Goal: Task Accomplishment & Management: Manage account settings

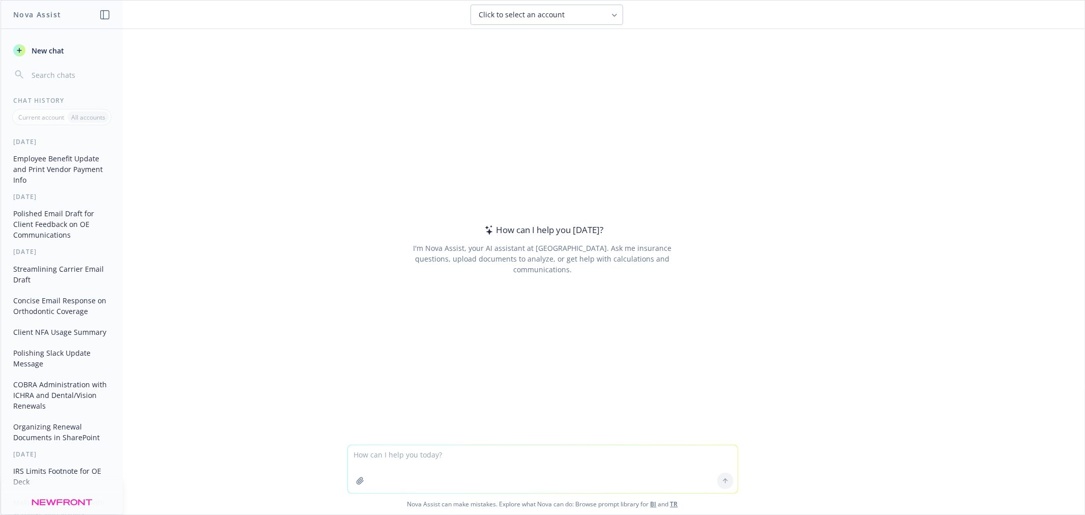
click at [517, 468] on textarea at bounding box center [543, 469] width 390 height 48
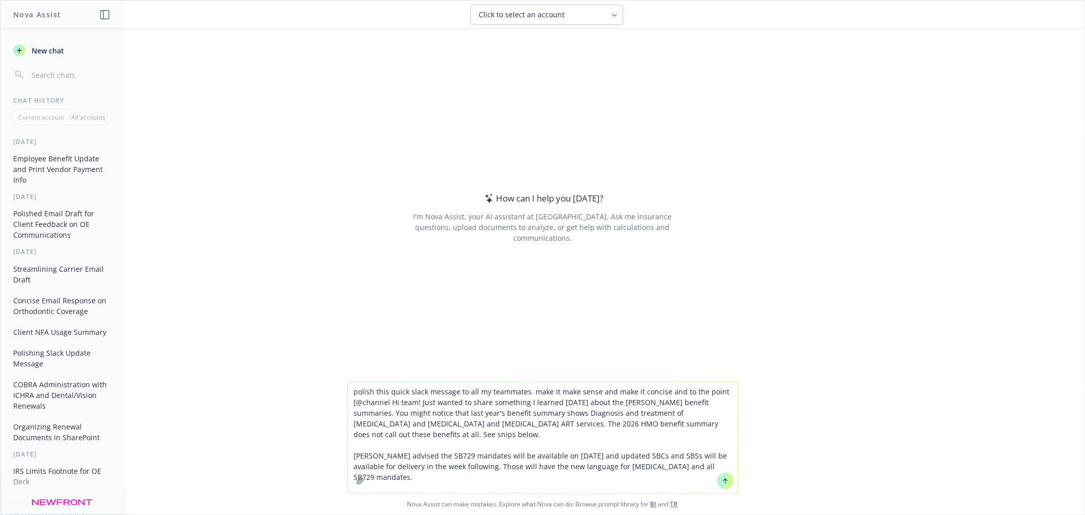
type textarea "polish this quick slack message to all my teammates. make it make sense and mak…"
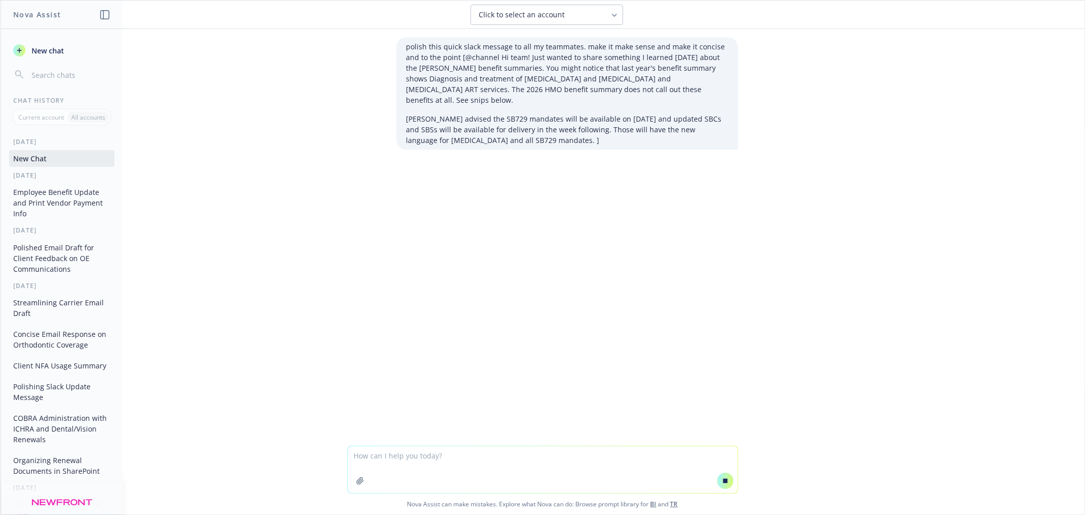
click at [872, 383] on div "polish this quick slack message to all my teammates. make it make sense and mak…" at bounding box center [543, 237] width 1084 height 417
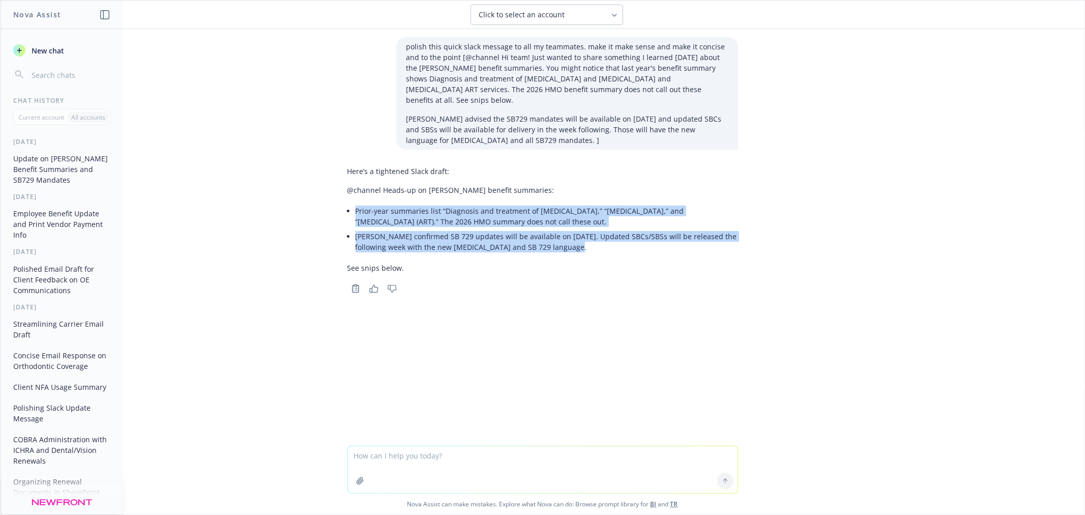
drag, startPoint x: 552, startPoint y: 233, endPoint x: 348, endPoint y: 195, distance: 208.0
click at [348, 195] on div "Here’s a tightened Slack draft: @channel Heads-up on Kaiser benefit summaries: …" at bounding box center [542, 219] width 391 height 115
copy ul "Prior-year summaries list “Diagnosis and treatment of infertility,” “Artificial…"
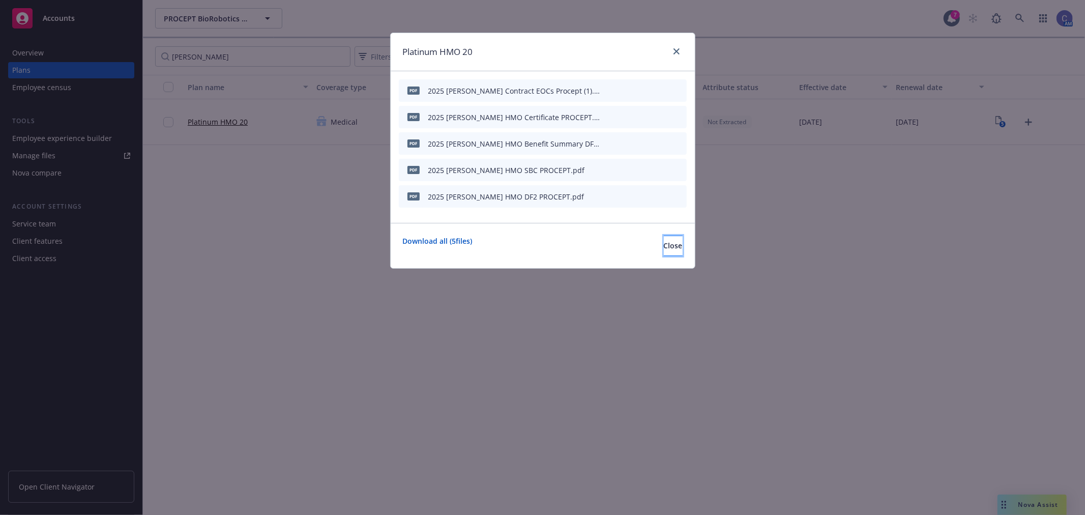
click at [664, 243] on span "Close" at bounding box center [673, 246] width 19 height 10
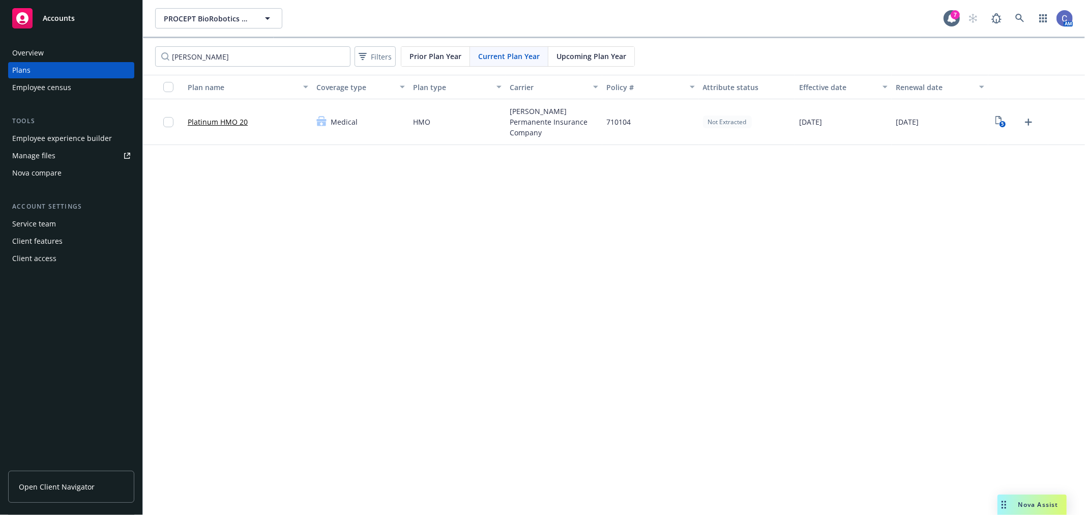
click at [263, 31] on div "PROCEPT BioRobotics Corporation PROCEPT BioRobotics Corporation 7 AM" at bounding box center [614, 18] width 942 height 37
click at [258, 20] on button "PROCEPT BioRobotics Corporation" at bounding box center [218, 18] width 127 height 20
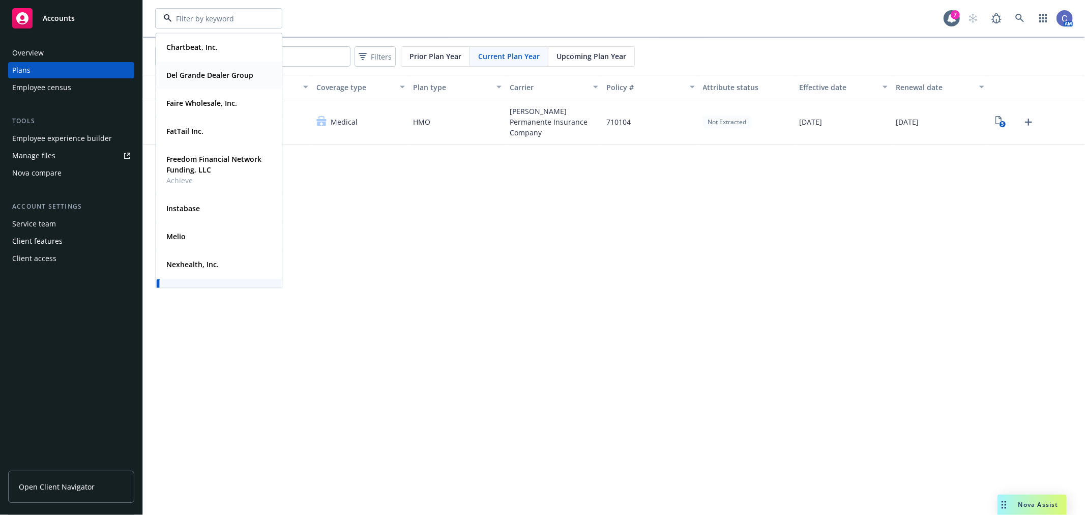
click at [215, 72] on strong "Del Grande Dealer Group" at bounding box center [209, 75] width 87 height 10
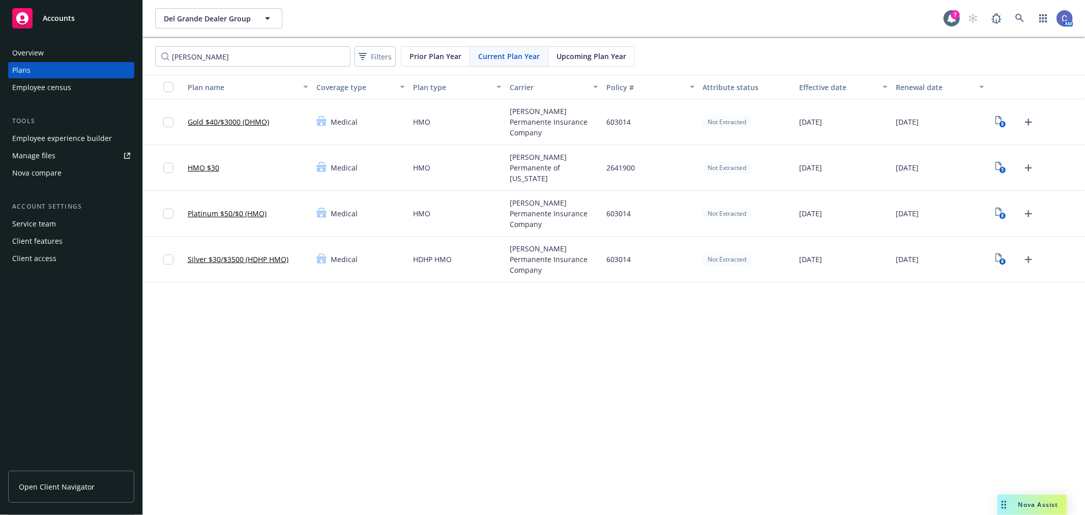
click at [65, 139] on div "Employee experience builder" at bounding box center [62, 138] width 100 height 16
click at [85, 489] on span "Open Client Navigator" at bounding box center [57, 486] width 76 height 11
click at [208, 26] on button "Del Grande Dealer Group" at bounding box center [218, 18] width 127 height 20
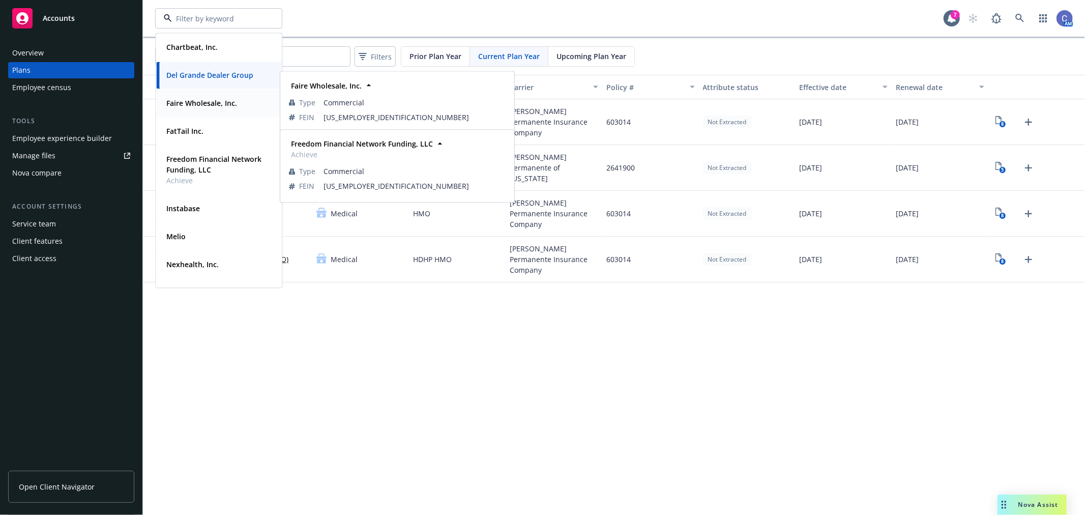
click at [202, 106] on strong "Faire Wholesale, Inc." at bounding box center [201, 103] width 71 height 10
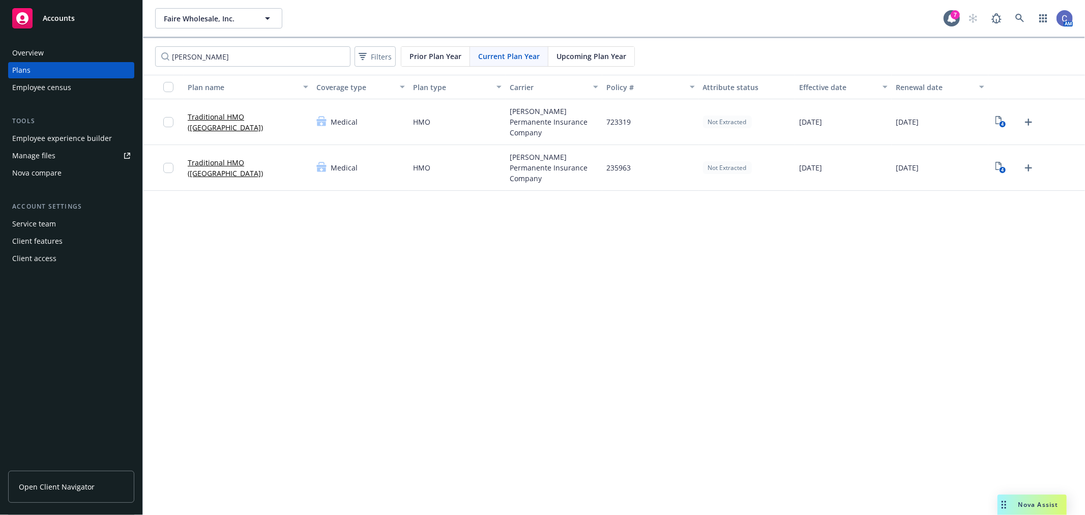
click at [33, 153] on div "Manage files" at bounding box center [33, 156] width 43 height 16
click at [209, 16] on span "Faire Wholesale, Inc." at bounding box center [208, 18] width 88 height 11
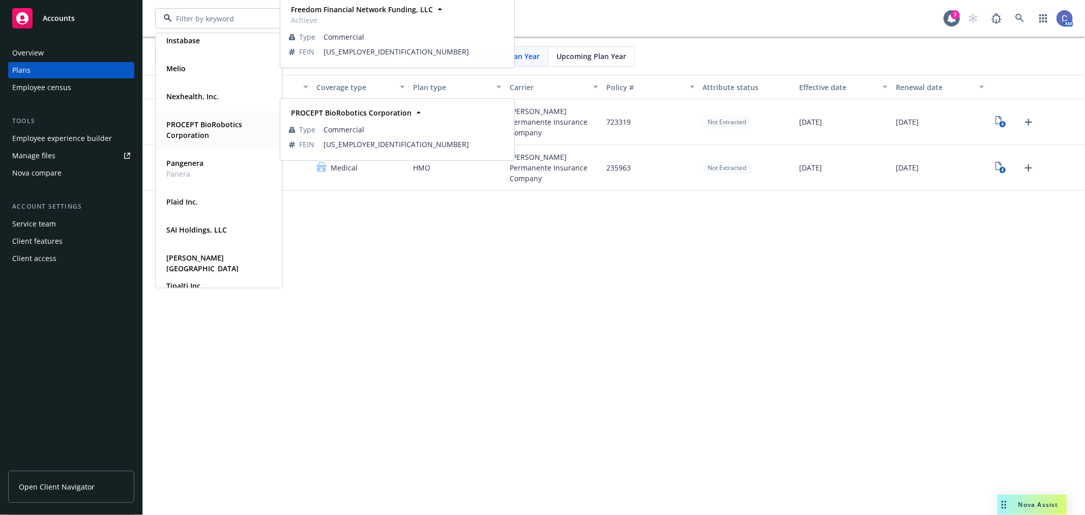
scroll to position [169, 0]
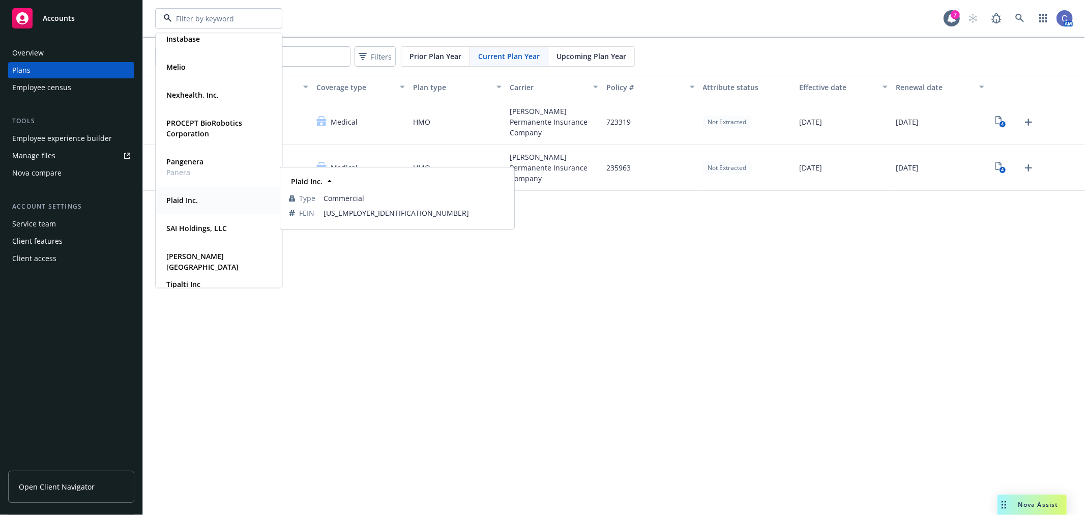
click at [185, 196] on strong "Plaid Inc." at bounding box center [182, 200] width 32 height 10
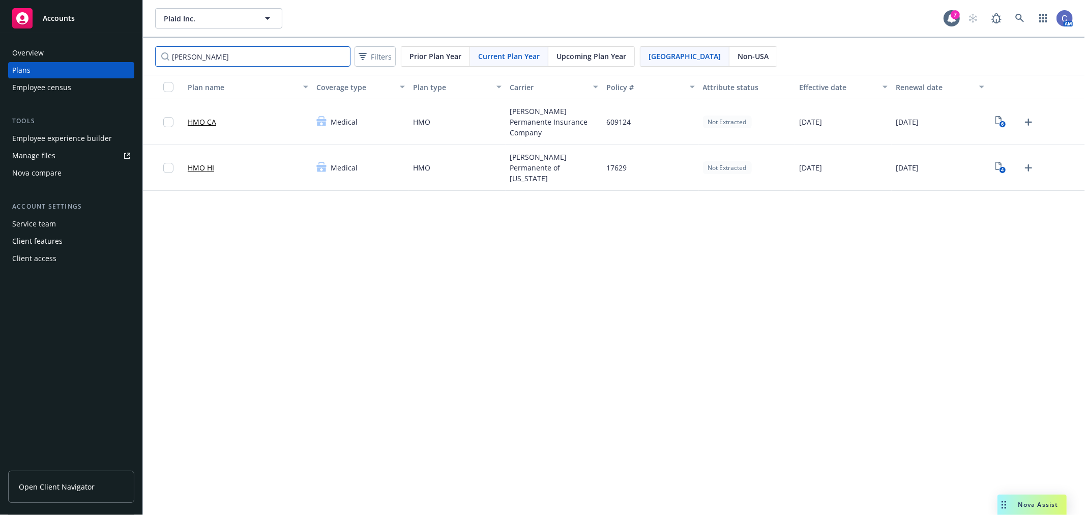
click at [243, 56] on input "kaiser" at bounding box center [252, 56] width 195 height 20
drag, startPoint x: 243, startPoint y: 56, endPoint x: 23, endPoint y: 32, distance: 221.6
click at [21, 26] on div "Accounts Overview Plans Employee census Tools Employee experience builder Manag…" at bounding box center [542, 257] width 1085 height 515
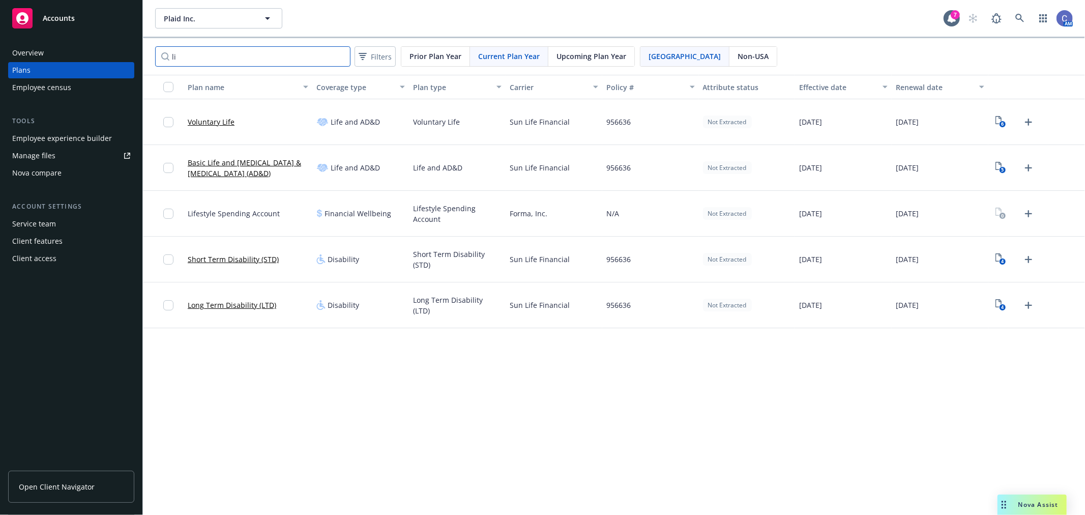
type input "l"
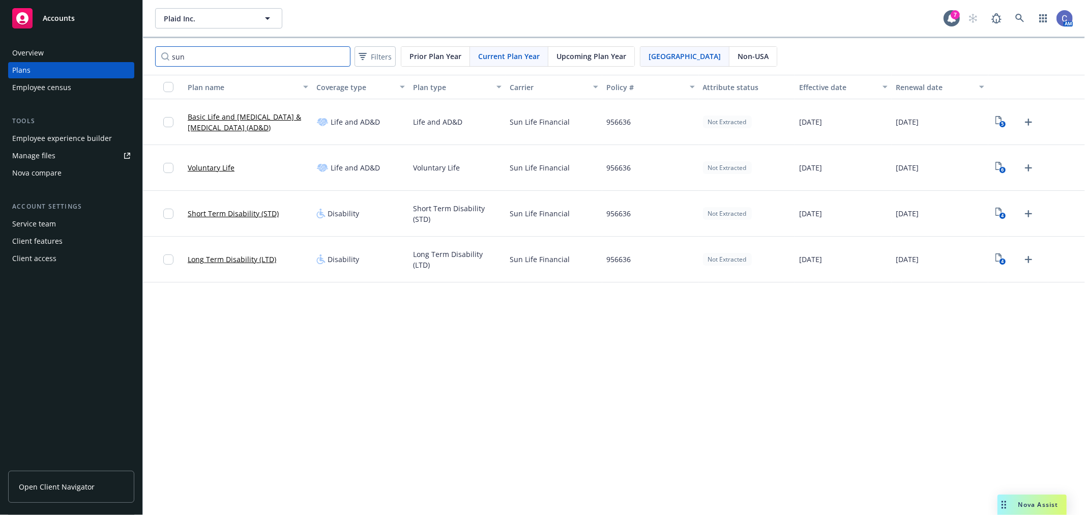
type input "sun"
click at [1003, 124] on text "5" at bounding box center [1002, 124] width 3 height 7
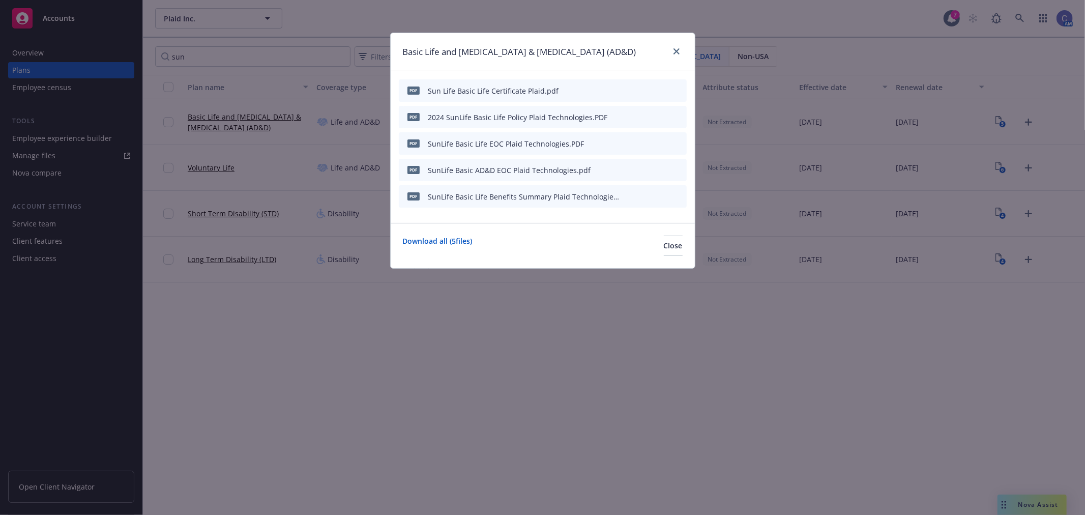
click at [663, 196] on icon "preview file" at bounding box center [660, 195] width 9 height 7
click at [667, 247] on button "Close" at bounding box center [673, 246] width 19 height 20
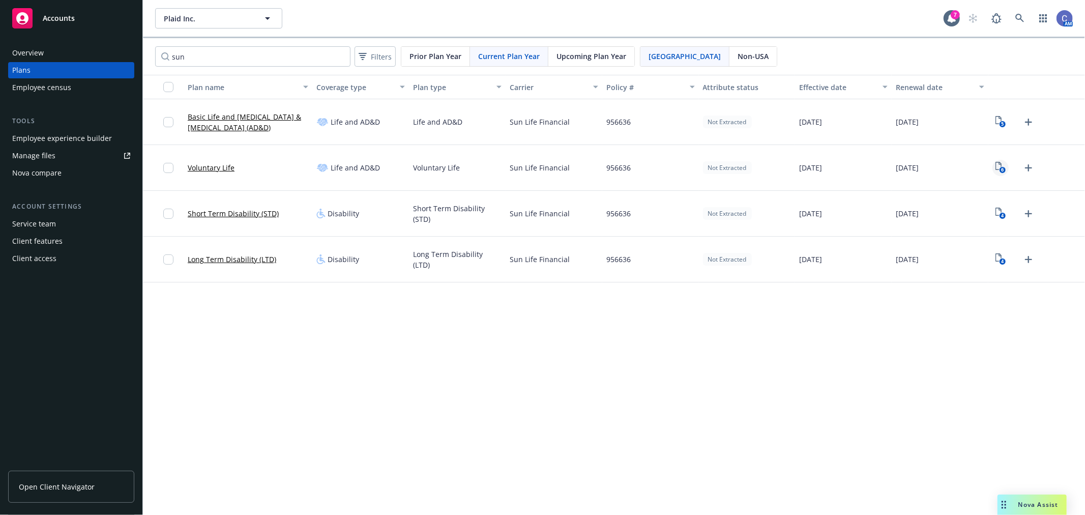
click at [1004, 172] on text "6" at bounding box center [1002, 170] width 3 height 7
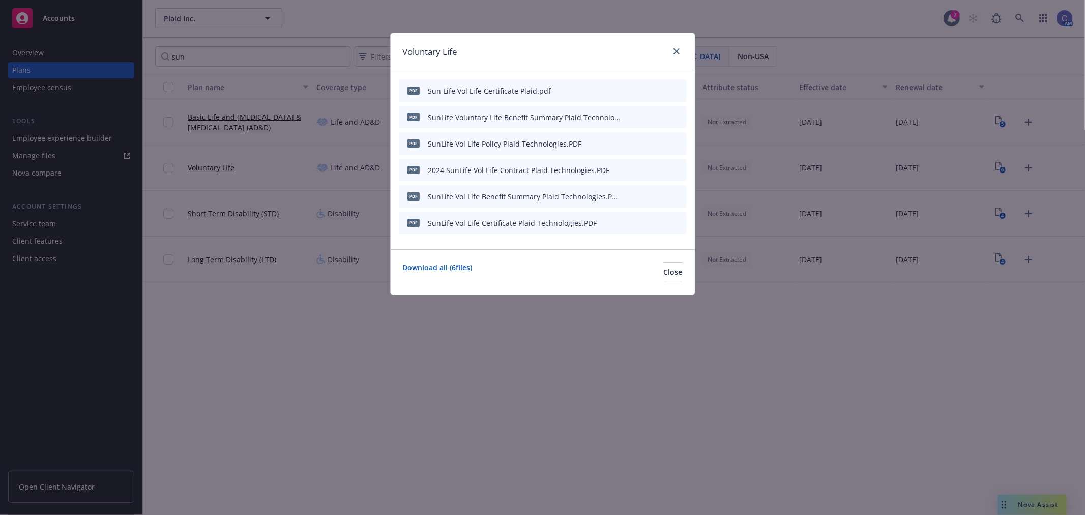
click at [660, 195] on icon "preview file" at bounding box center [660, 195] width 9 height 7
click at [645, 115] on icon "download file" at bounding box center [644, 116] width 8 height 8
click at [644, 196] on icon "download file" at bounding box center [644, 196] width 8 height 8
click at [660, 113] on icon "preview file" at bounding box center [660, 116] width 9 height 7
click at [679, 114] on icon "archive file" at bounding box center [677, 116] width 7 height 8
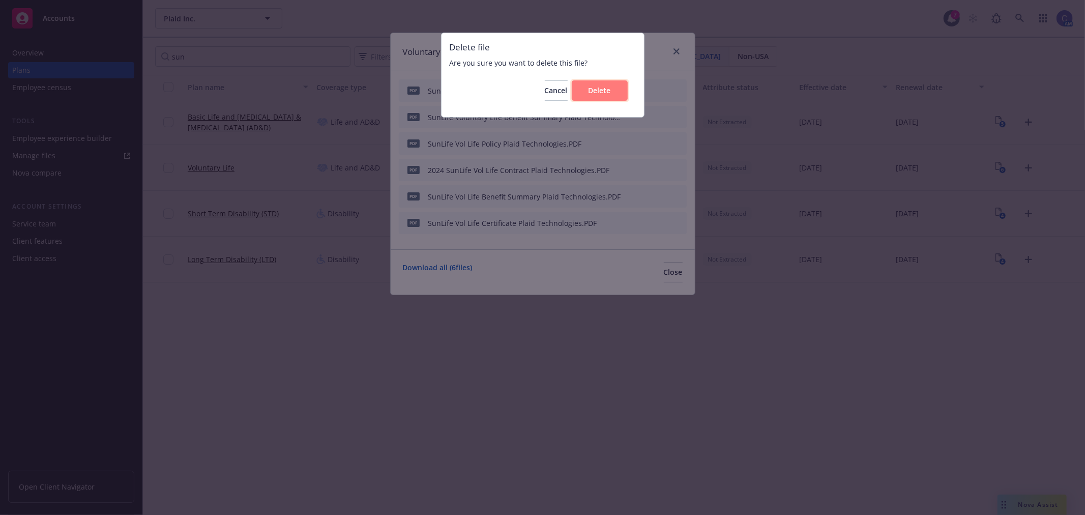
click at [596, 95] on span "Delete" at bounding box center [600, 90] width 22 height 10
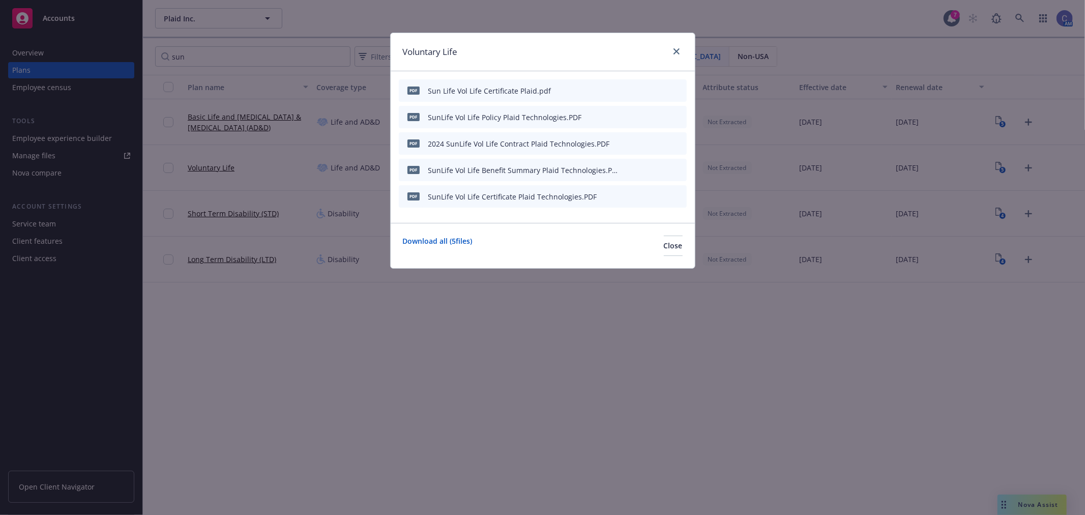
click at [680, 166] on icon "archive file" at bounding box center [678, 169] width 8 height 8
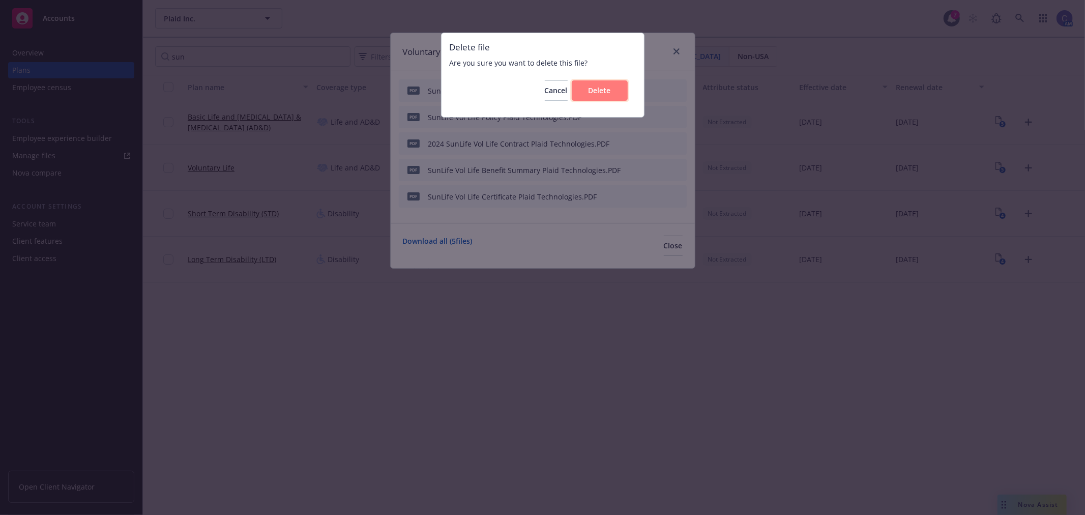
click at [614, 92] on button "Delete" at bounding box center [600, 90] width 56 height 20
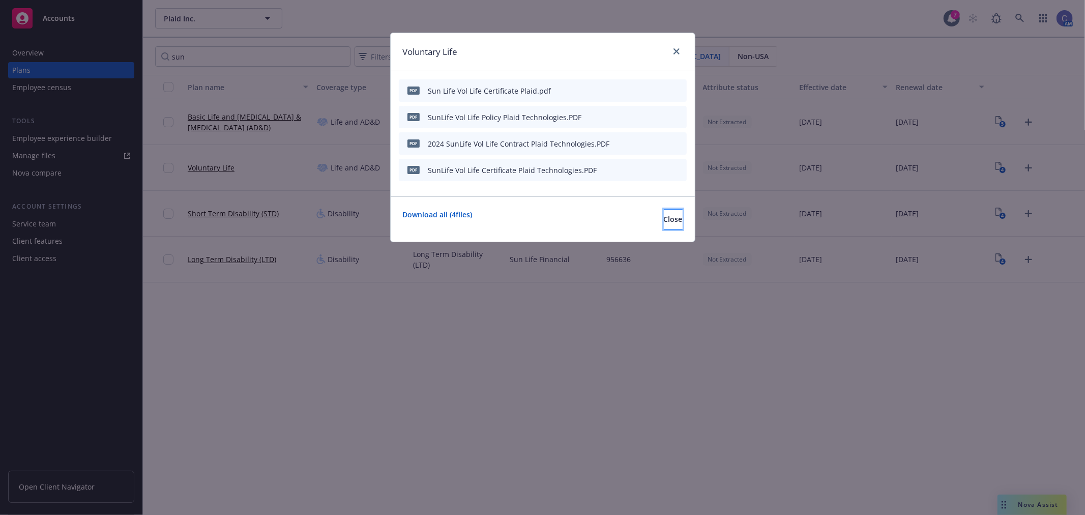
click at [664, 216] on span "Close" at bounding box center [673, 219] width 19 height 10
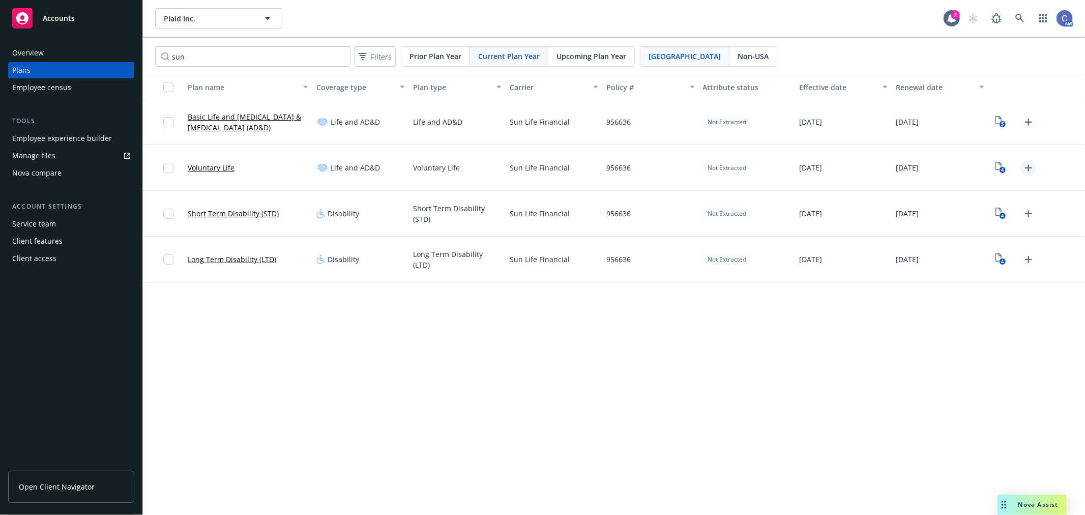
click at [1030, 166] on icon "Upload Plan Documents" at bounding box center [1029, 168] width 12 height 12
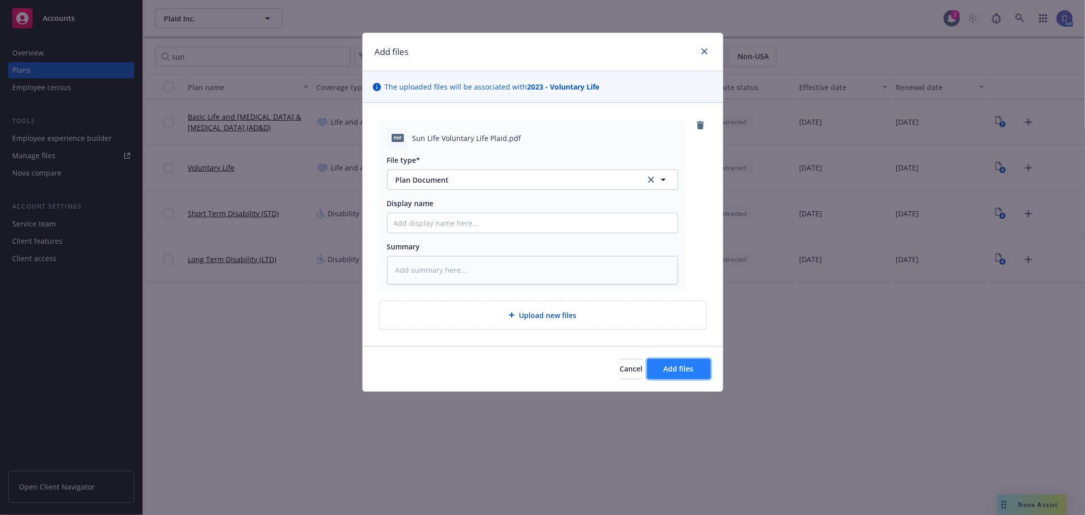
click at [667, 361] on button "Add files" at bounding box center [679, 369] width 64 height 20
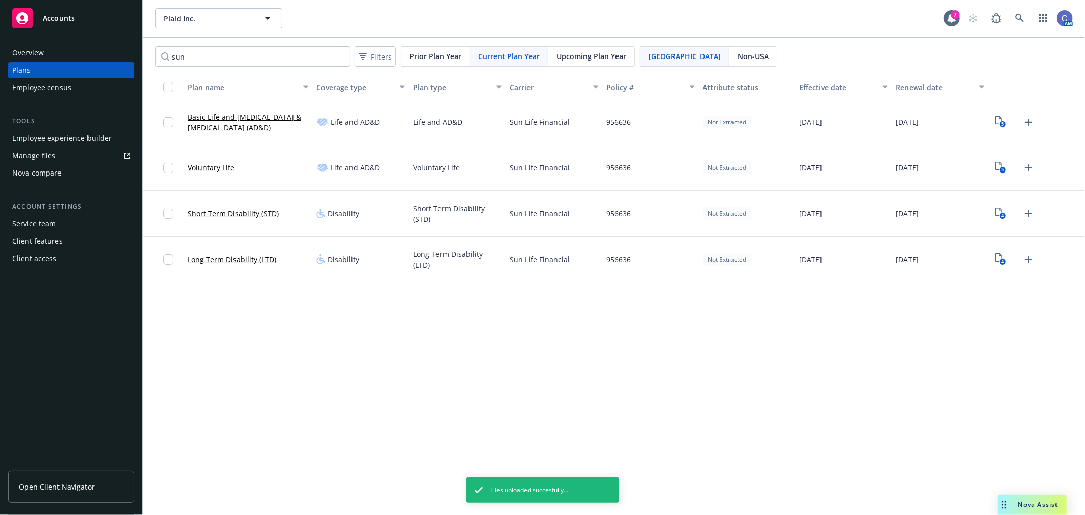
click at [75, 131] on div "Employee experience builder" at bounding box center [62, 138] width 100 height 16
click at [573, 49] on div "Upcoming Plan Year" at bounding box center [591, 56] width 86 height 19
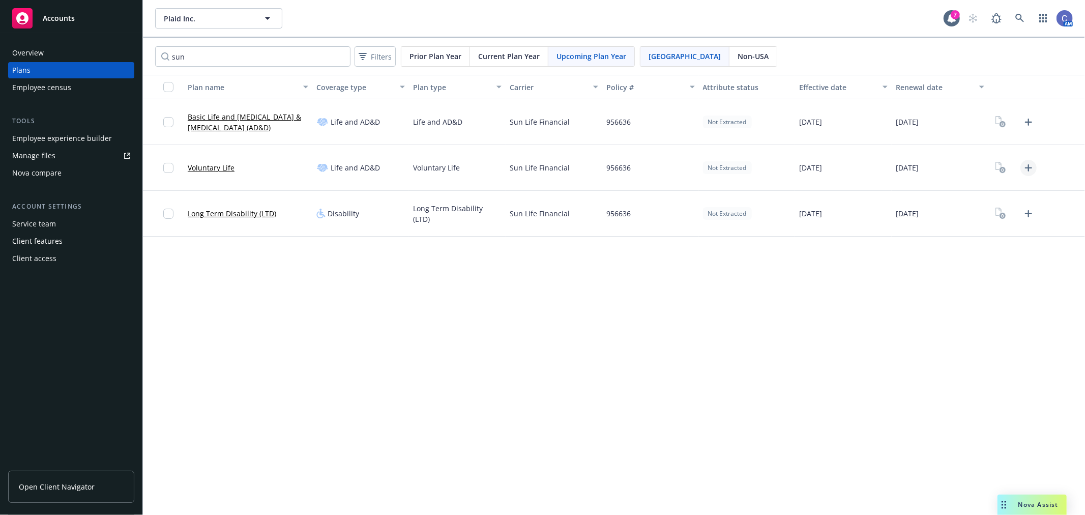
click at [1027, 168] on icon "Upload Plan Documents" at bounding box center [1029, 168] width 12 height 12
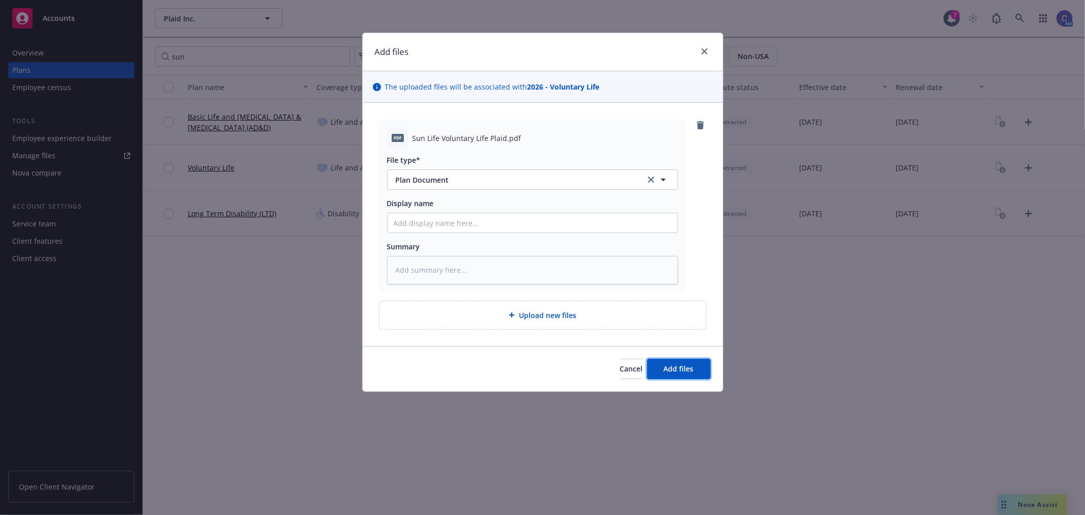
click at [673, 364] on span "Add files" at bounding box center [679, 369] width 30 height 10
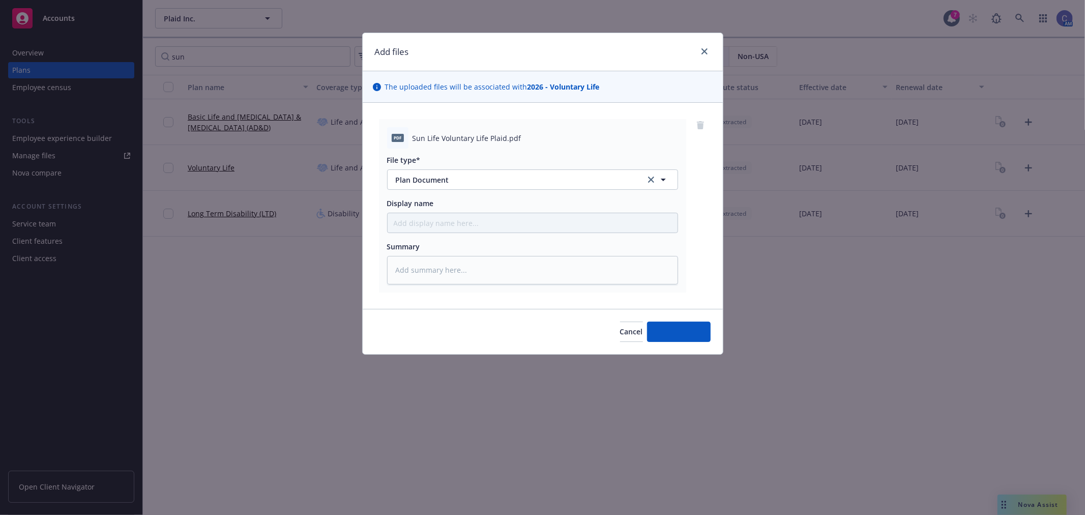
type textarea "x"
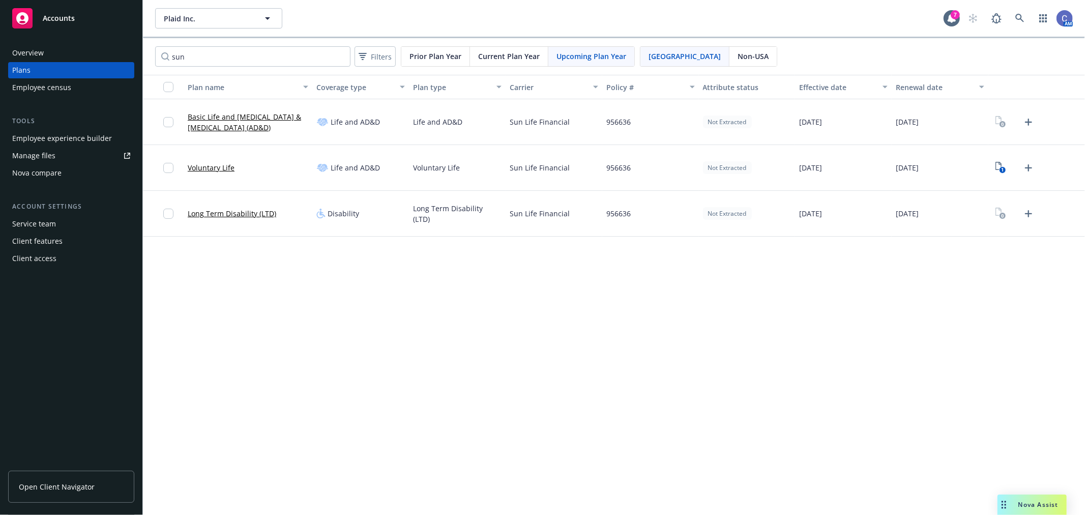
click at [543, 52] on div "Current Plan Year" at bounding box center [509, 56] width 78 height 19
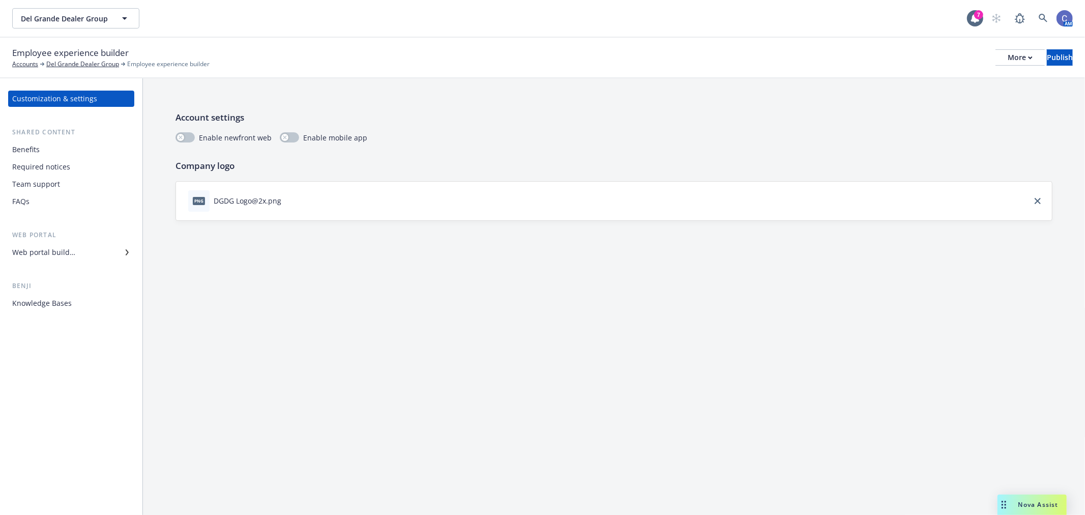
click at [53, 150] on div "Benefits" at bounding box center [71, 149] width 118 height 16
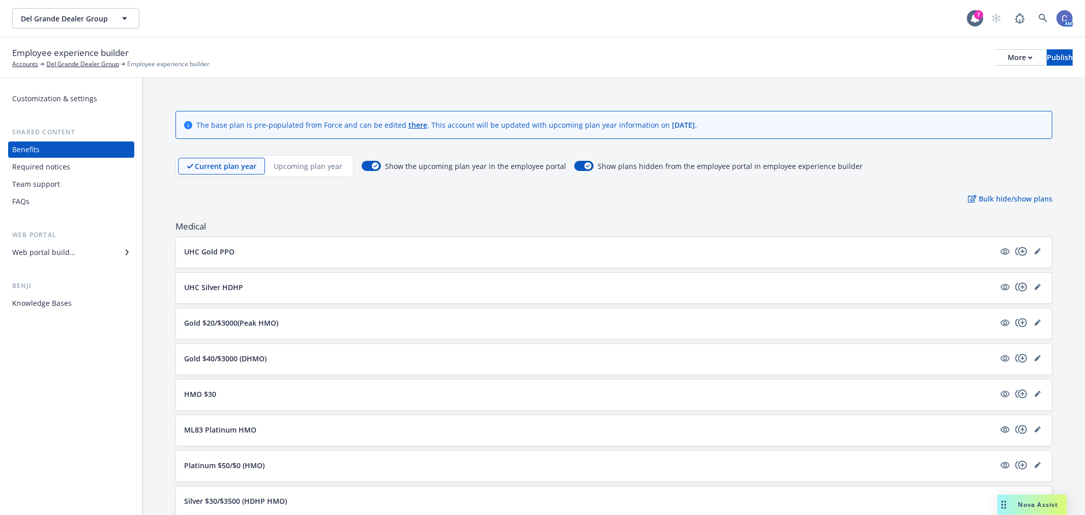
click at [314, 166] on p "Upcoming plan year" at bounding box center [308, 166] width 69 height 11
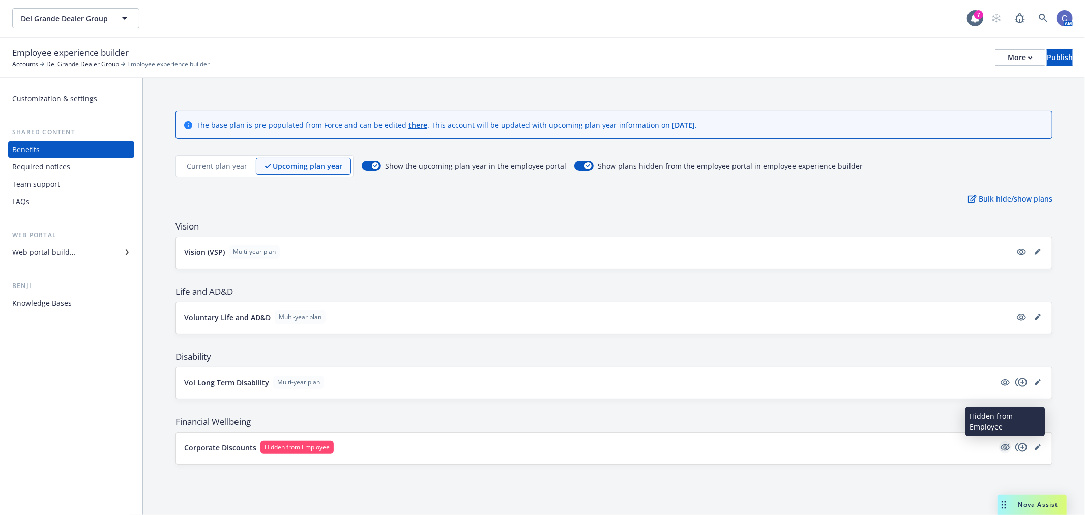
click at [1003, 448] on icon "hidden" at bounding box center [1005, 447] width 12 height 12
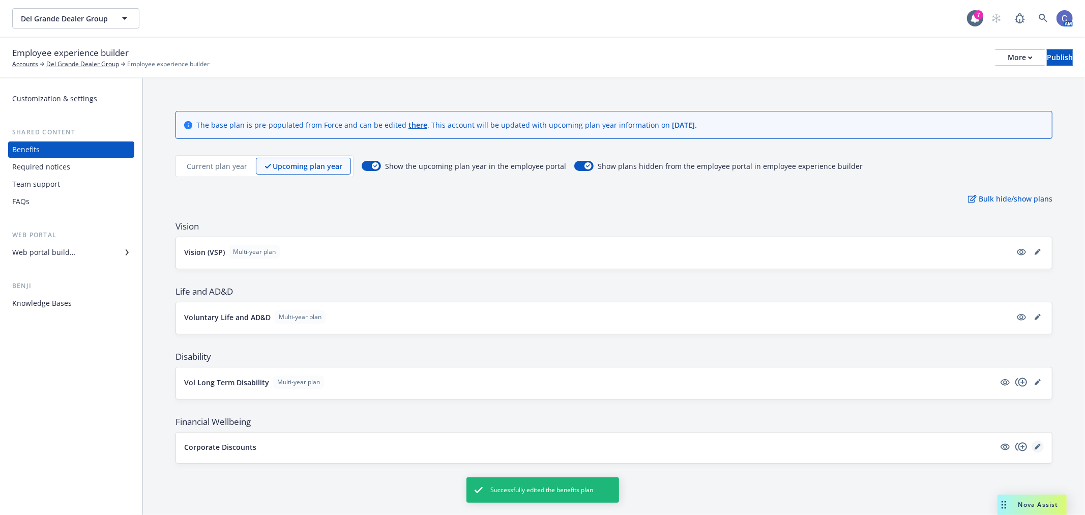
click at [1042, 450] on link "editPencil" at bounding box center [1038, 447] width 12 height 12
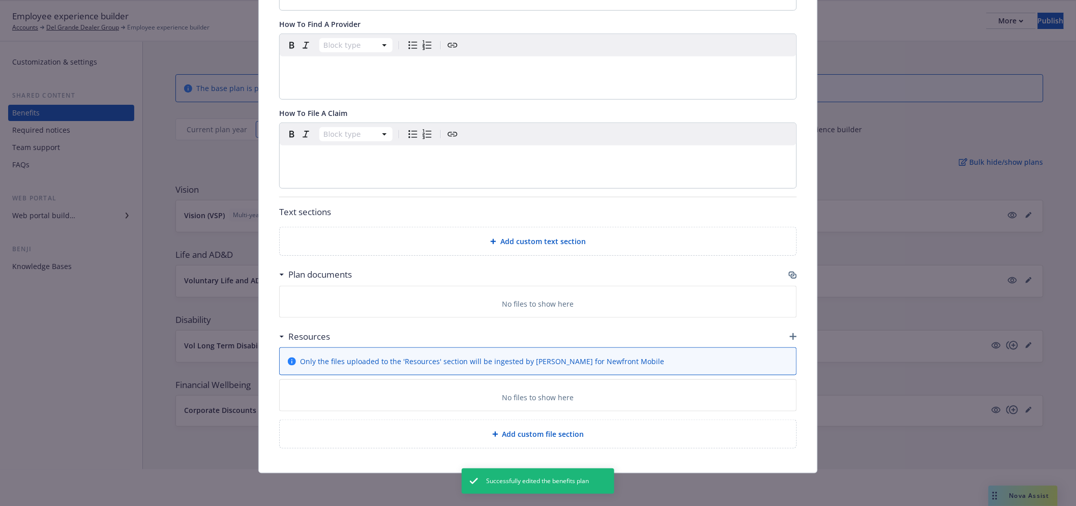
scroll to position [56, 0]
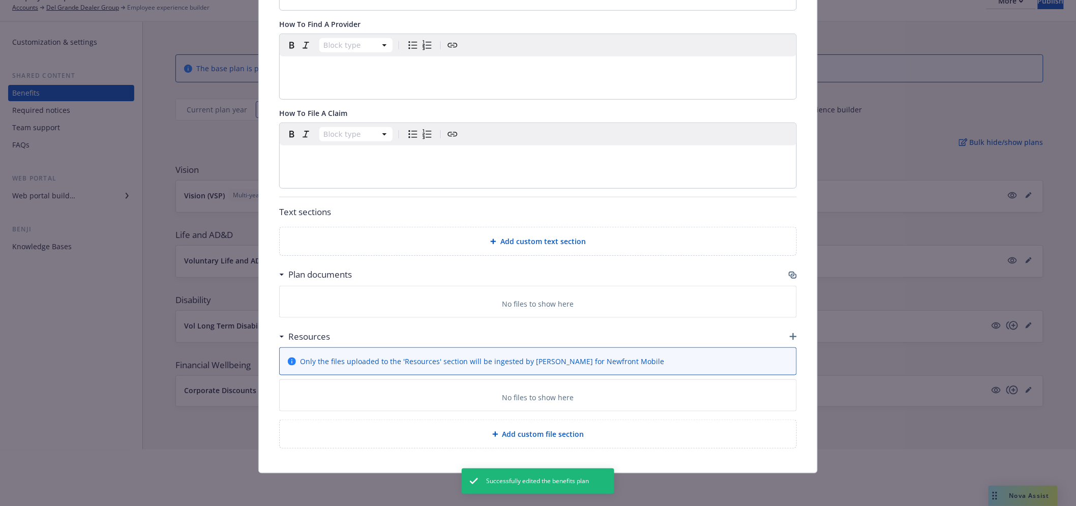
click at [785, 337] on div "Resources" at bounding box center [538, 336] width 518 height 21
drag, startPoint x: 614, startPoint y: 395, endPoint x: 751, endPoint y: 360, distance: 141.9
click at [614, 395] on div "No files to show here" at bounding box center [538, 397] width 501 height 11
click at [785, 338] on div "Resources" at bounding box center [538, 336] width 518 height 21
click at [790, 334] on icon "button" at bounding box center [793, 336] width 7 height 7
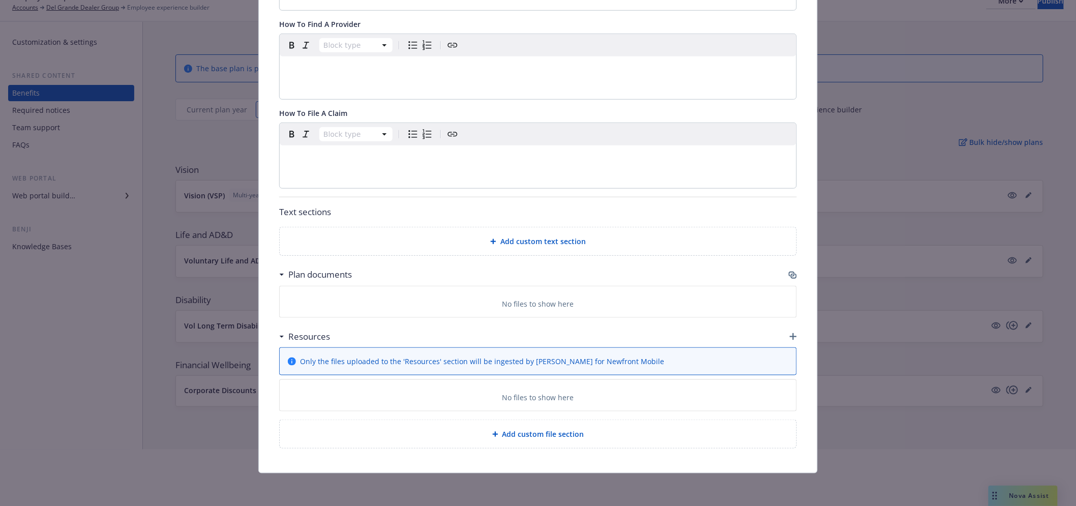
scroll to position [280, 0]
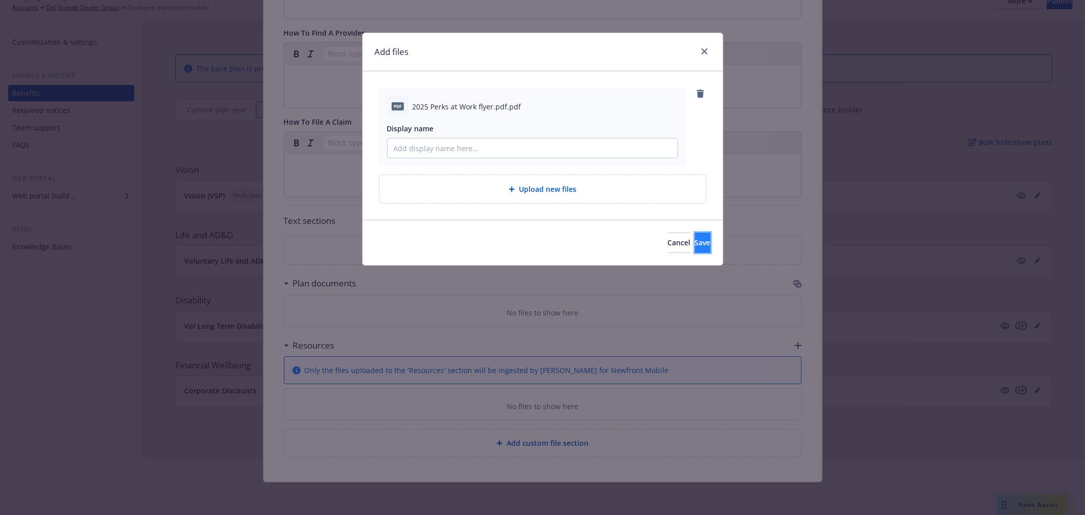
click at [704, 238] on button "Save" at bounding box center [703, 242] width 16 height 20
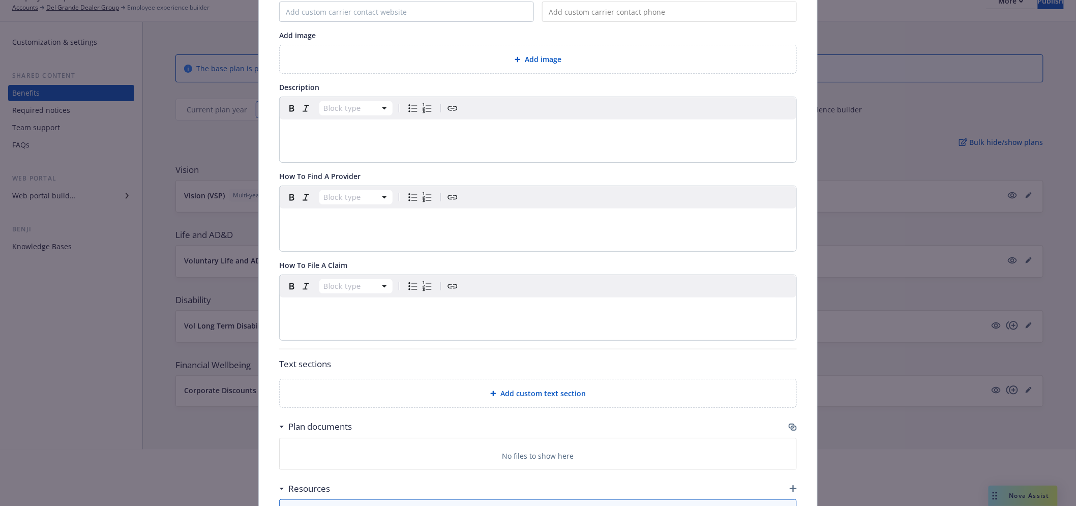
scroll to position [0, 0]
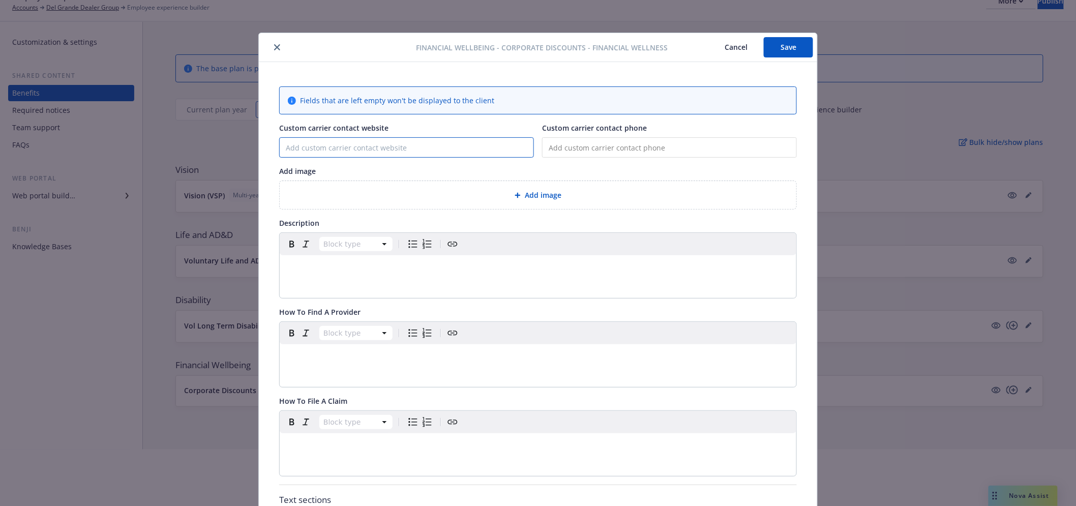
click at [373, 146] on input "Custom carrier contact website" at bounding box center [407, 147] width 254 height 19
paste input "https://www.perksatwork.com/register/index/usource/orgshort/o/8126"
type input "https://www.perksatwork.com/register/index/usource/orgshort/o/8126"
click at [375, 278] on div "editable markdown" at bounding box center [538, 267] width 517 height 24
click at [543, 266] on p "[URL][DOMAIN_NAME]" at bounding box center [538, 267] width 505 height 12
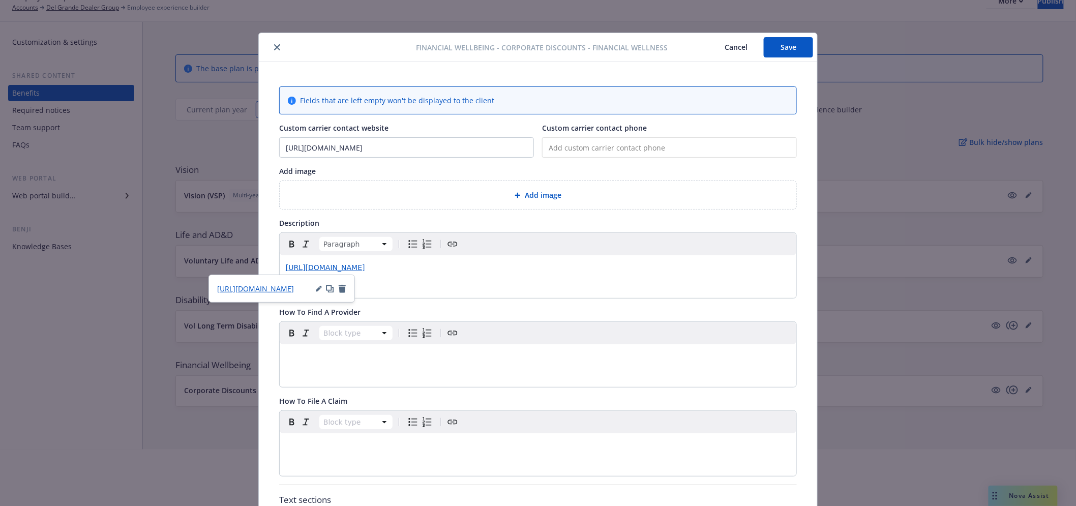
click at [675, 286] on div "Paragraph https://www.perksatwork.com/register/index/usource/orgshort/o/8126" at bounding box center [538, 265] width 517 height 65
drag, startPoint x: 601, startPoint y: 275, endPoint x: 477, endPoint y: 269, distance: 123.8
click at [477, 269] on div "[URL][DOMAIN_NAME]" at bounding box center [538, 267] width 517 height 24
click at [536, 268] on p "[URL][DOMAIN_NAME]" at bounding box center [538, 267] width 505 height 12
drag, startPoint x: 533, startPoint y: 269, endPoint x: 134, endPoint y: 241, distance: 399.3
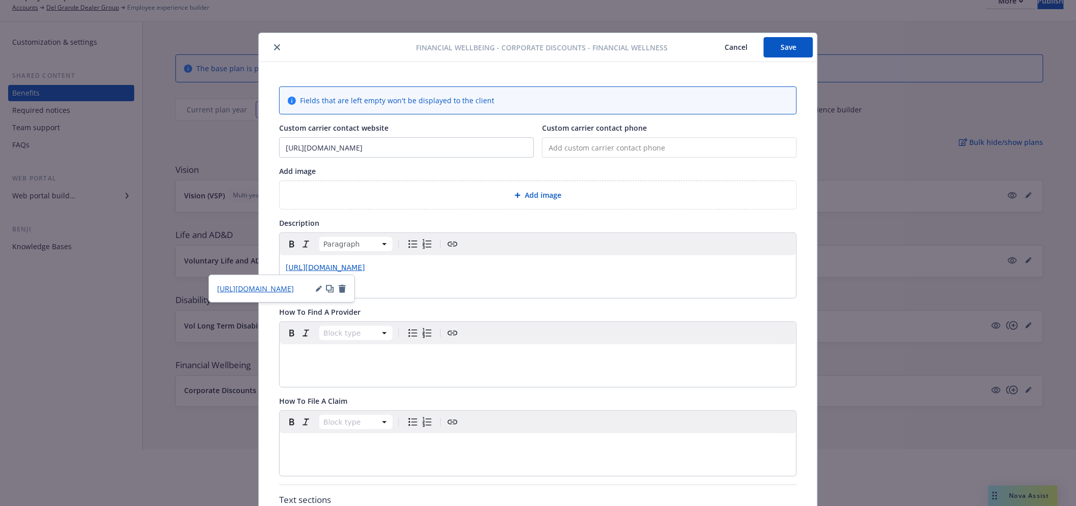
click at [134, 241] on div "Financial Wellbeing - Corporate Discounts - Financial Wellness Cancel Save Fiel…" at bounding box center [538, 253] width 1076 height 506
click at [540, 275] on div "[URL][DOMAIN_NAME]" at bounding box center [538, 267] width 517 height 24
drag, startPoint x: 447, startPoint y: 492, endPoint x: 449, endPoint y: 480, distance: 12.5
click at [447, 492] on div at bounding box center [538, 482] width 1076 height 65
click at [542, 263] on p "[URL][DOMAIN_NAME]" at bounding box center [538, 267] width 505 height 12
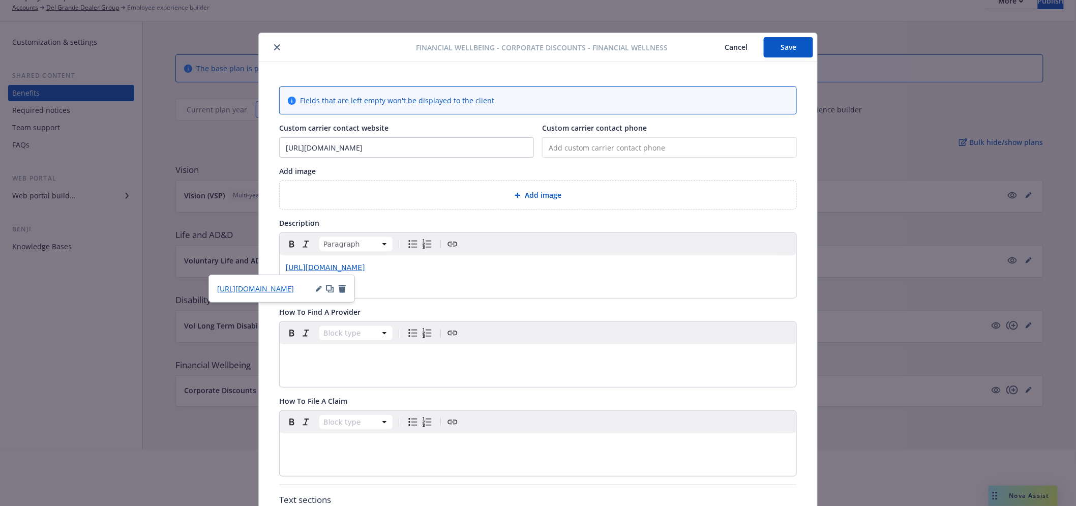
click at [536, 270] on p "[URL][DOMAIN_NAME]" at bounding box center [538, 267] width 505 height 12
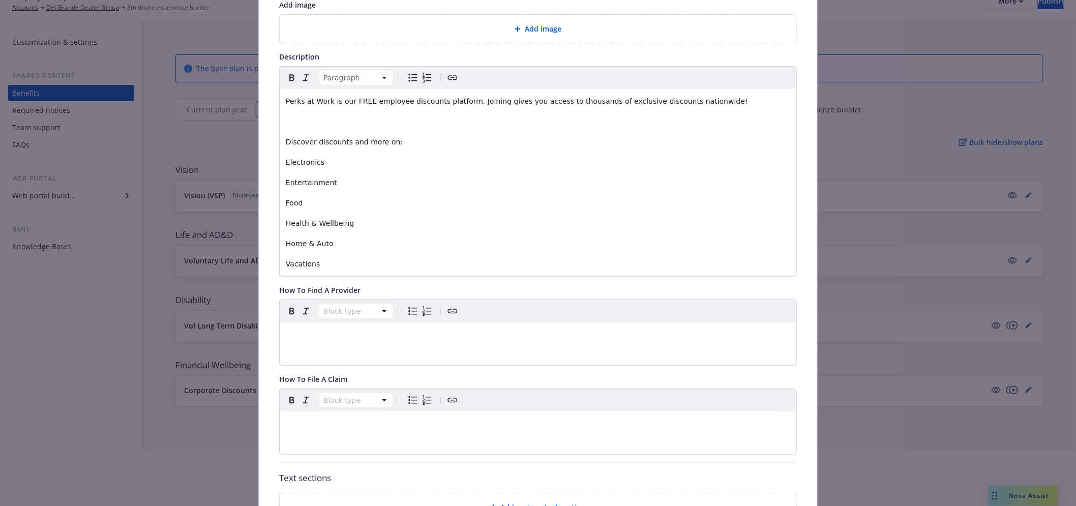
scroll to position [162, 0]
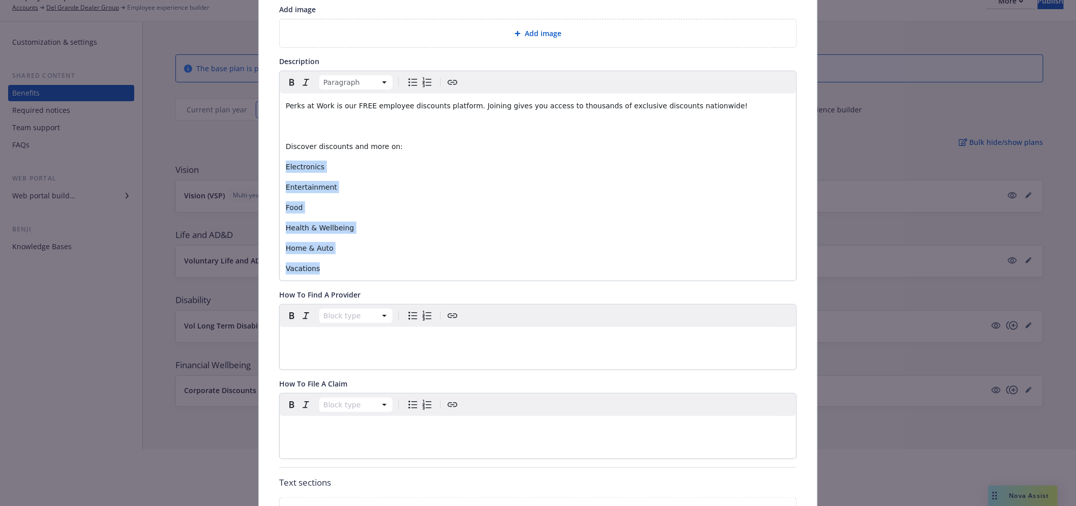
drag, startPoint x: 311, startPoint y: 262, endPoint x: 238, endPoint y: 164, distance: 122.1
click at [238, 164] on div "Financial Wellbeing - Corporate Discounts - Financial Wellness Cancel Save Fiel…" at bounding box center [538, 253] width 1076 height 506
drag, startPoint x: 413, startPoint y: 81, endPoint x: 426, endPoint y: 98, distance: 21.4
click at [413, 80] on icon "Bulleted list" at bounding box center [413, 82] width 12 height 12
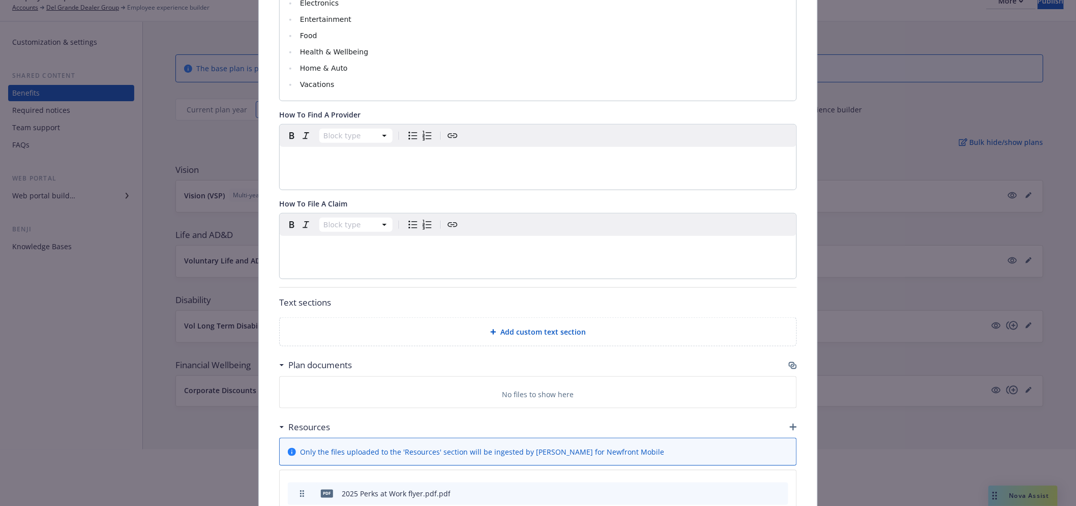
scroll to position [332, 0]
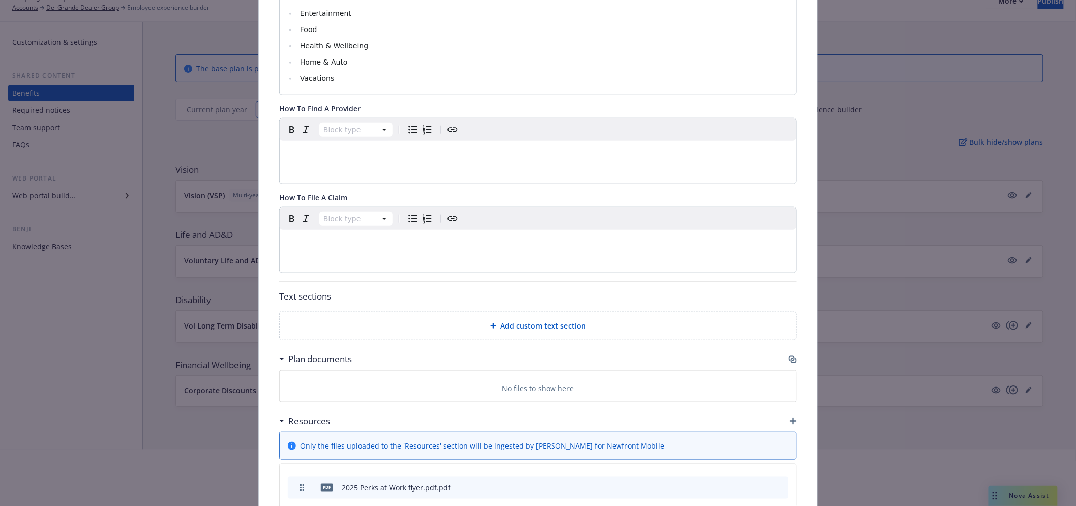
click at [542, 329] on span "Add custom text section" at bounding box center [543, 325] width 85 height 11
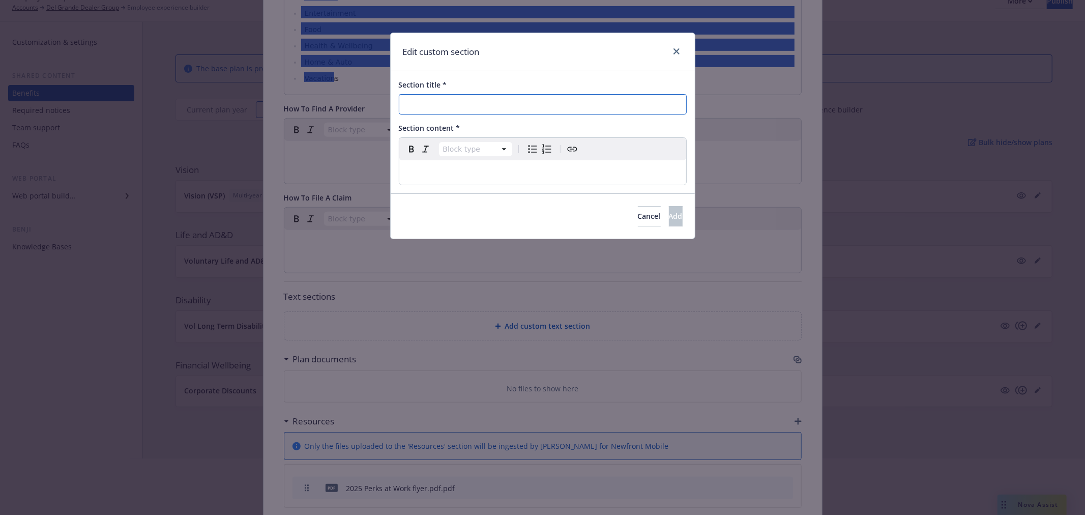
click at [603, 104] on input "Section title *" at bounding box center [543, 104] width 288 height 20
type input "How To Get Started"
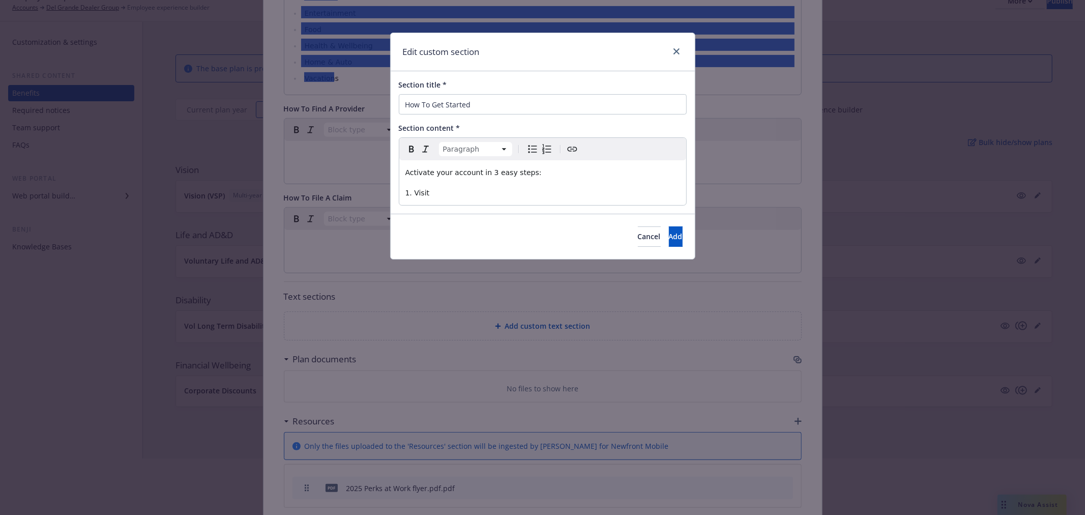
click at [442, 199] on div "Activate your account in 3 easy steps: 1. Visit" at bounding box center [542, 182] width 287 height 45
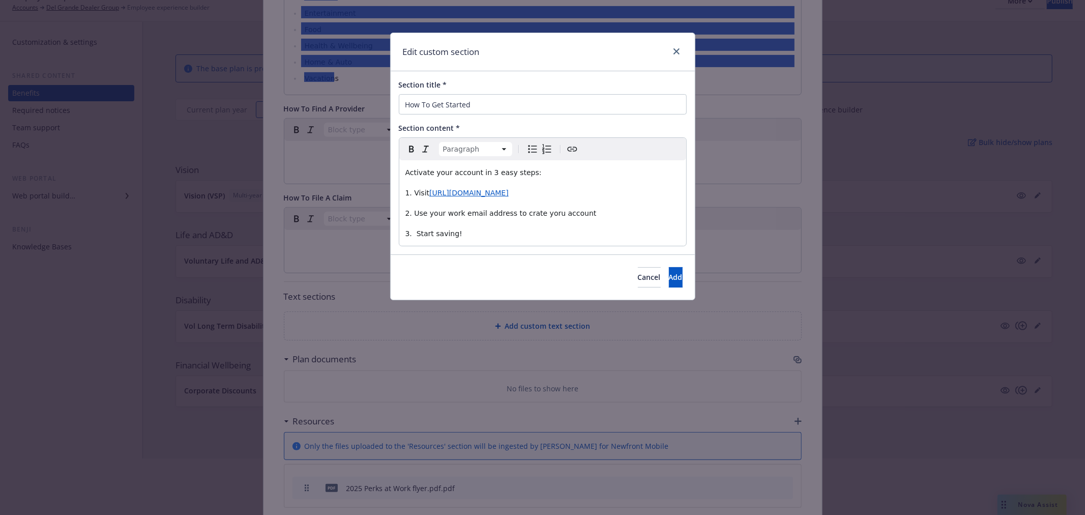
click at [521, 212] on span "2. Use your work email address to crate yoru account" at bounding box center [500, 213] width 191 height 8
click at [544, 215] on span "2. Use your work email address to create yoru account" at bounding box center [502, 213] width 195 height 8
drag, startPoint x: 451, startPoint y: 231, endPoint x: 364, endPoint y: 187, distance: 97.8
click at [362, 186] on div "Edit custom section Section title * How To Get Started Section content * Paragr…" at bounding box center [542, 257] width 1085 height 515
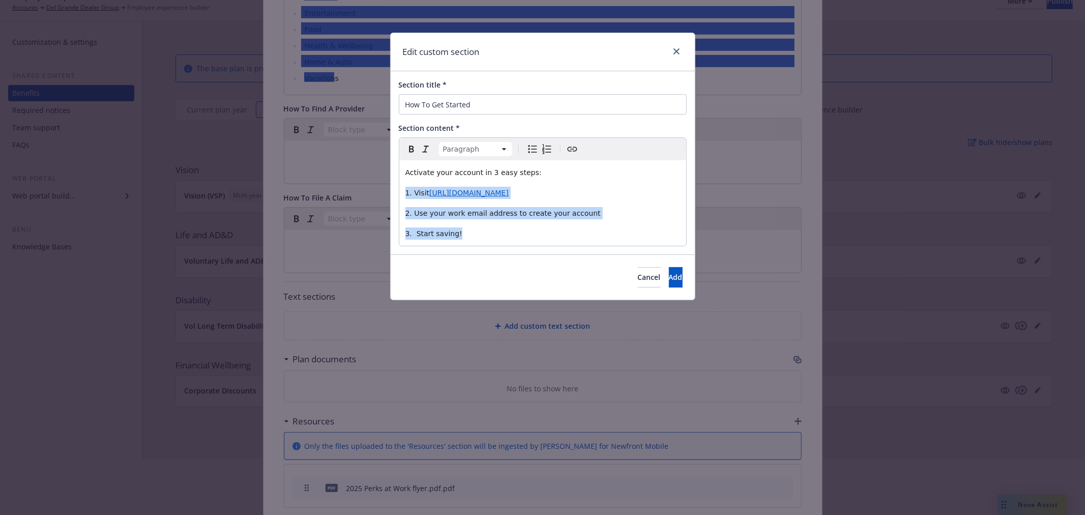
click at [548, 146] on icon "Numbered list" at bounding box center [547, 149] width 12 height 12
select select
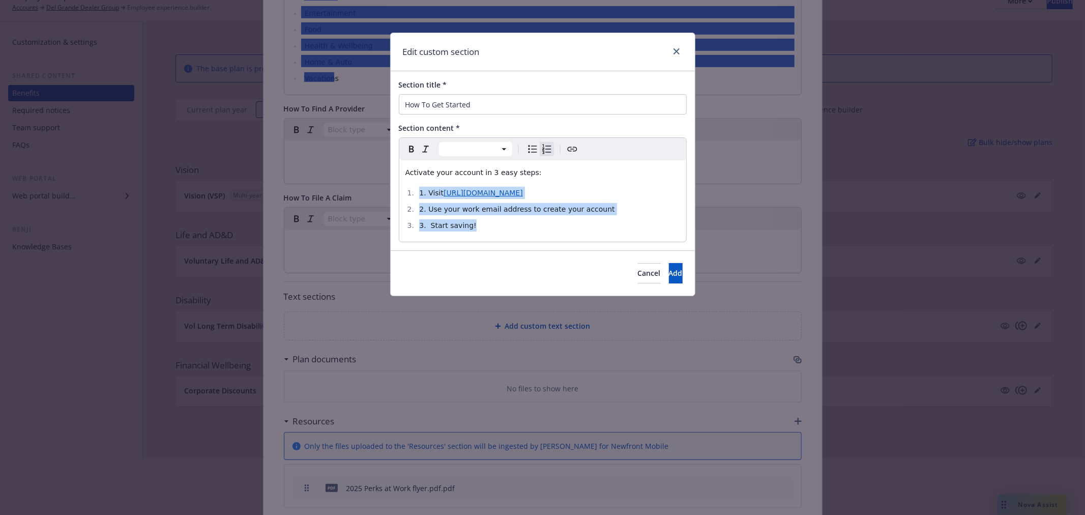
click at [422, 195] on span "1. Visit" at bounding box center [431, 193] width 24 height 8
click at [426, 192] on span "1. Visit" at bounding box center [431, 193] width 24 height 8
click at [428, 207] on span "2. Use your work email address to create your account" at bounding box center [516, 209] width 195 height 8
click at [427, 225] on span "3. Start saving!" at bounding box center [447, 225] width 57 height 8
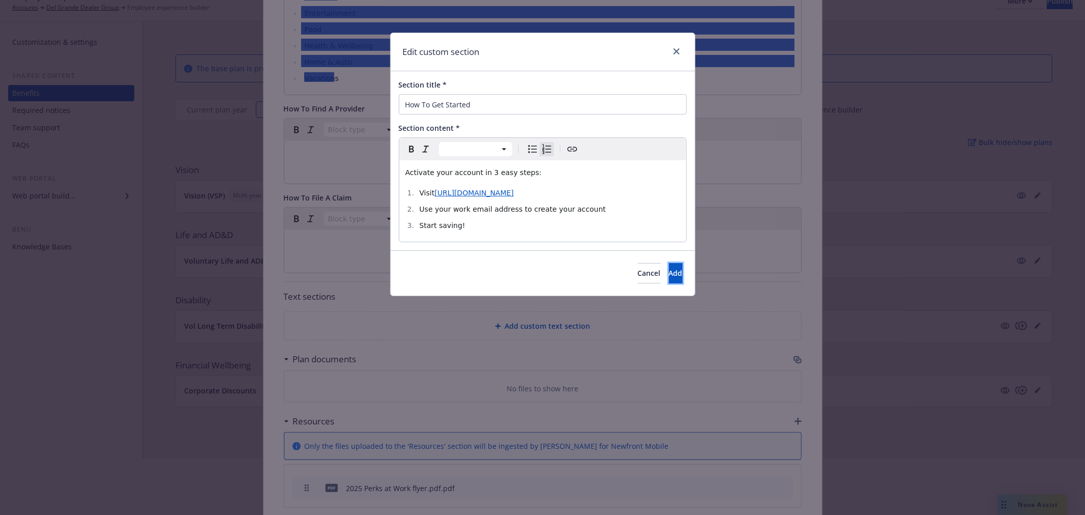
click at [669, 275] on span "Add" at bounding box center [676, 273] width 14 height 10
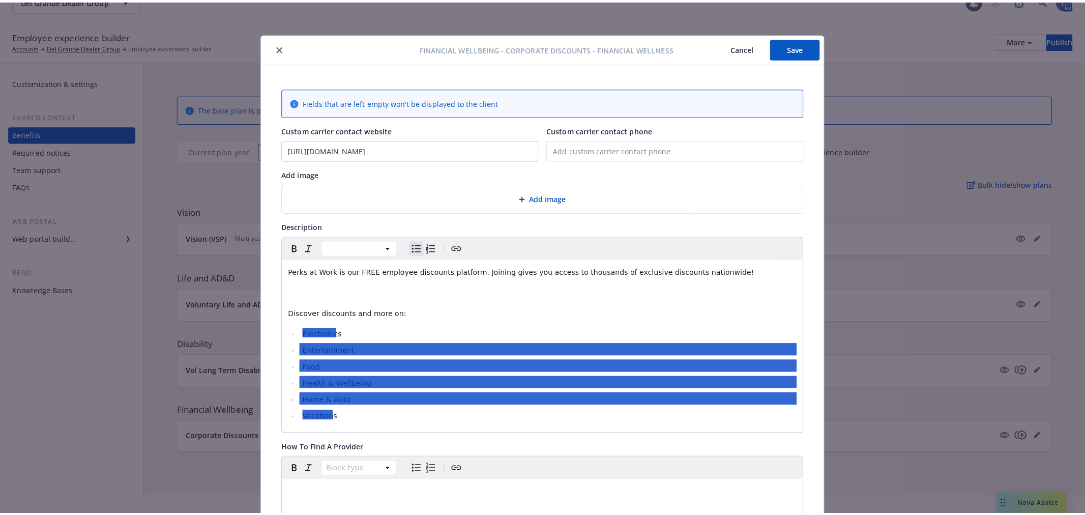
scroll to position [0, 0]
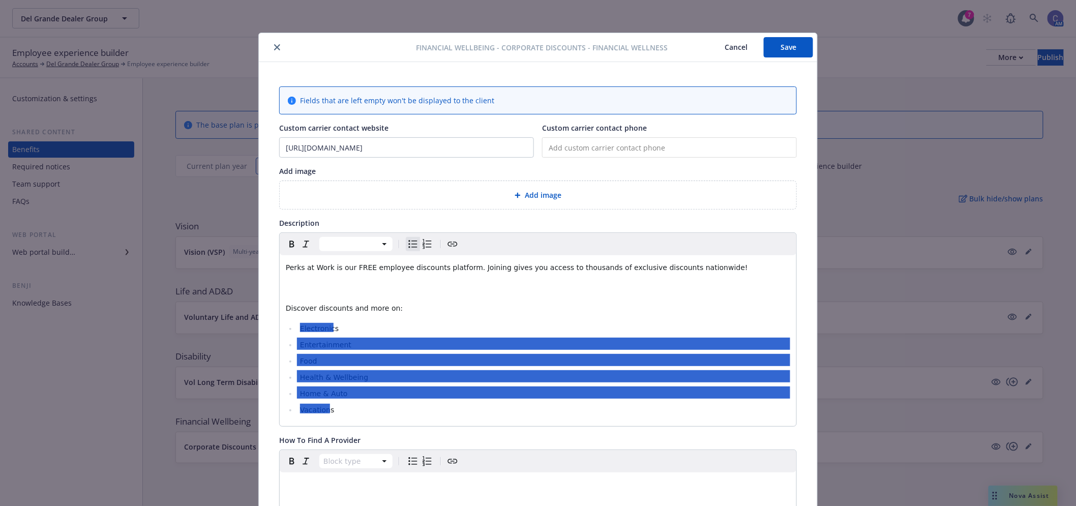
click at [531, 189] on div "Add image" at bounding box center [538, 195] width 517 height 28
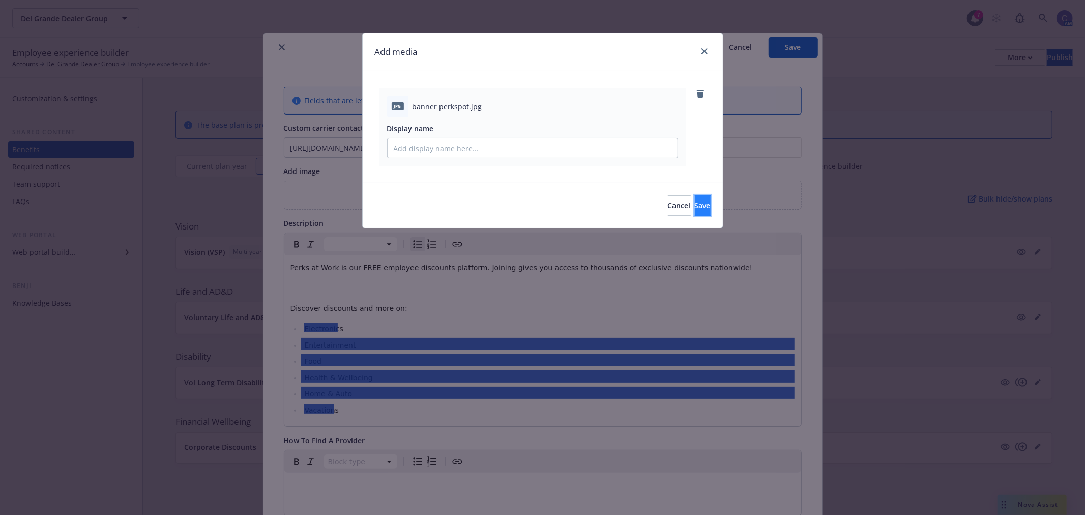
click at [695, 205] on span "Save" at bounding box center [703, 205] width 16 height 10
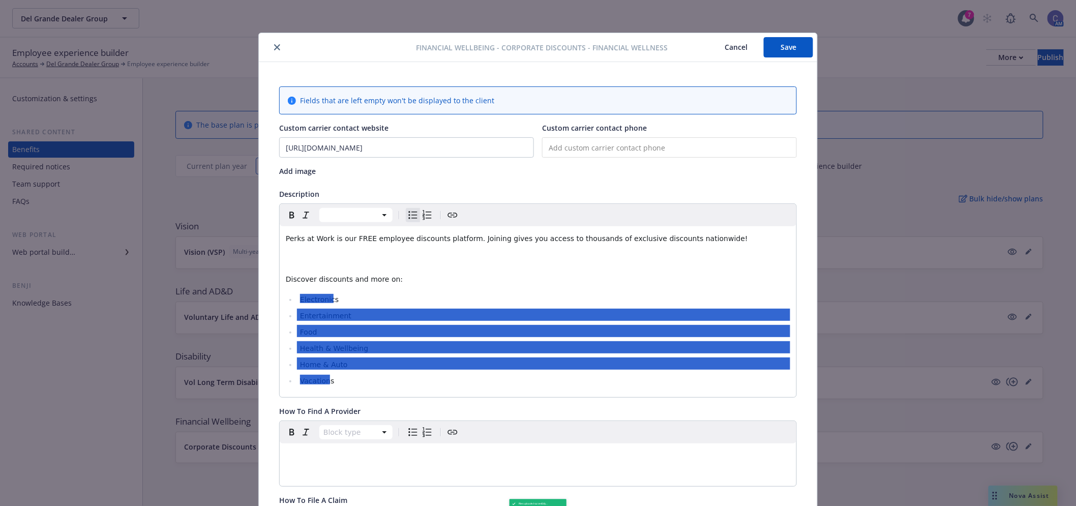
click at [794, 52] on button "Save" at bounding box center [788, 47] width 49 height 20
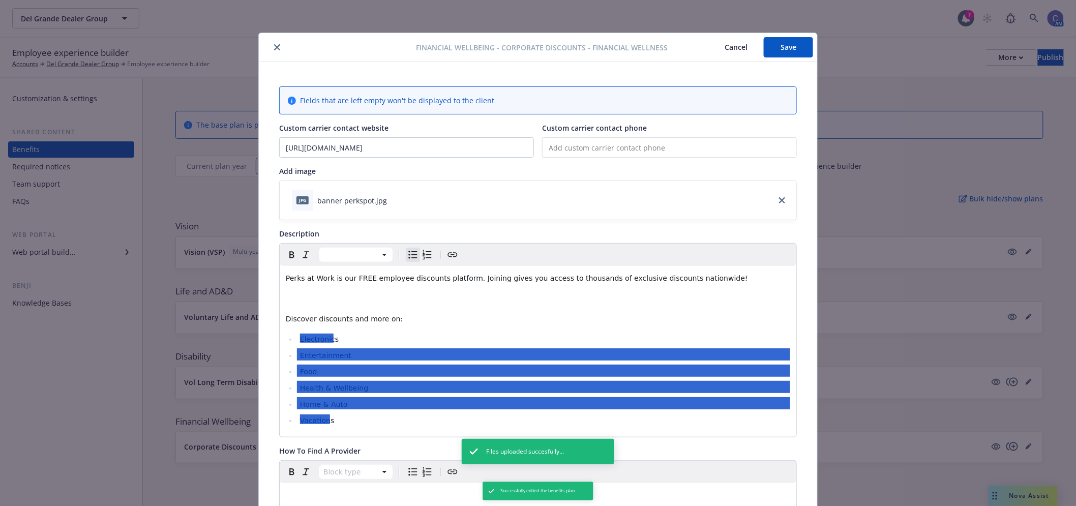
click at [732, 51] on button "Cancel" at bounding box center [736, 47] width 55 height 20
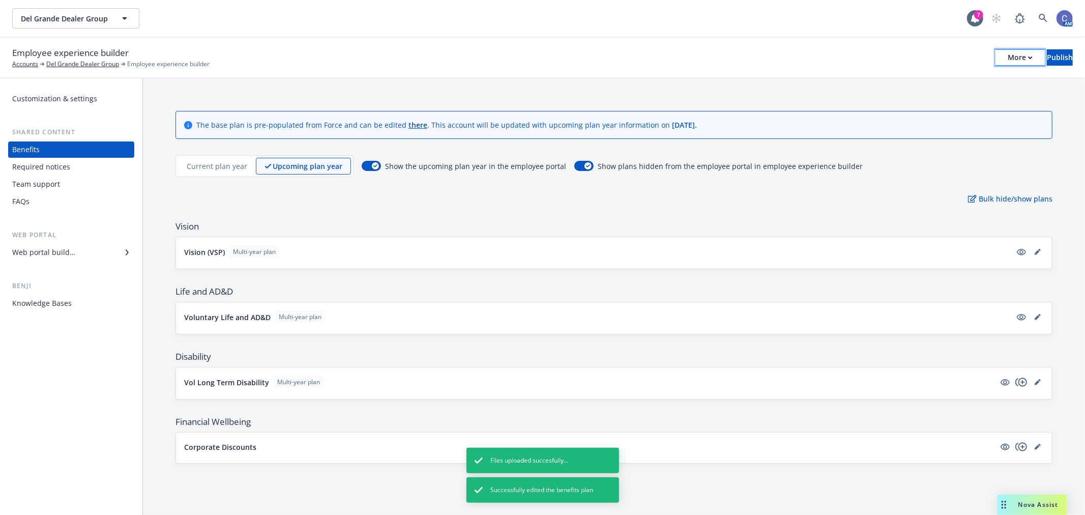
click at [1004, 58] on button "More" at bounding box center [1020, 57] width 49 height 16
click at [952, 78] on link "Copy preview link" at bounding box center [936, 80] width 151 height 20
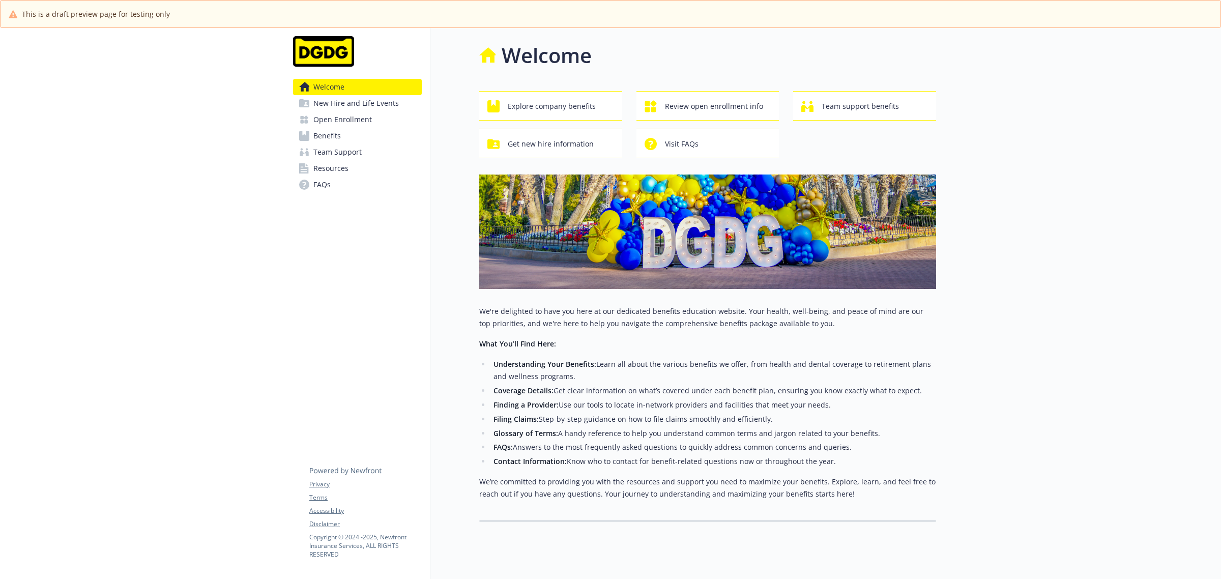
click at [351, 135] on link "Benefits" at bounding box center [357, 136] width 129 height 16
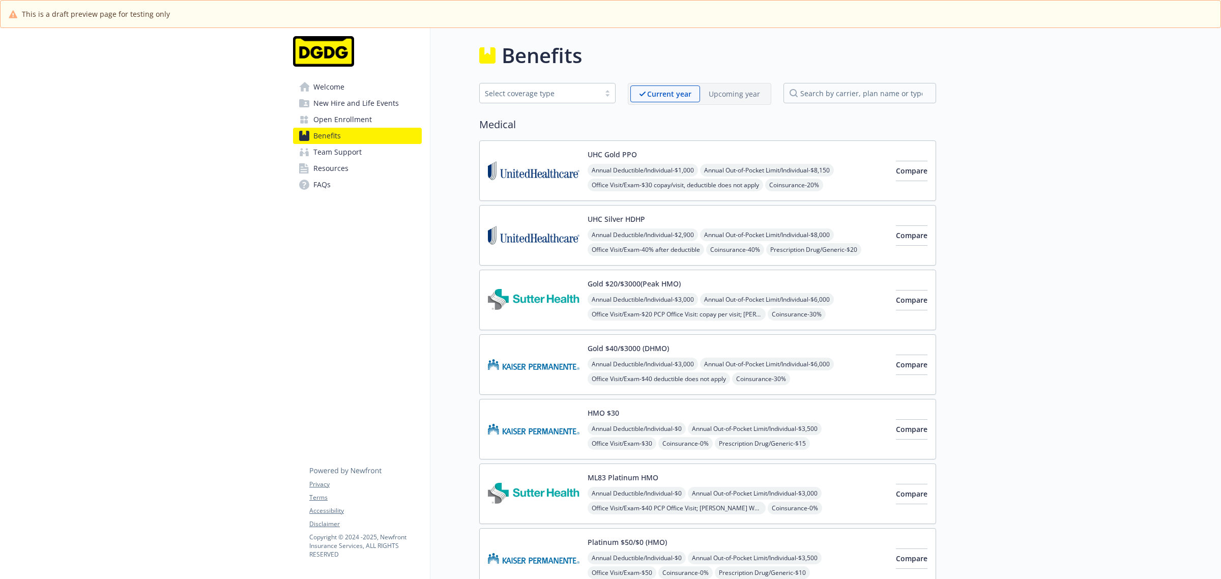
click at [718, 97] on p "Upcoming year" at bounding box center [734, 94] width 51 height 11
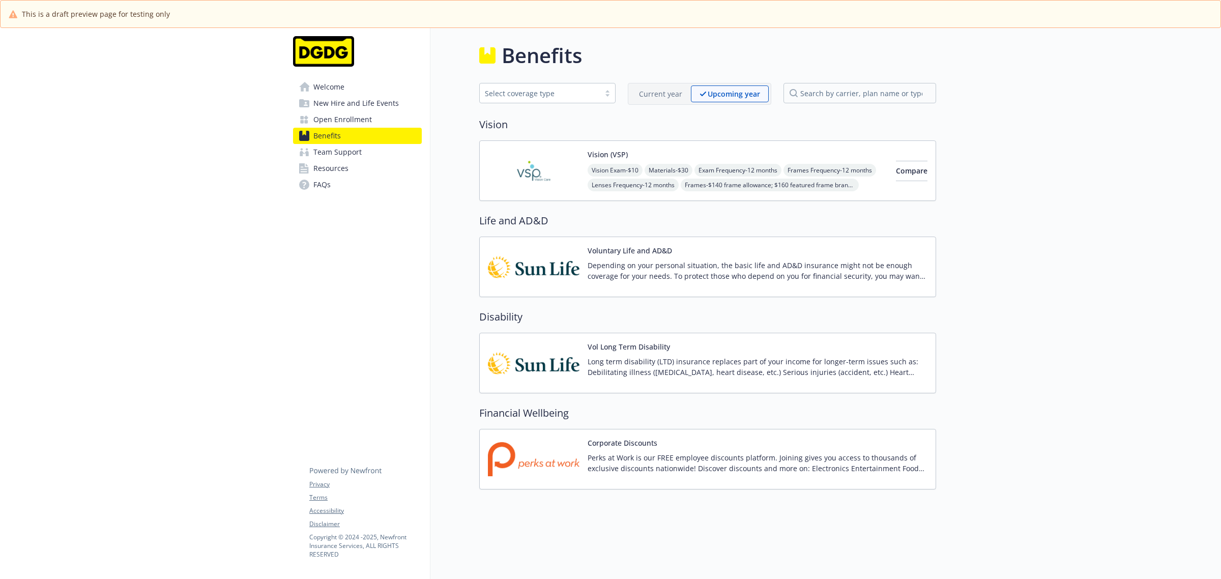
click at [771, 444] on div "Corporate Discounts Perks at Work is our FREE employee discounts platform. Join…" at bounding box center [758, 458] width 340 height 43
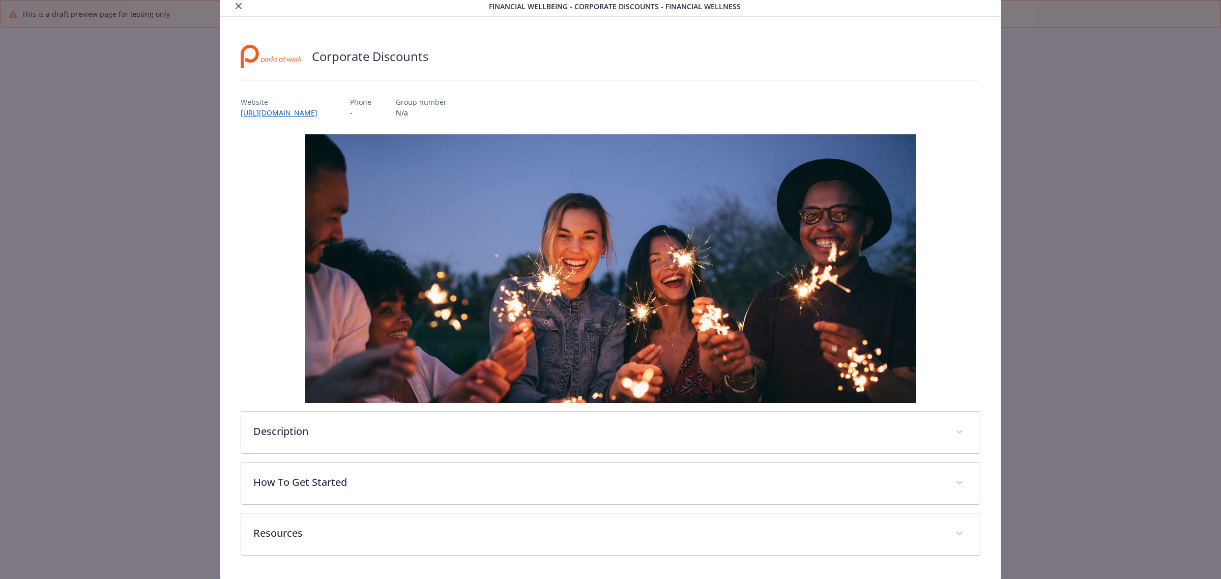
scroll to position [72, 0]
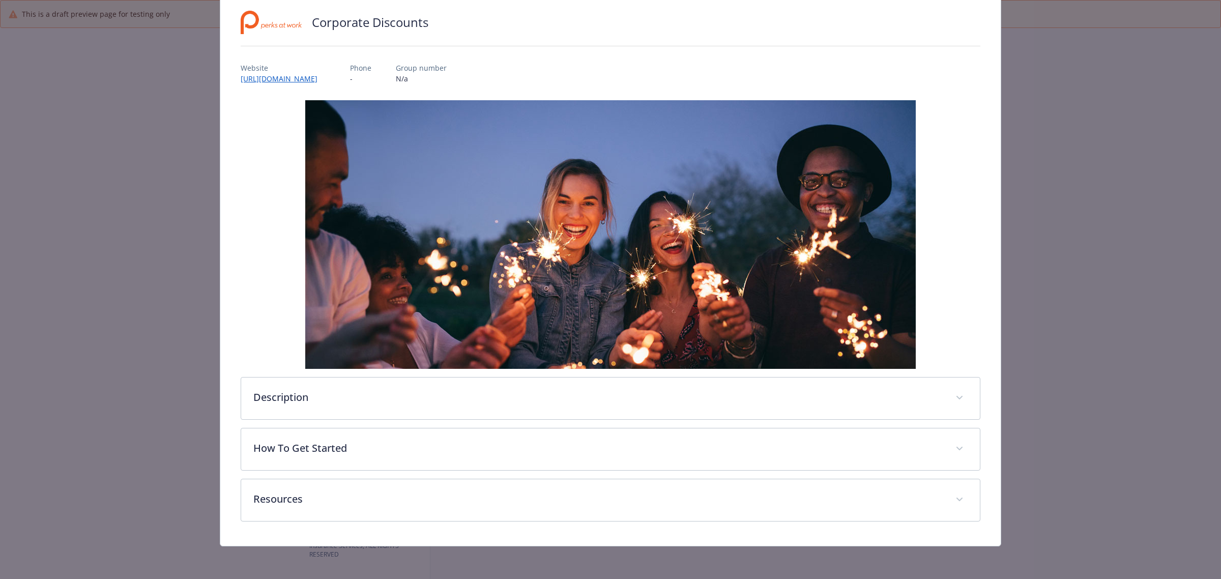
drag, startPoint x: 973, startPoint y: 325, endPoint x: 957, endPoint y: 335, distance: 18.8
click at [973, 325] on div "Corporate Discounts Website https://www.perksatwork.com/register/index/usource/…" at bounding box center [610, 264] width 780 height 563
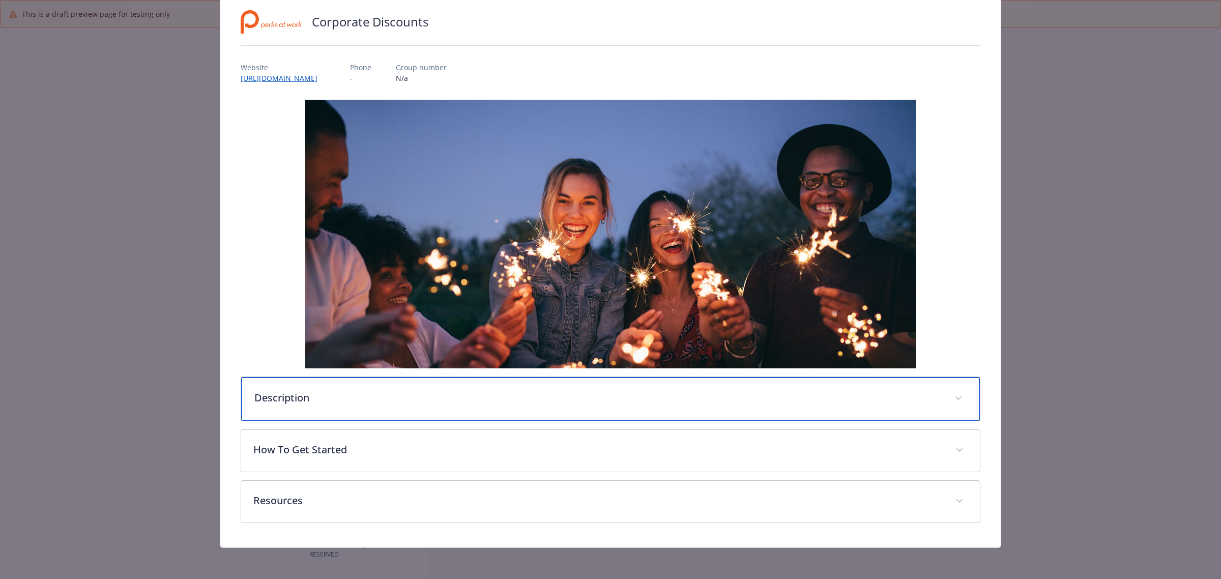
click at [950, 395] on span "details for plan Financial Wellbeing - Corporate Discounts - Financial Wellness" at bounding box center [958, 398] width 16 height 16
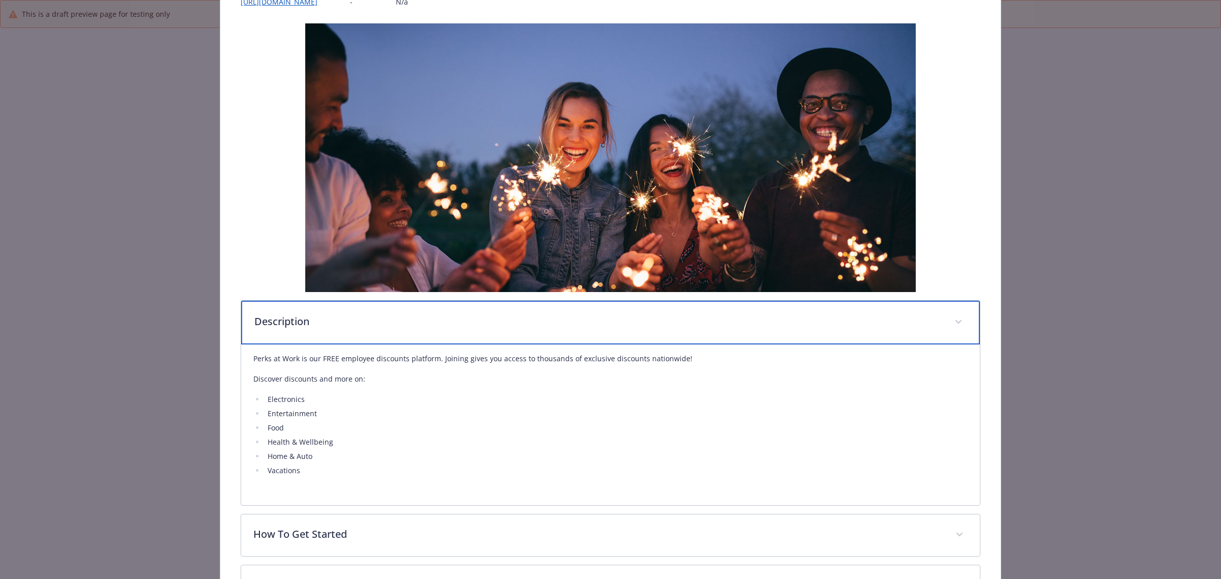
scroll to position [234, 0]
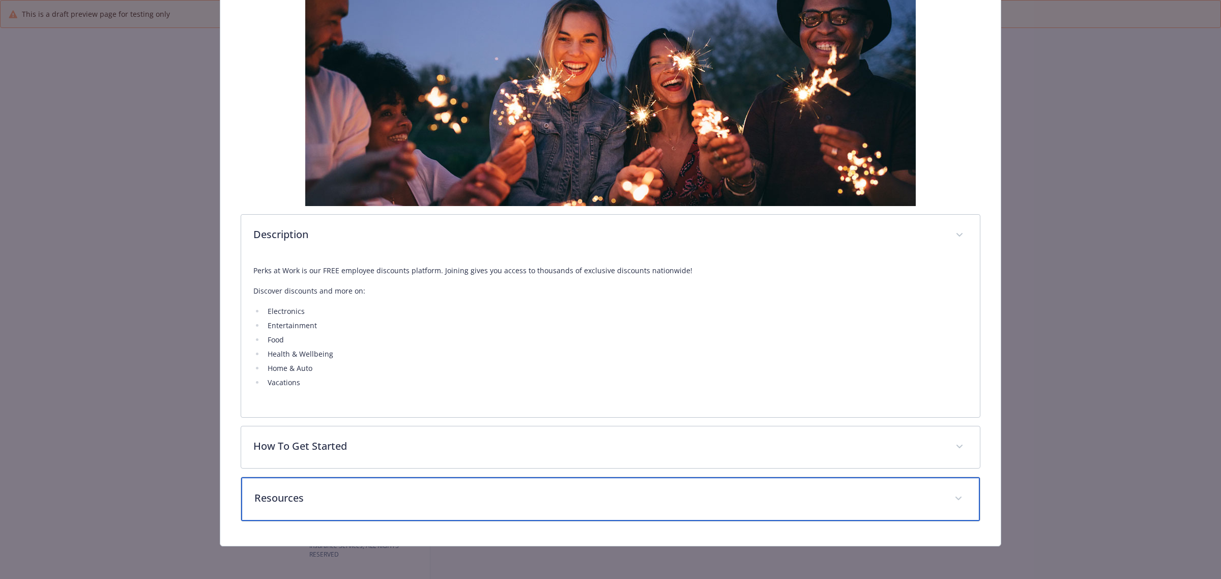
click at [885, 481] on div "Resources" at bounding box center [610, 499] width 739 height 44
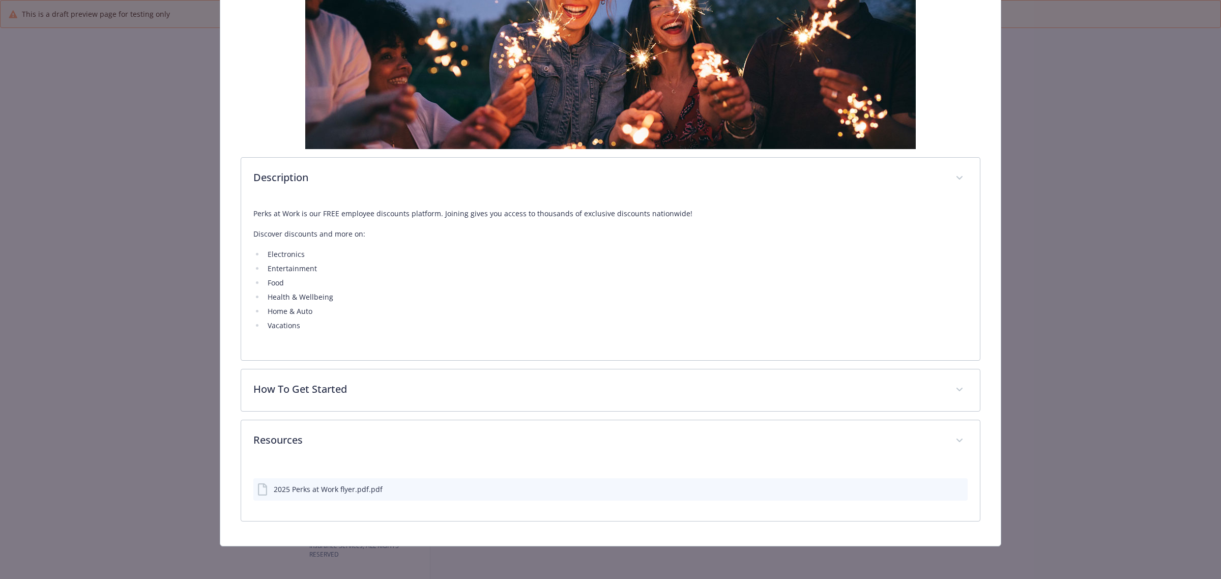
click at [811, 498] on div "2025 Perks at Work flyer.pdf.pdf" at bounding box center [610, 489] width 714 height 22
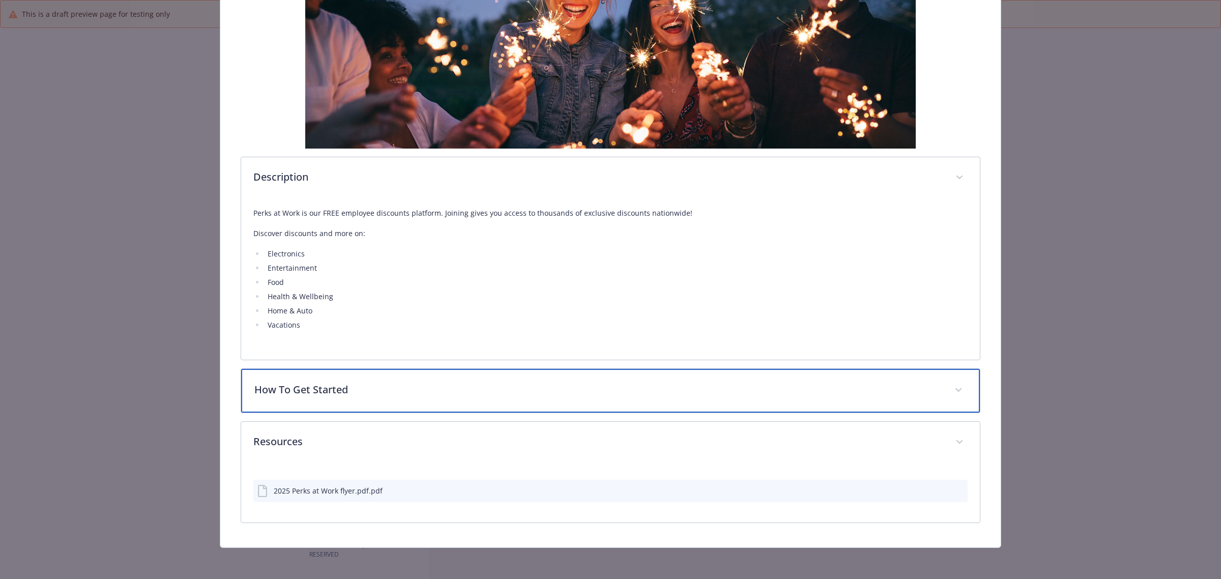
click at [799, 398] on div "How To Get Started" at bounding box center [610, 391] width 739 height 44
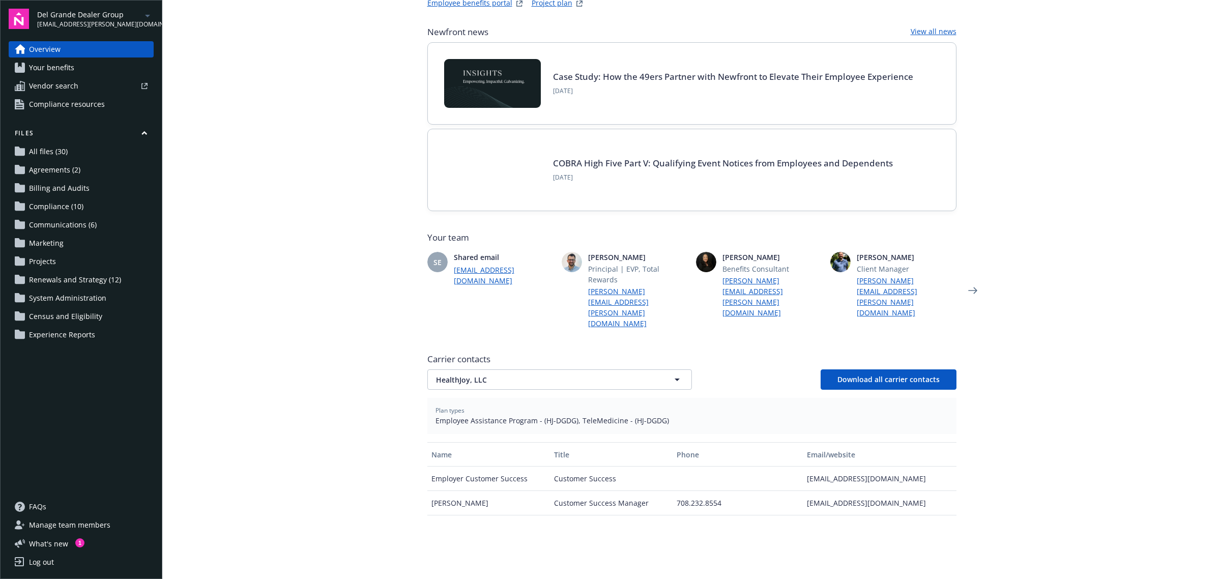
scroll to position [191, 0]
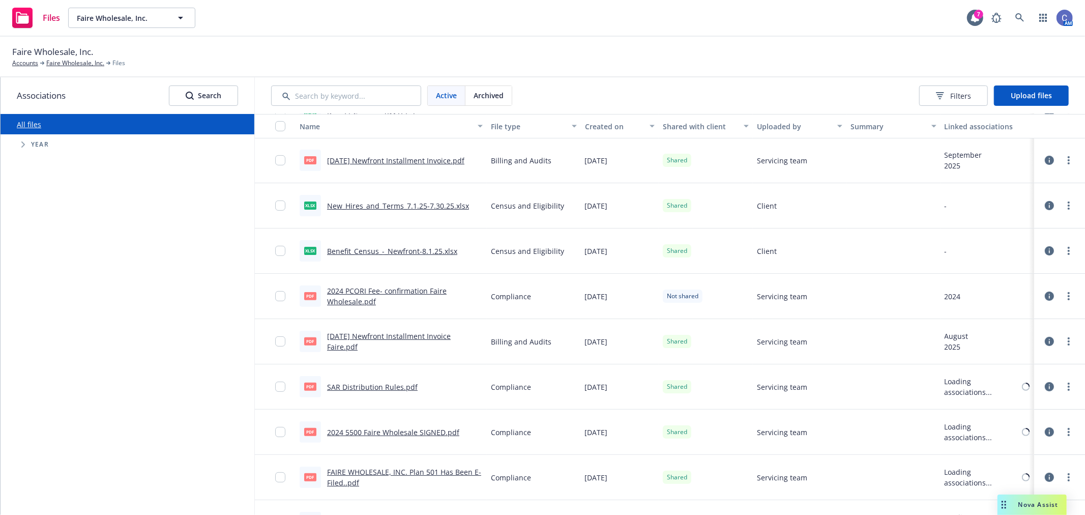
scroll to position [226, 0]
click at [1038, 93] on span "Upload files" at bounding box center [1031, 96] width 41 height 10
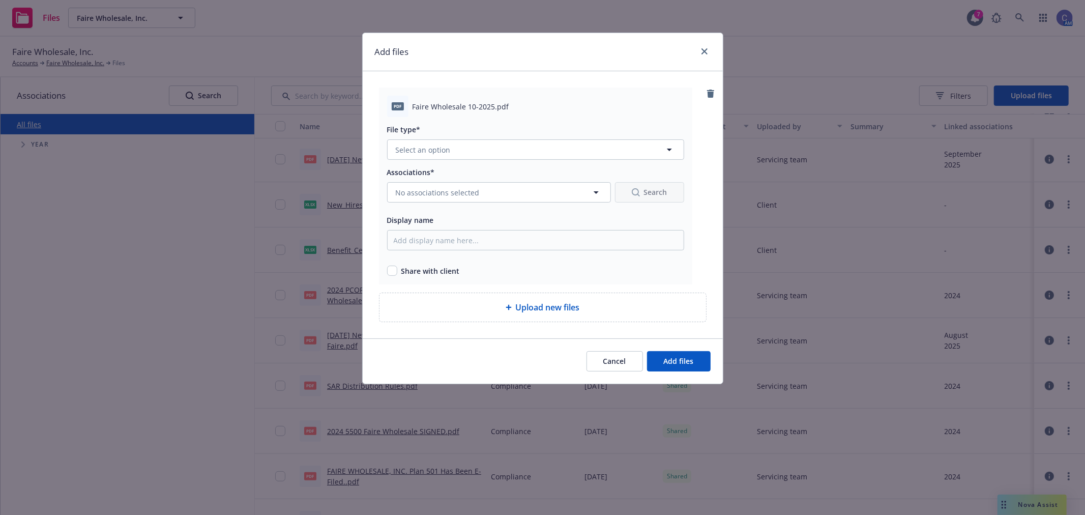
drag, startPoint x: 480, startPoint y: 43, endPoint x: 489, endPoint y: 44, distance: 9.3
click at [489, 44] on div "Add files" at bounding box center [543, 52] width 360 height 38
click at [441, 150] on span "Select an option" at bounding box center [423, 149] width 55 height 11
click at [427, 201] on span "Billing and Audits" at bounding box center [428, 204] width 61 height 11
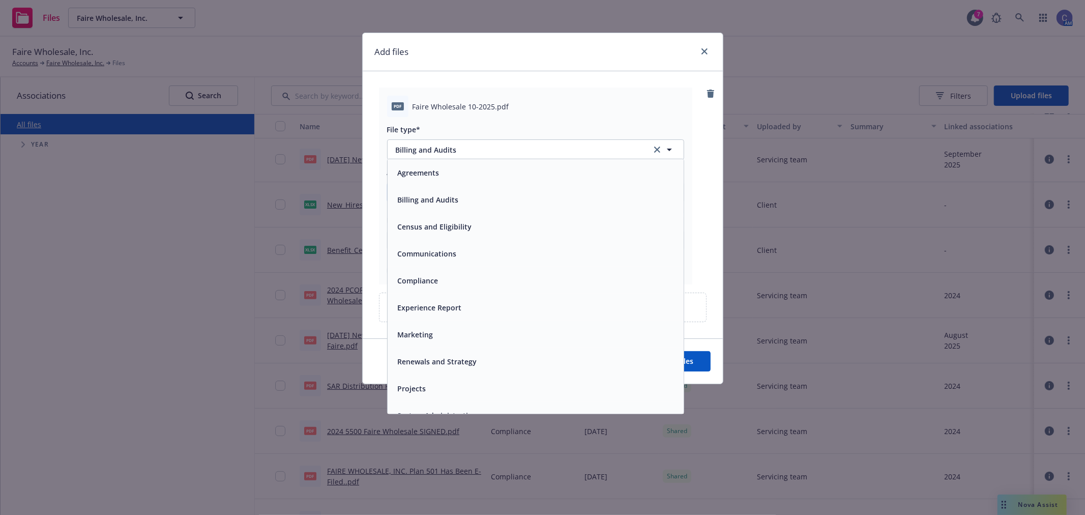
click at [434, 192] on span "No associations selected" at bounding box center [438, 192] width 84 height 11
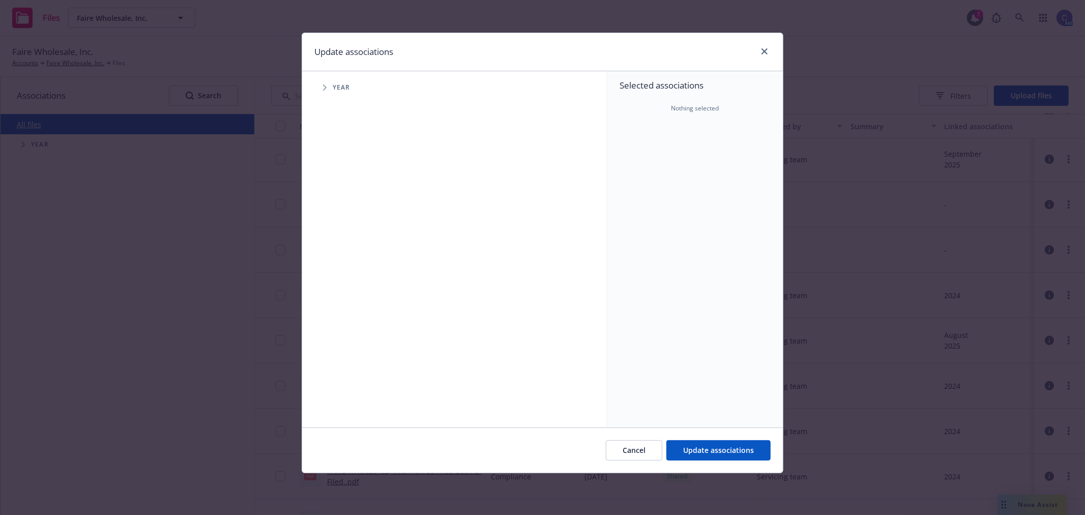
click at [329, 84] on span "Tree Example" at bounding box center [324, 87] width 16 height 16
click at [339, 226] on icon "Tree Example" at bounding box center [338, 227] width 4 height 6
click at [353, 247] on span "Tree Example" at bounding box center [350, 249] width 16 height 16
click at [352, 228] on input "Tree Example" at bounding box center [350, 227] width 10 height 10
checkbox input "true"
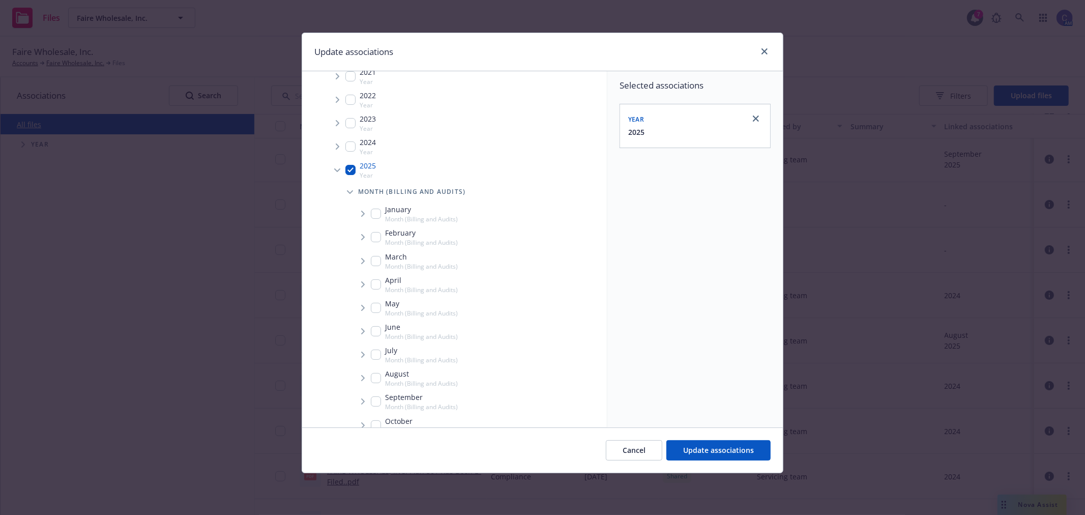
scroll to position [113, 0]
click at [375, 369] on input "Tree Example" at bounding box center [376, 369] width 10 height 10
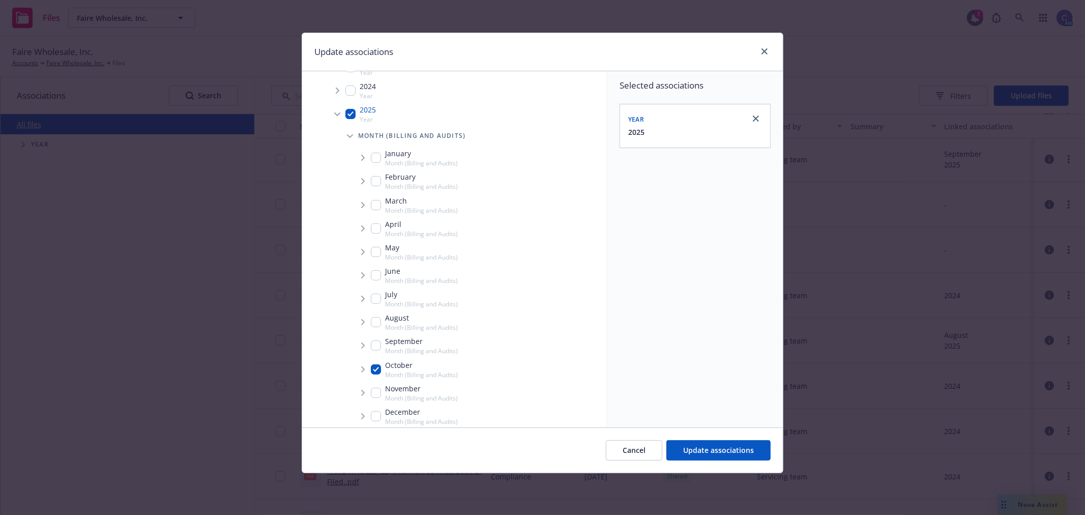
checkbox input "true"
click at [702, 453] on span "Update associations" at bounding box center [718, 450] width 71 height 10
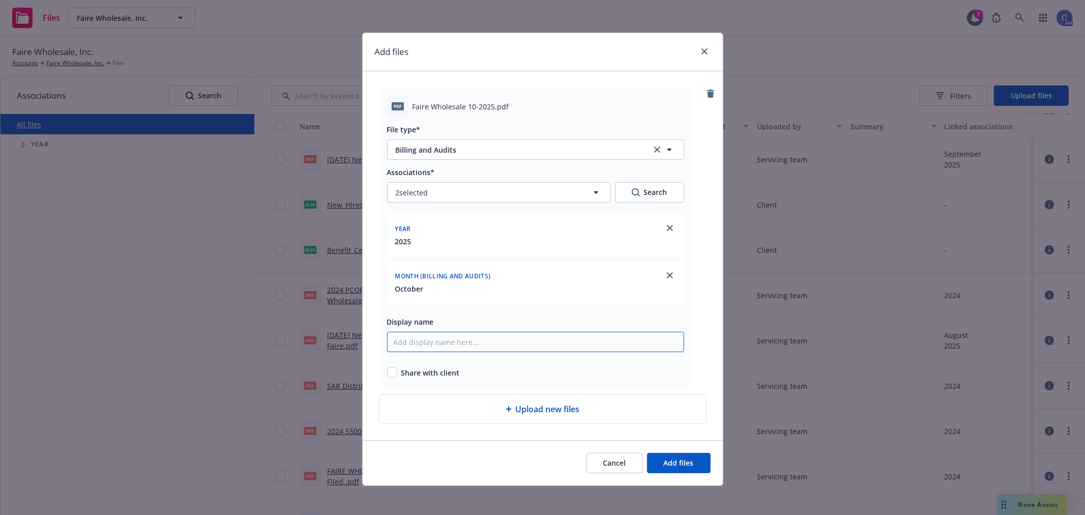
click at [472, 343] on input "Display name" at bounding box center [535, 342] width 297 height 20
type input "2025 October invoice"
click at [665, 458] on button "Add files" at bounding box center [679, 463] width 64 height 20
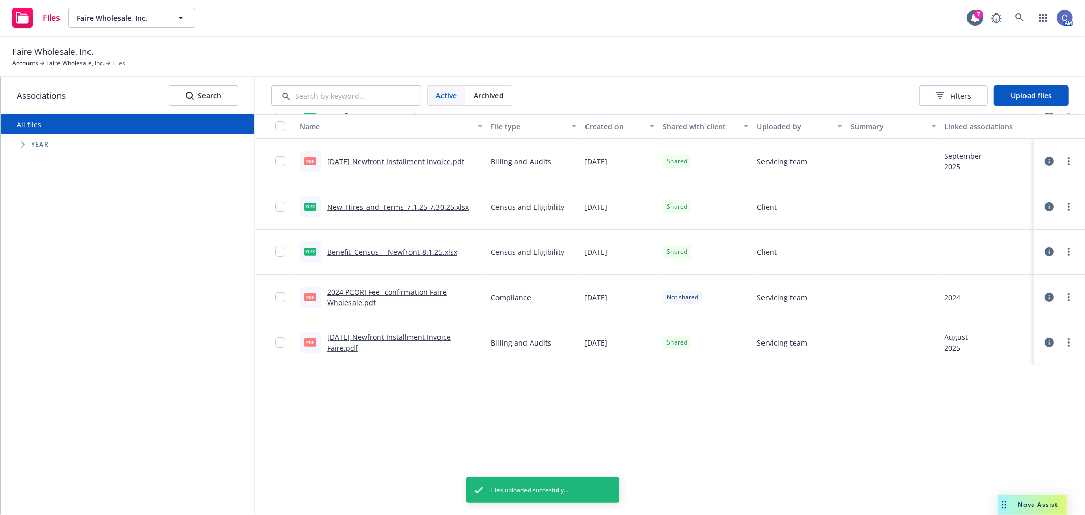
scroll to position [0, 0]
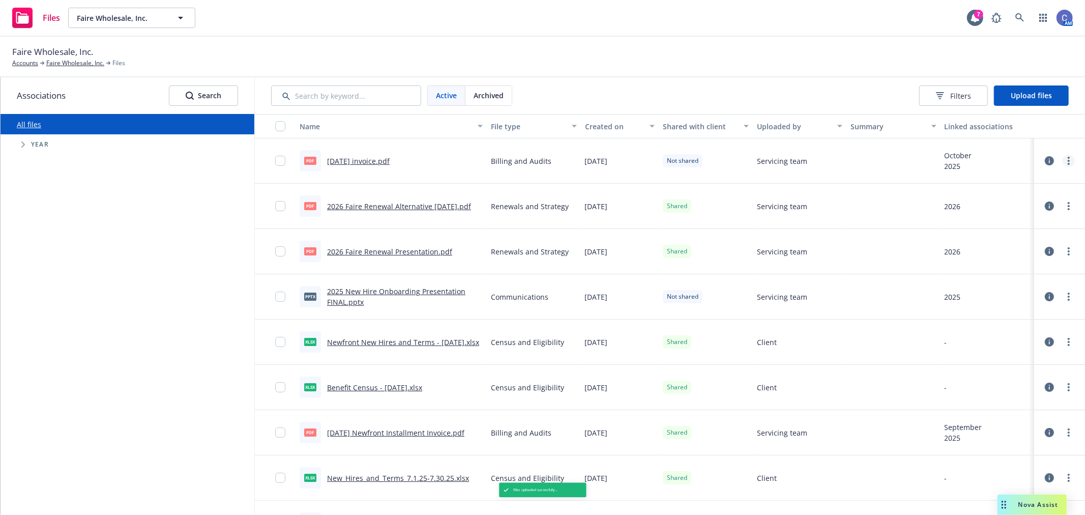
click at [1068, 158] on circle "more" at bounding box center [1069, 158] width 2 height 2
click at [993, 236] on link "Edit" at bounding box center [1015, 243] width 101 height 20
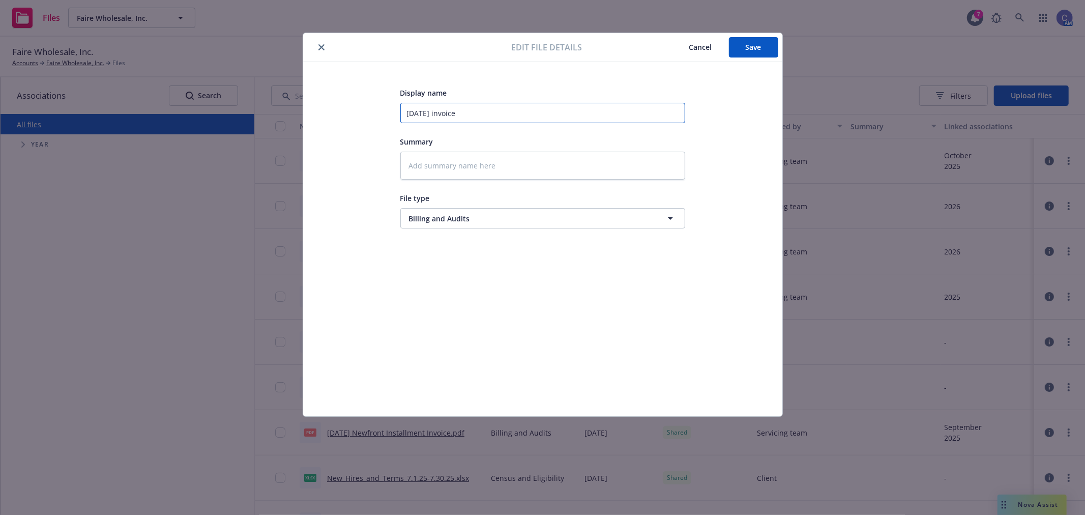
click at [466, 114] on input "2025 October invoice" at bounding box center [542, 113] width 285 height 20
type textarea "x"
type input "2025 October N"
type textarea "x"
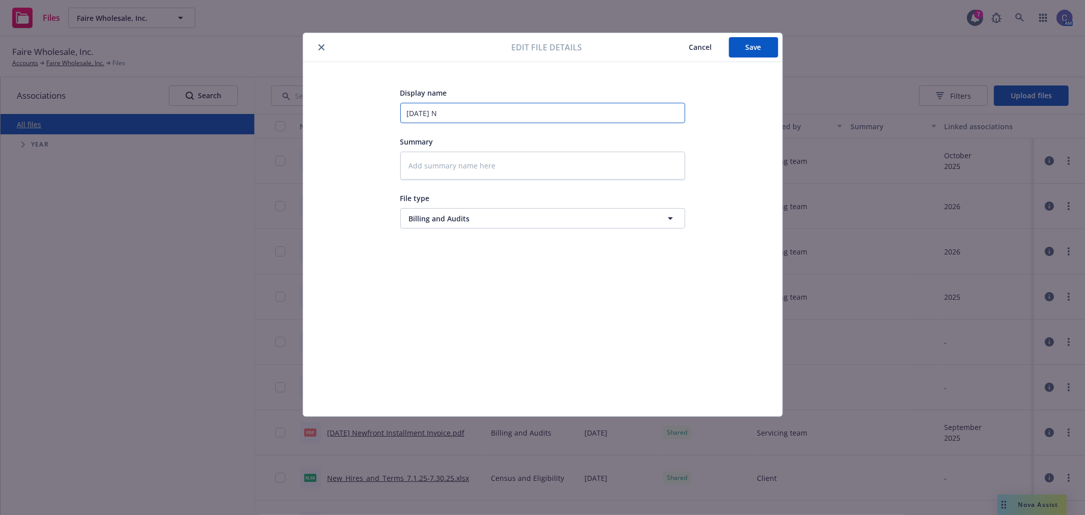
type input "2025 October Ne"
type textarea "x"
type input "2025 October New"
type textarea "x"
type input "2025 October Newf"
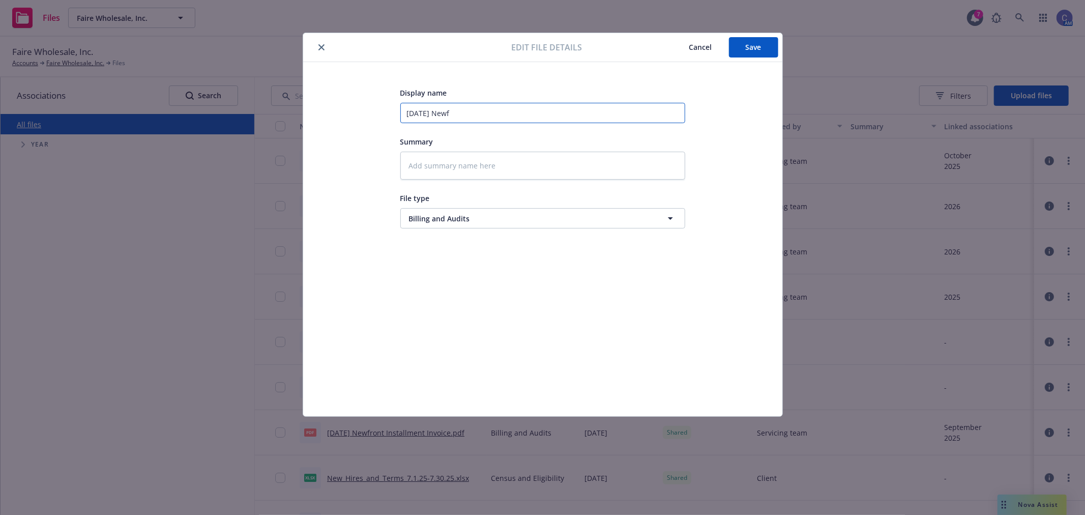
type textarea "x"
type input "2025 October Newfr"
type textarea "x"
type input "2025 October Newfro"
type textarea "x"
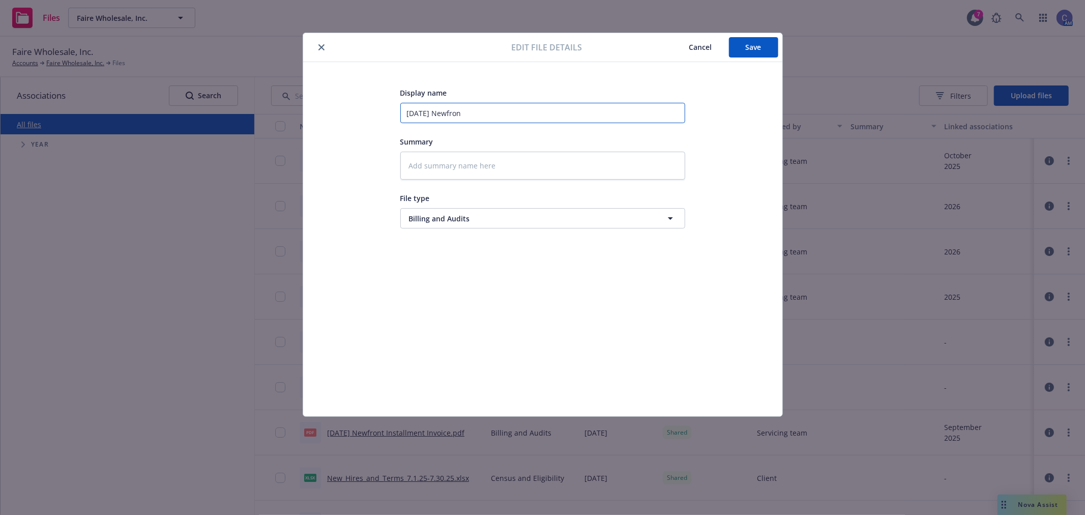
type input "2025 October Newfront"
type textarea "x"
type input "2025 October Newfront"
type textarea "x"
type input "2025 October Newfront I"
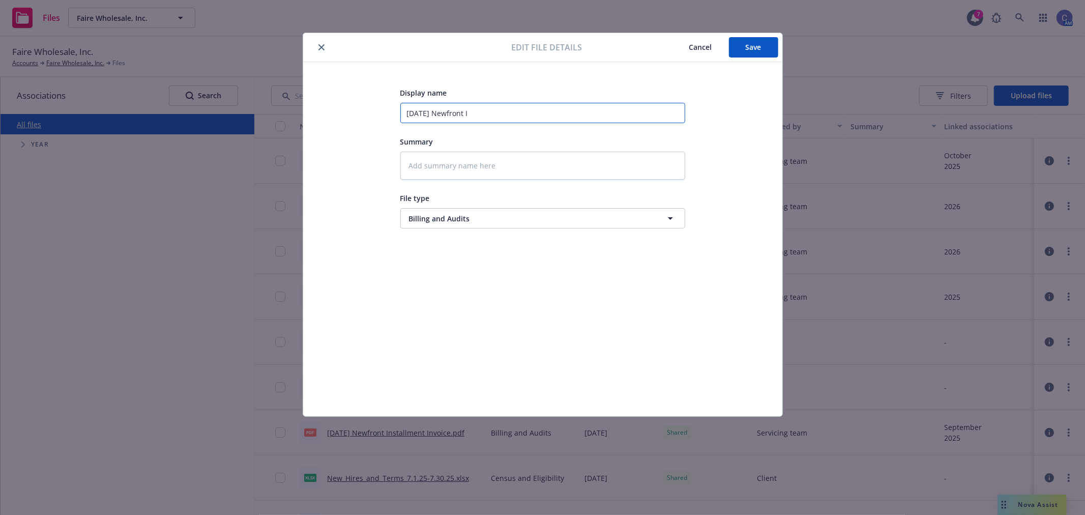
type textarea "x"
type input "2025 October Newfront In"
type textarea "x"
type input "2025 October Newfront Ins"
type textarea "x"
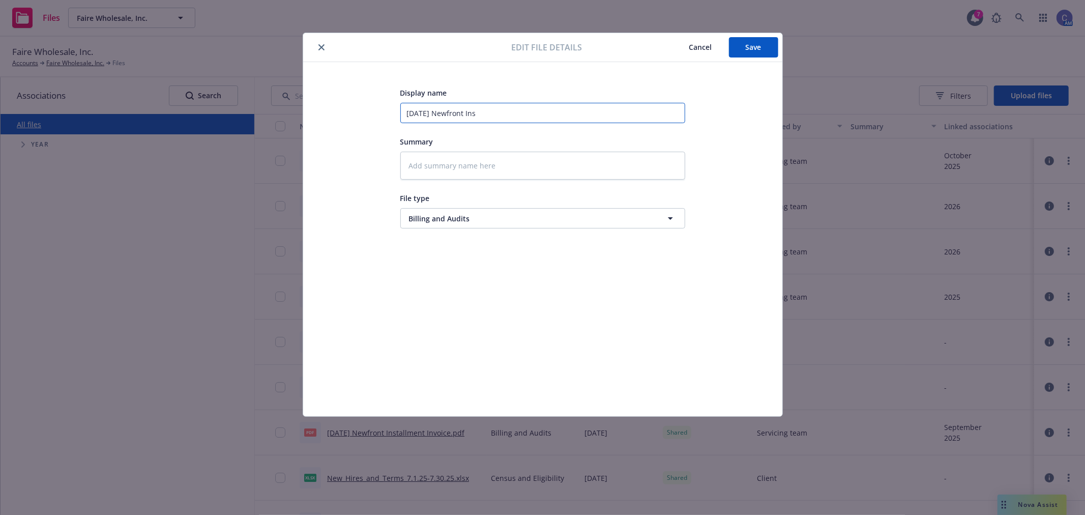
type input "2025 October Newfront Inst"
type textarea "x"
type input "2025 October Newfront Insta"
type textarea "x"
type input "2025 October Newfront Instal"
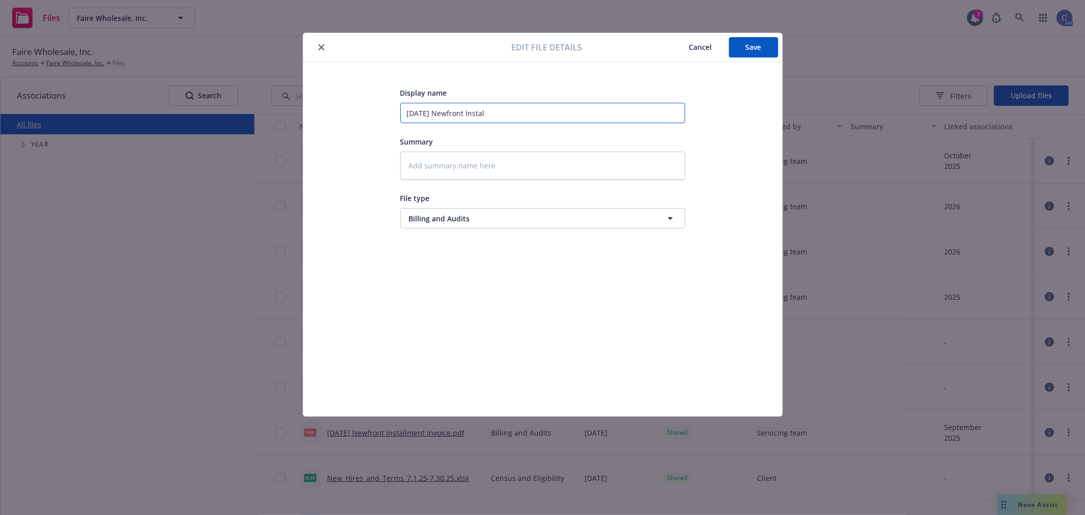
type textarea "x"
type input "2025 October Newfront Install"
type textarea "x"
type input "2025 October Newfront Installm"
type textarea "x"
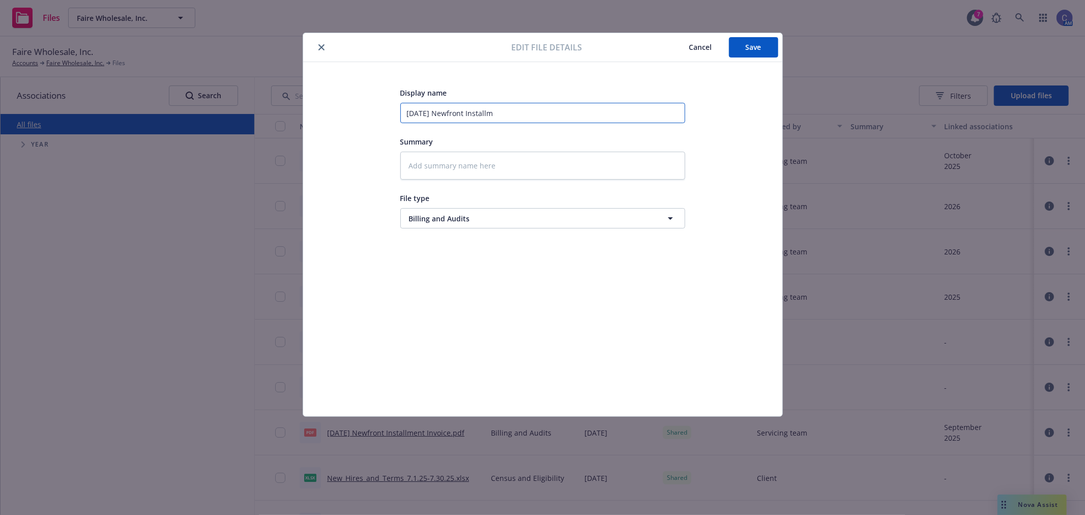
type input "2025 October Newfront Installme"
type textarea "x"
type input "2025 October Newfront Installmen"
type textarea "x"
type input "2025 October Newfront Installment"
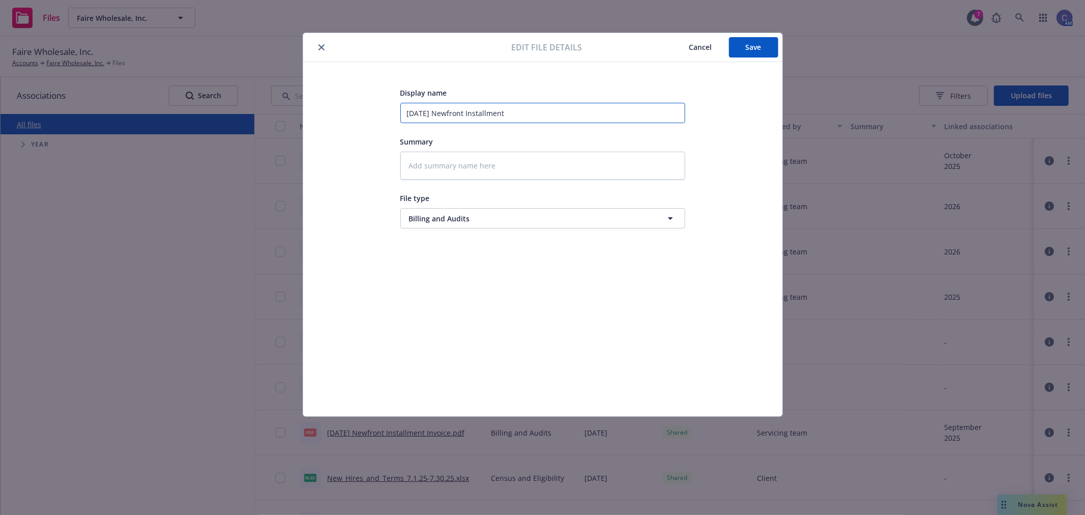
type textarea "x"
type input "2025 October Newfront Installment"
type textarea "x"
type input "2025 October Newfront Installment I"
type textarea "x"
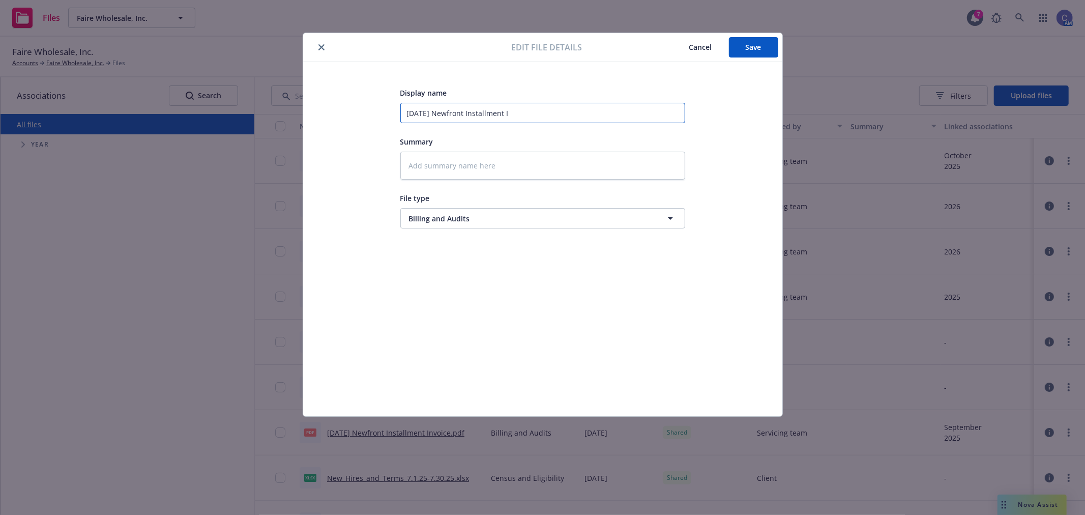
type input "2025 October Newfront Installment In"
type textarea "x"
type input "2025 October Newfront Installment Inv"
type textarea "x"
type input "2025 October Newfront Installment Invo"
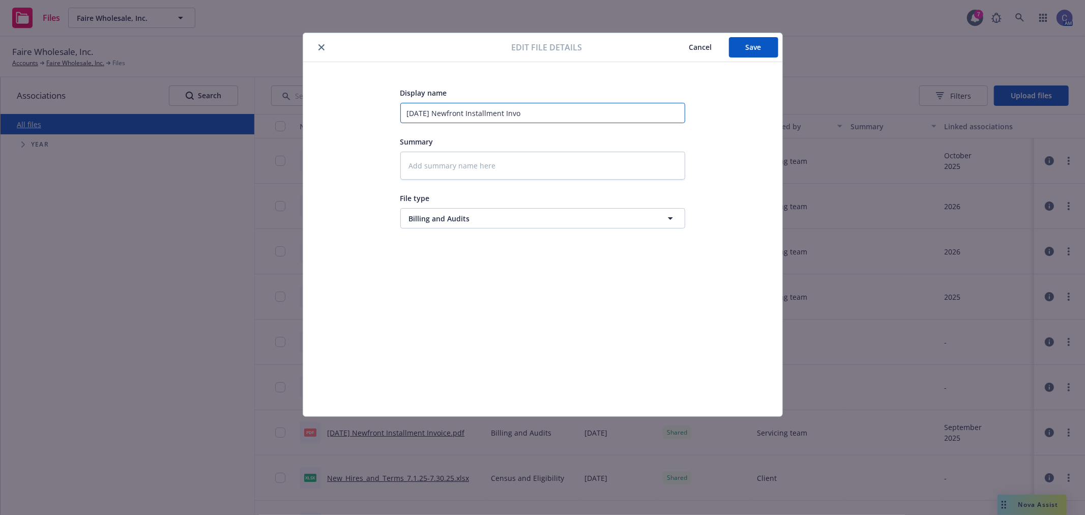
type textarea "x"
type input "2025 October Newfront Installment Invoi"
type textarea "x"
type input "2025 October Newfront Installment Invoic"
type textarea "x"
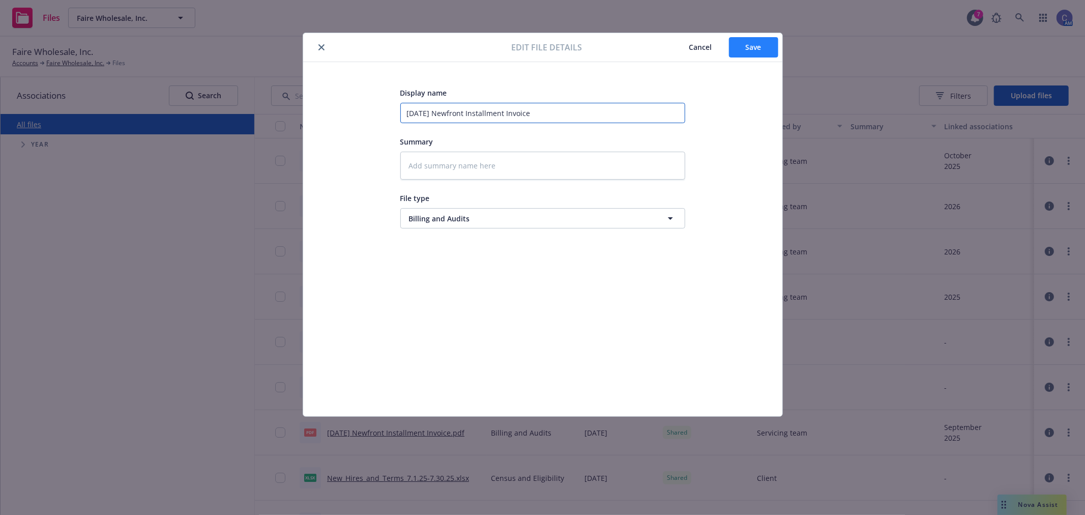
type input "2025 October Newfront Installment Invoice"
click at [738, 56] on button "Save" at bounding box center [753, 47] width 49 height 20
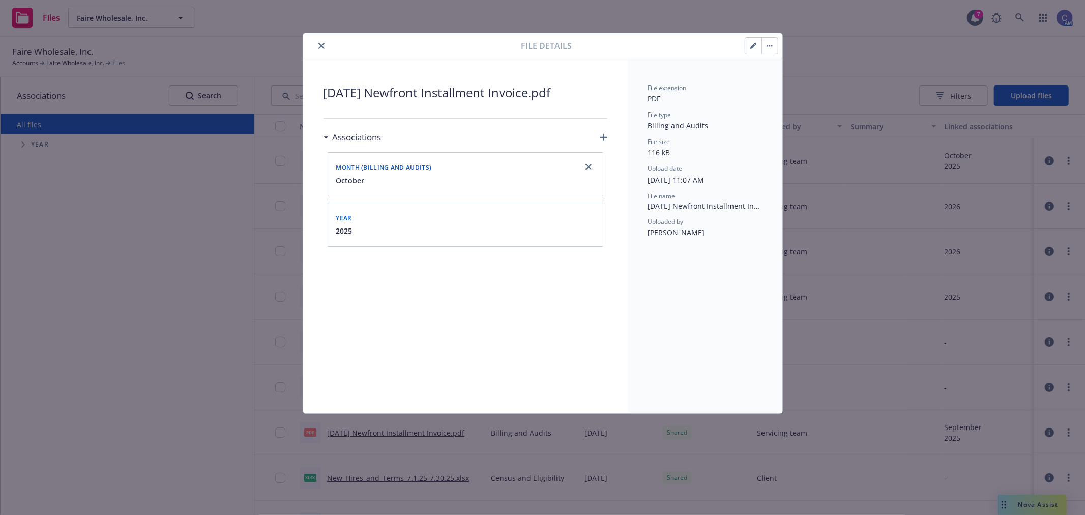
click at [327, 43] on button "close" at bounding box center [321, 46] width 12 height 12
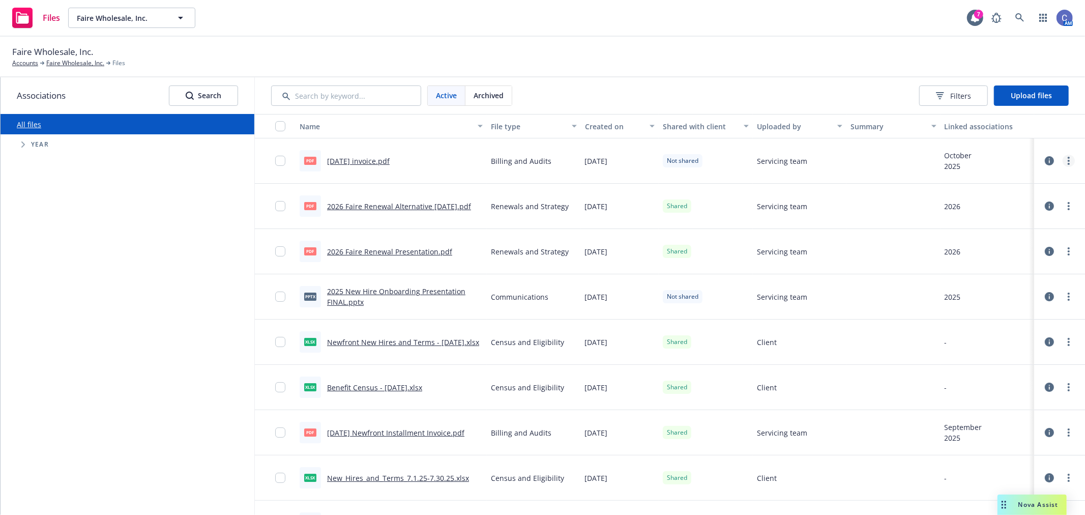
click at [1063, 161] on link "more" at bounding box center [1069, 161] width 12 height 12
click at [999, 241] on link "Edit" at bounding box center [1015, 243] width 101 height 20
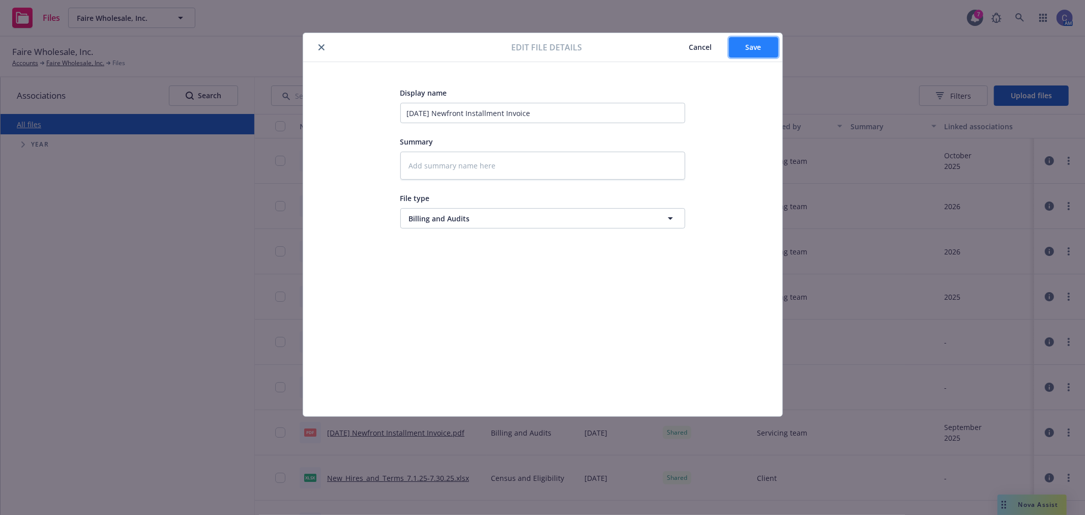
click at [761, 48] on span "Save" at bounding box center [754, 47] width 16 height 10
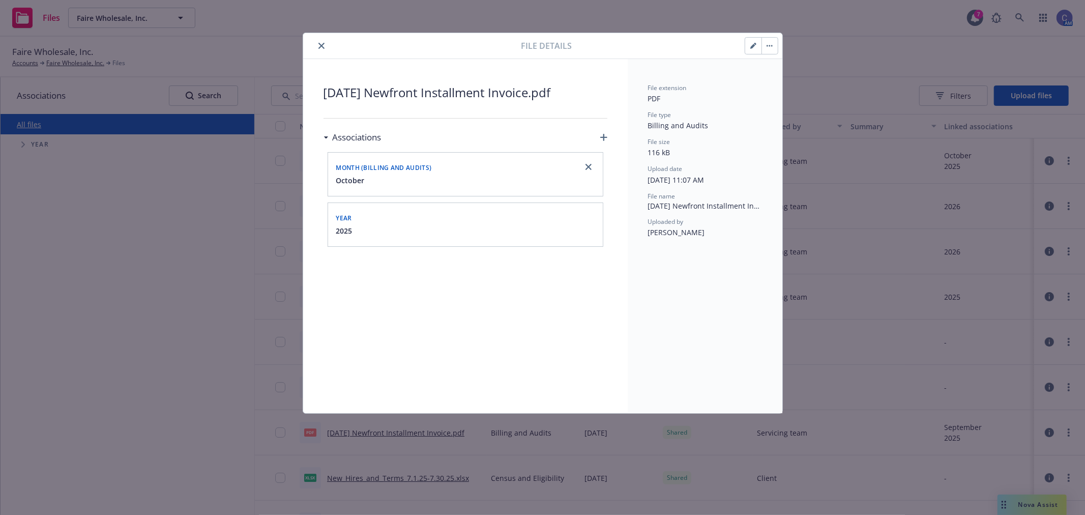
click at [706, 43] on div at bounding box center [675, 45] width 206 height 17
click at [774, 44] on button "button" at bounding box center [770, 46] width 16 height 16
click at [756, 43] on button "button" at bounding box center [753, 46] width 16 height 16
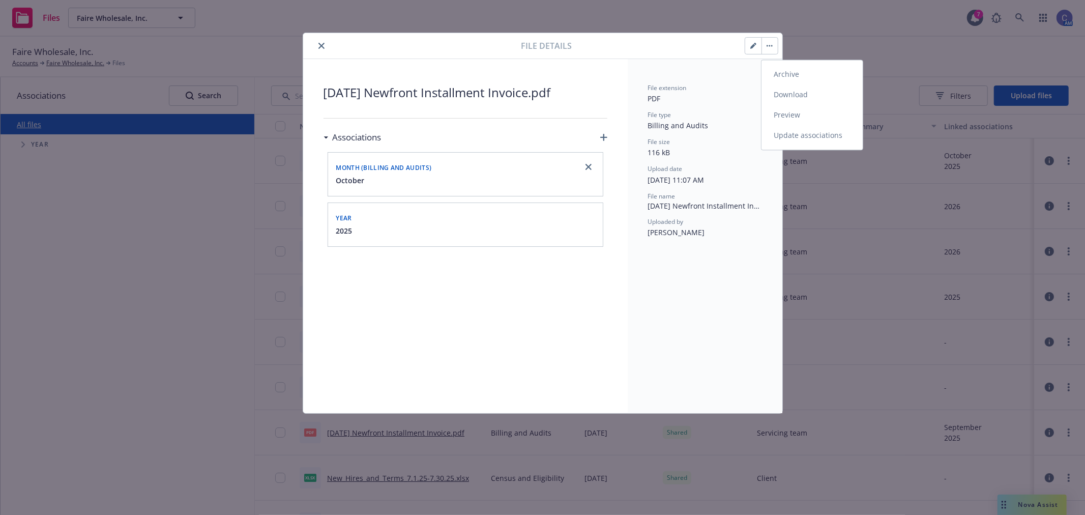
type textarea "x"
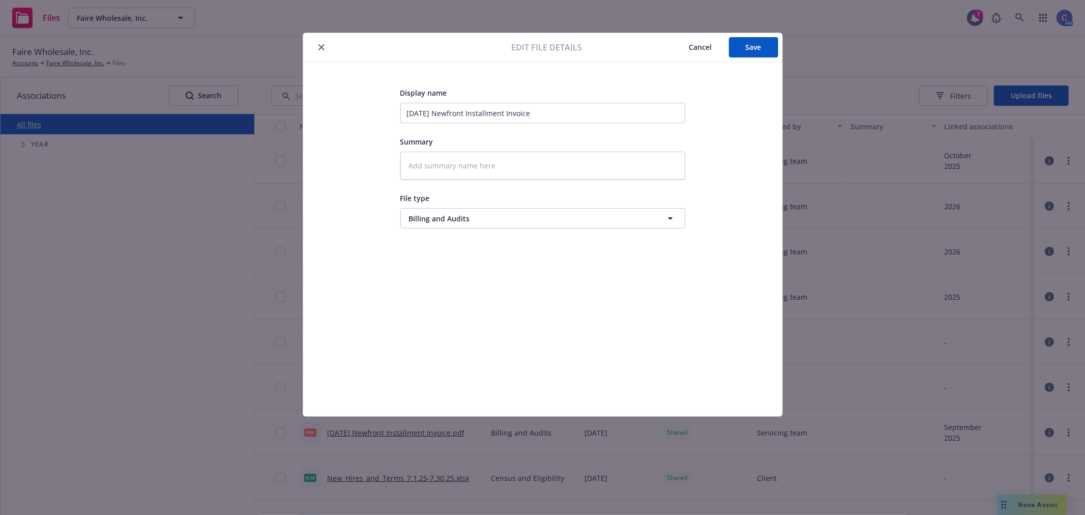
click at [703, 49] on span "Cancel" at bounding box center [700, 47] width 23 height 10
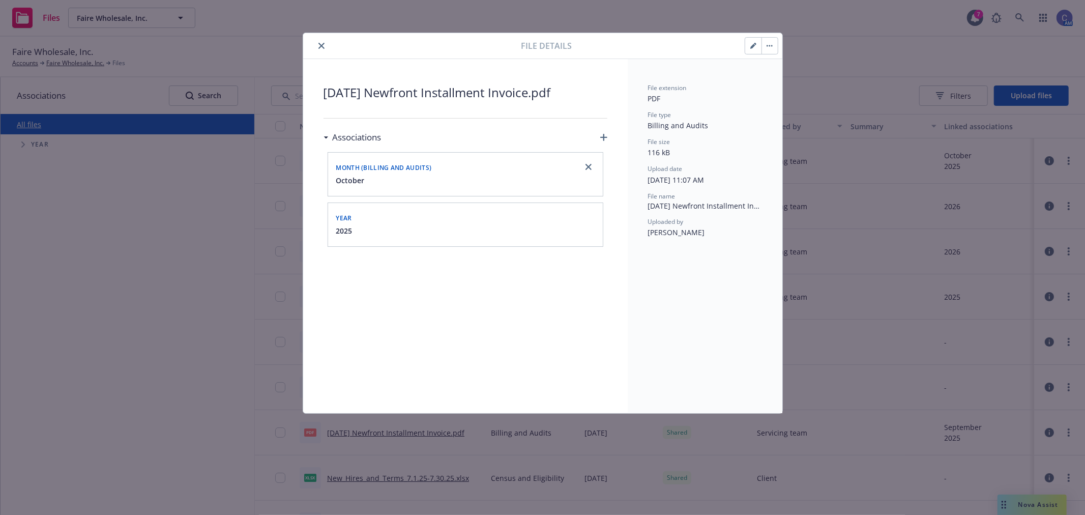
click at [767, 51] on button "button" at bounding box center [770, 46] width 16 height 16
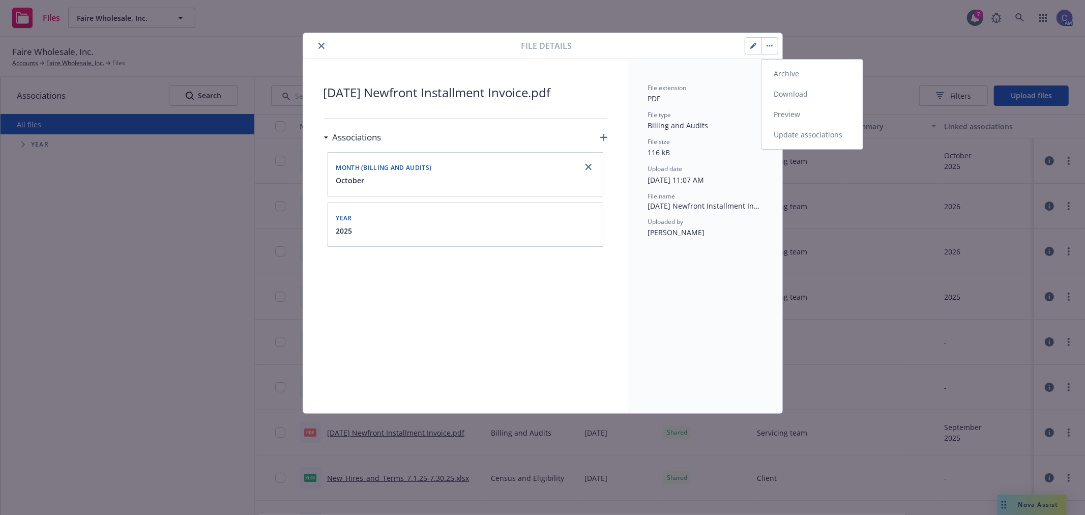
click at [796, 110] on link "Preview" at bounding box center [812, 114] width 101 height 20
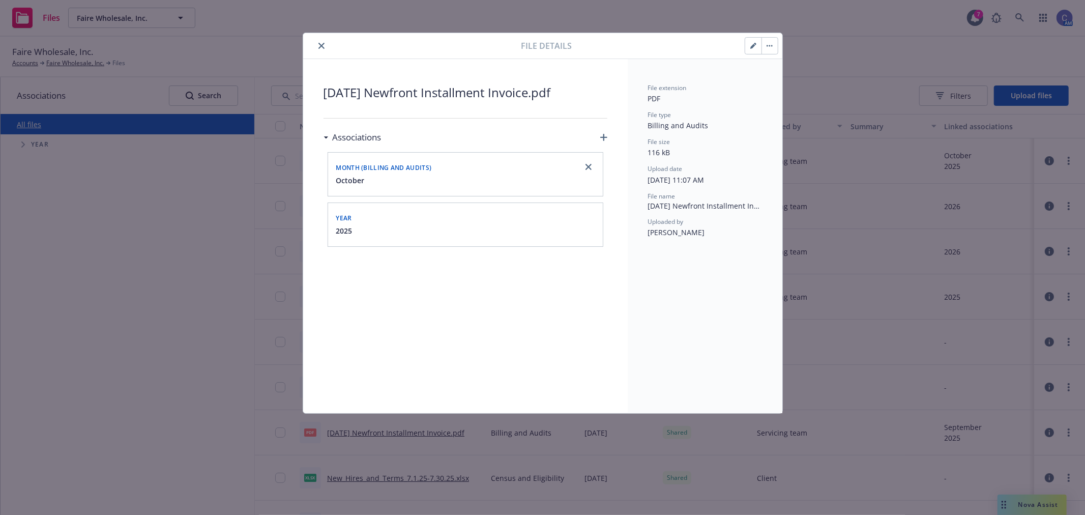
click at [314, 43] on div at bounding box center [414, 46] width 214 height 12
click at [320, 44] on icon "close" at bounding box center [321, 46] width 6 height 6
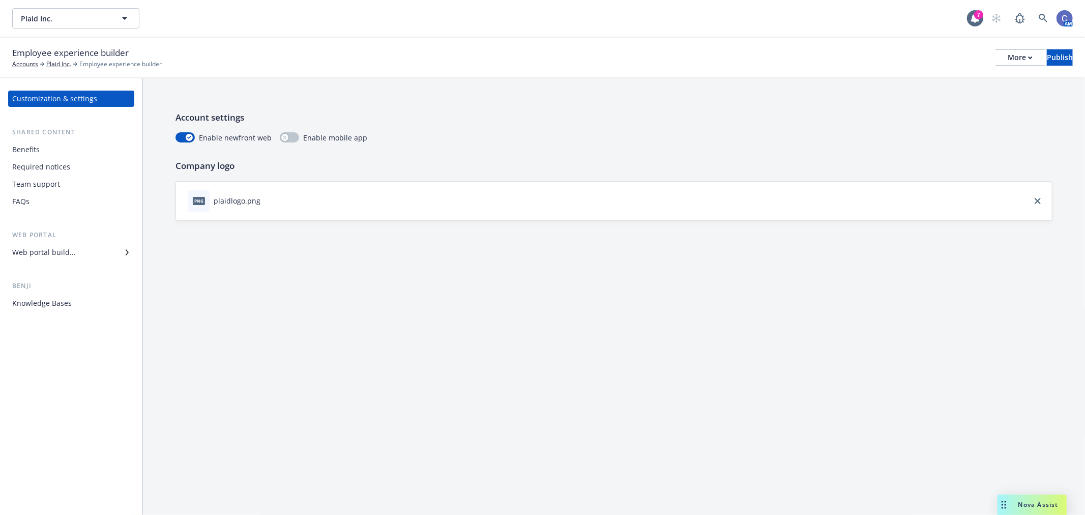
click at [49, 148] on div "Benefits" at bounding box center [71, 149] width 118 height 16
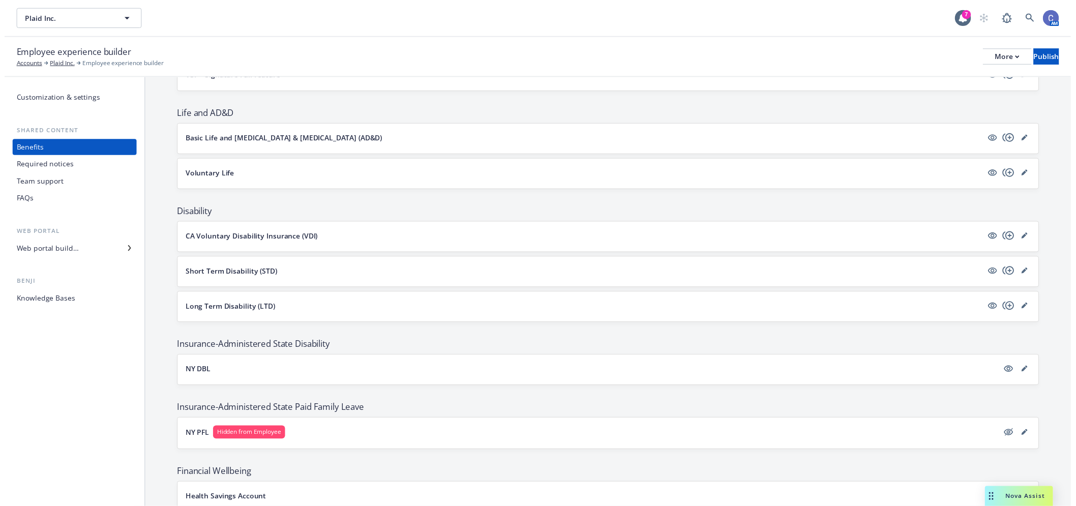
scroll to position [480, 0]
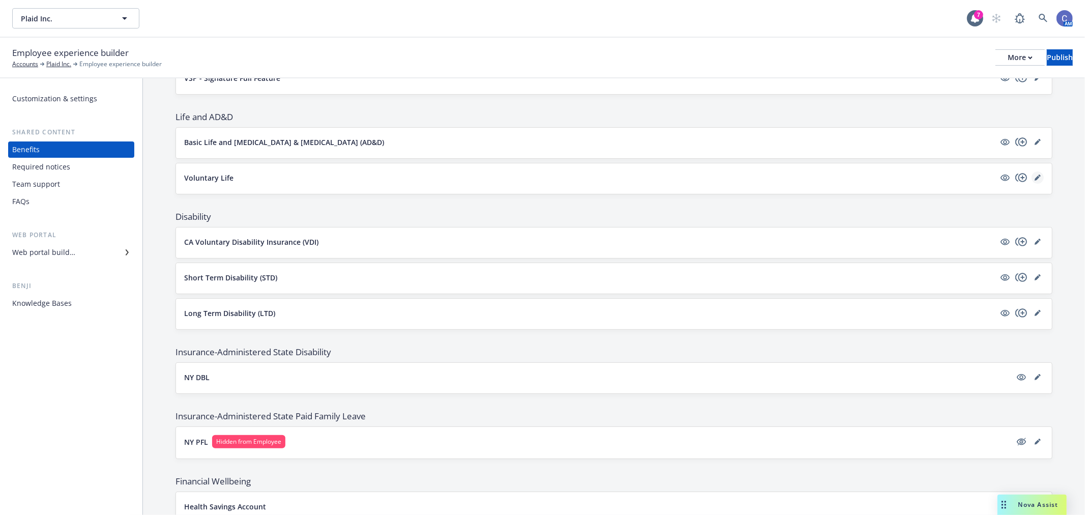
click at [1034, 176] on link "editPencil" at bounding box center [1038, 177] width 12 height 12
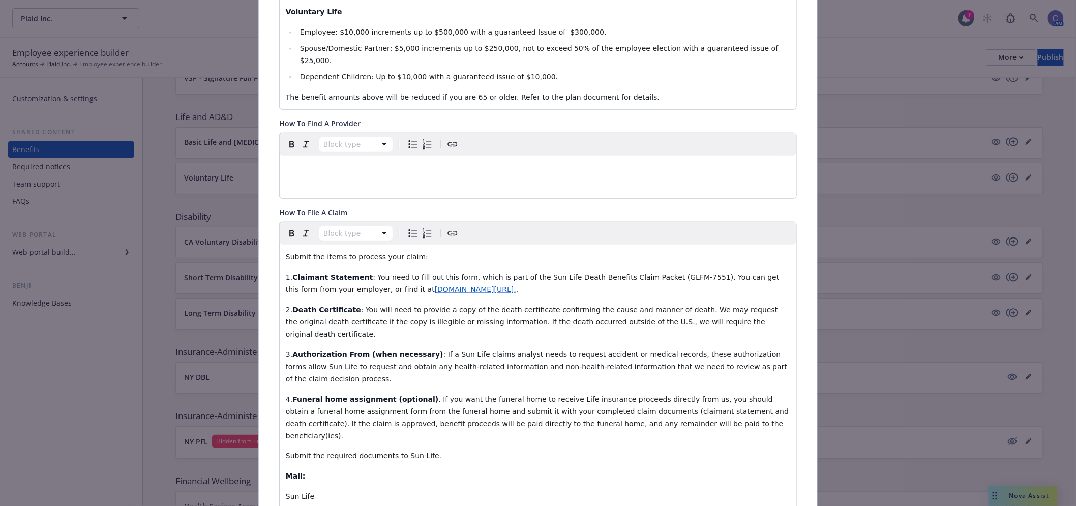
scroll to position [935, 0]
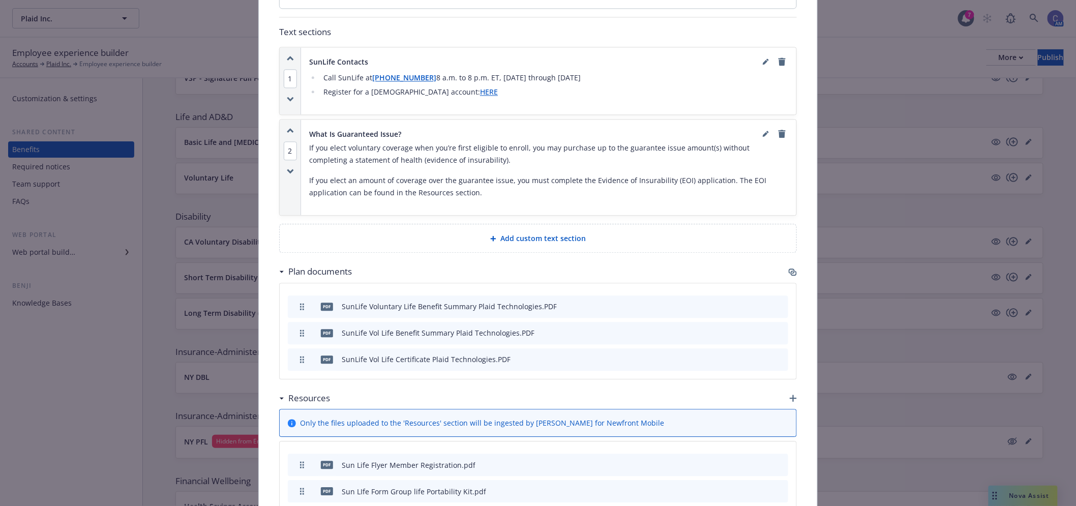
click at [792, 271] on icon "button" at bounding box center [794, 273] width 6 height 5
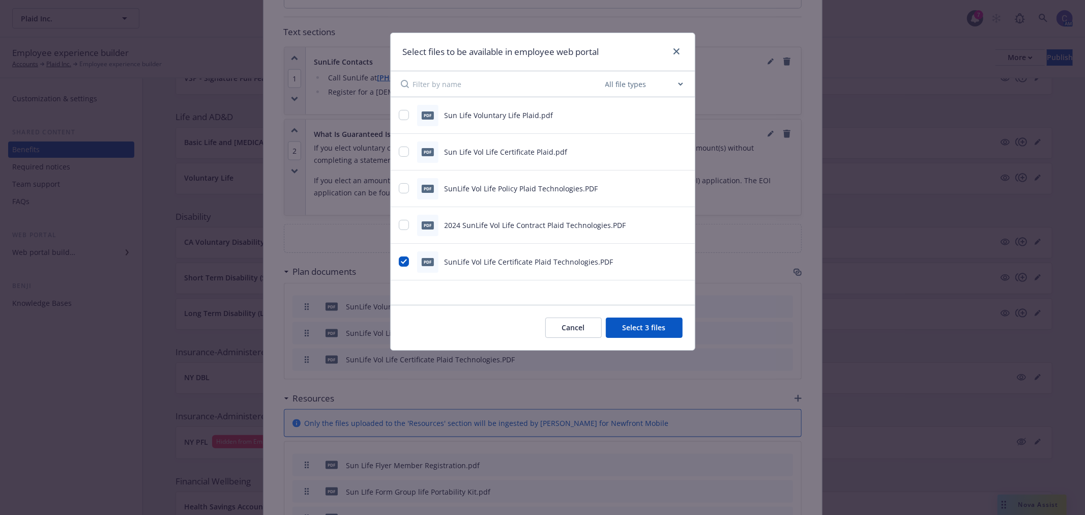
click at [565, 329] on button "Cancel" at bounding box center [573, 327] width 56 height 20
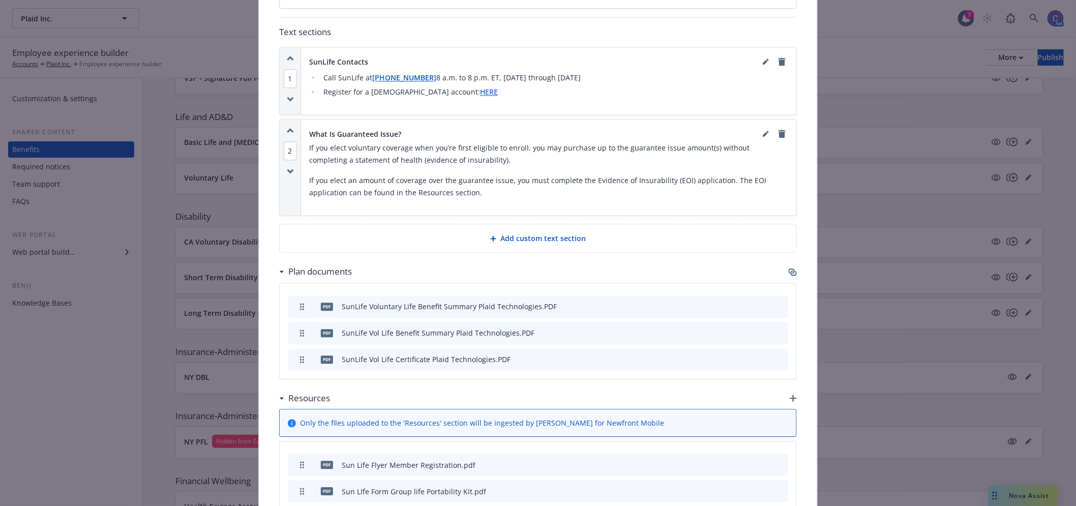
click at [779, 328] on icon "archive file" at bounding box center [779, 332] width 8 height 8
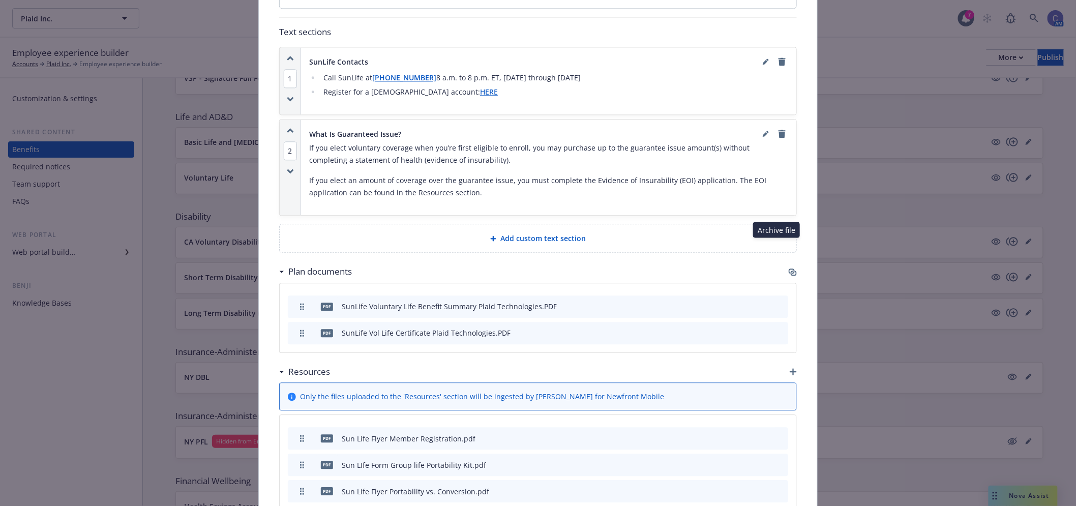
click at [776, 302] on icon "archive file" at bounding box center [779, 306] width 7 height 8
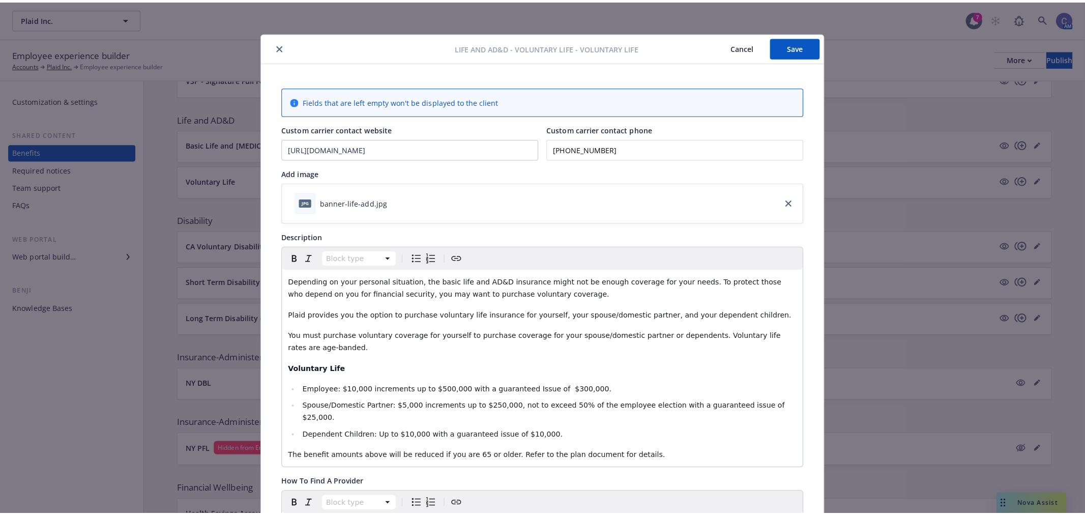
scroll to position [0, 0]
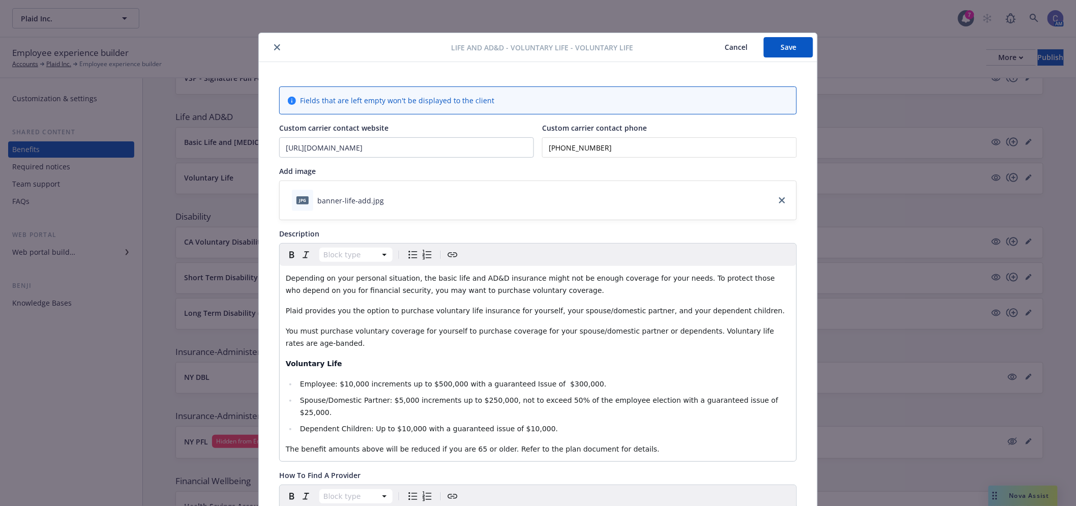
click at [794, 36] on div "Life and AD&D - Voluntary Life - Voluntary Life Cancel Save" at bounding box center [538, 47] width 559 height 29
click at [785, 52] on button "Save" at bounding box center [788, 47] width 49 height 20
click at [725, 48] on button "Cancel" at bounding box center [736, 47] width 55 height 20
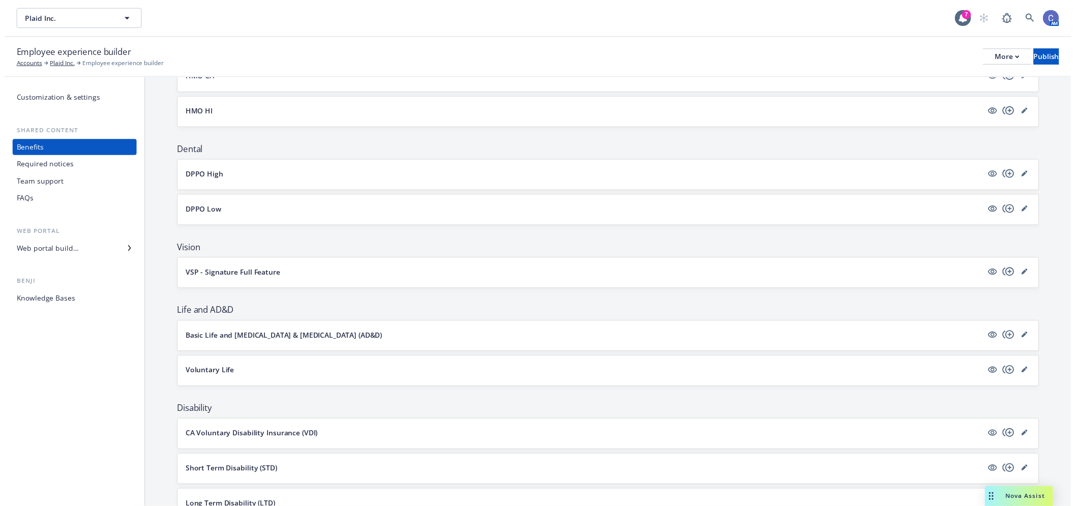
scroll to position [282, 0]
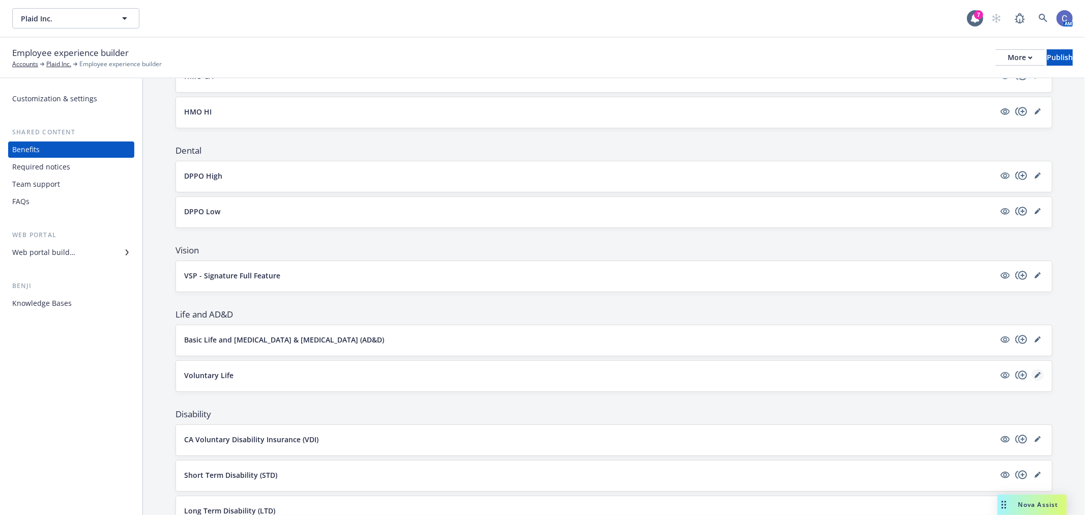
click at [1035, 373] on icon "editPencil" at bounding box center [1038, 375] width 6 height 6
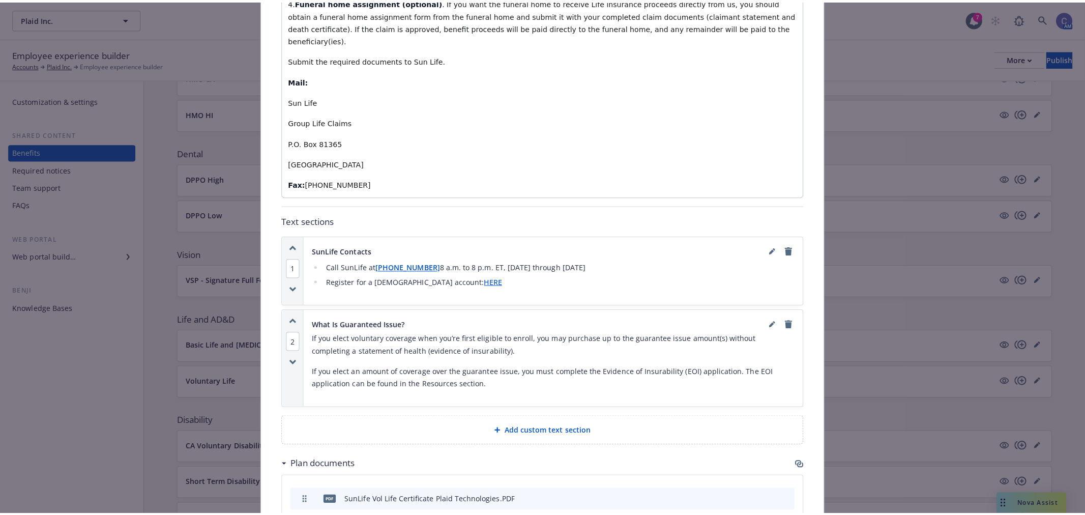
scroll to position [878, 0]
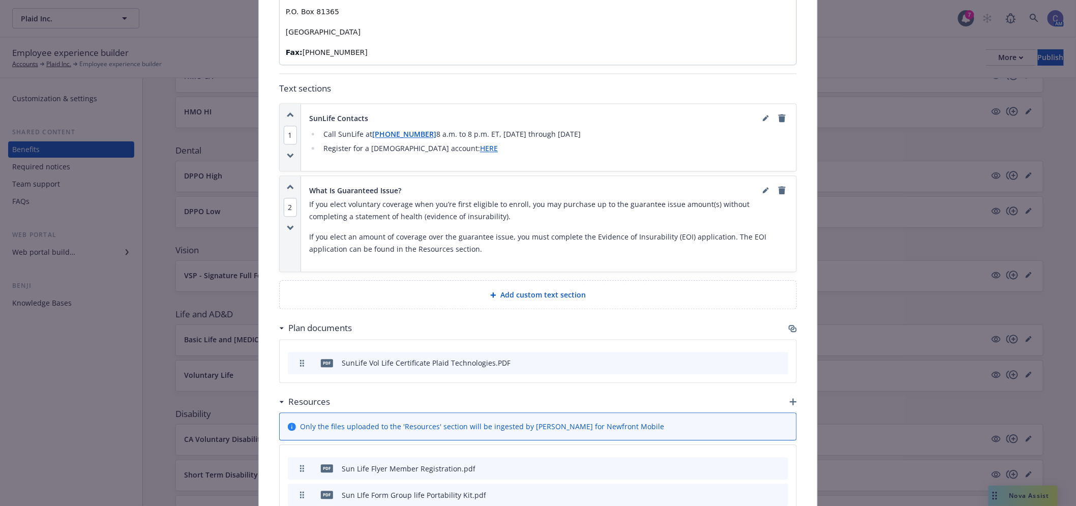
click at [789, 325] on icon "button" at bounding box center [793, 329] width 8 height 8
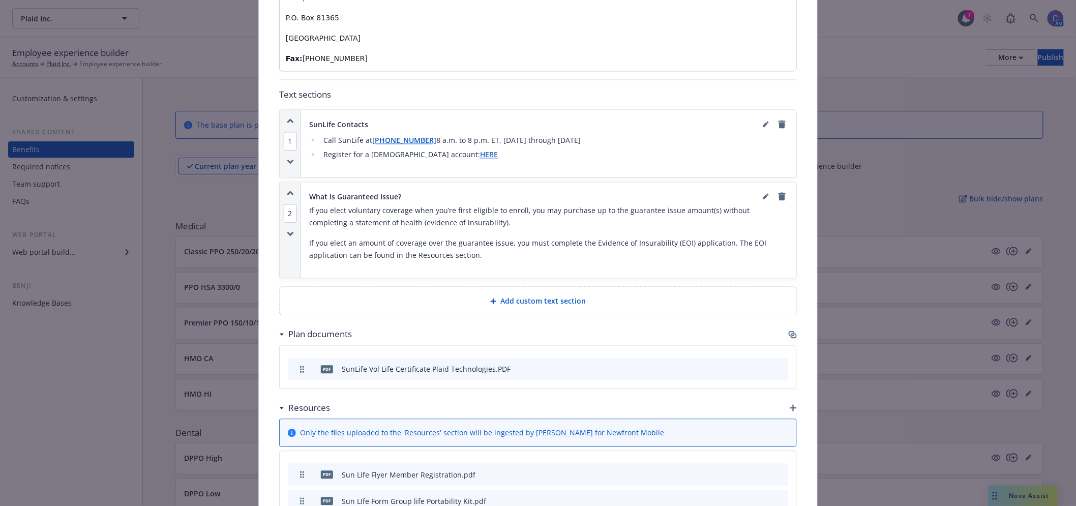
scroll to position [878, 0]
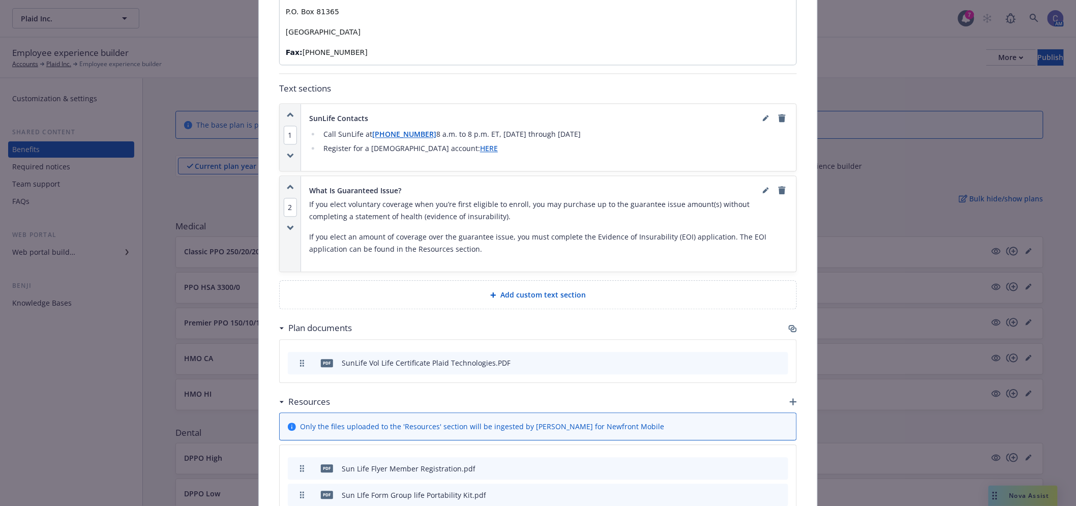
click at [782, 317] on div "Plan documents" at bounding box center [538, 327] width 518 height 21
click at [791, 325] on icon "button" at bounding box center [793, 329] width 8 height 8
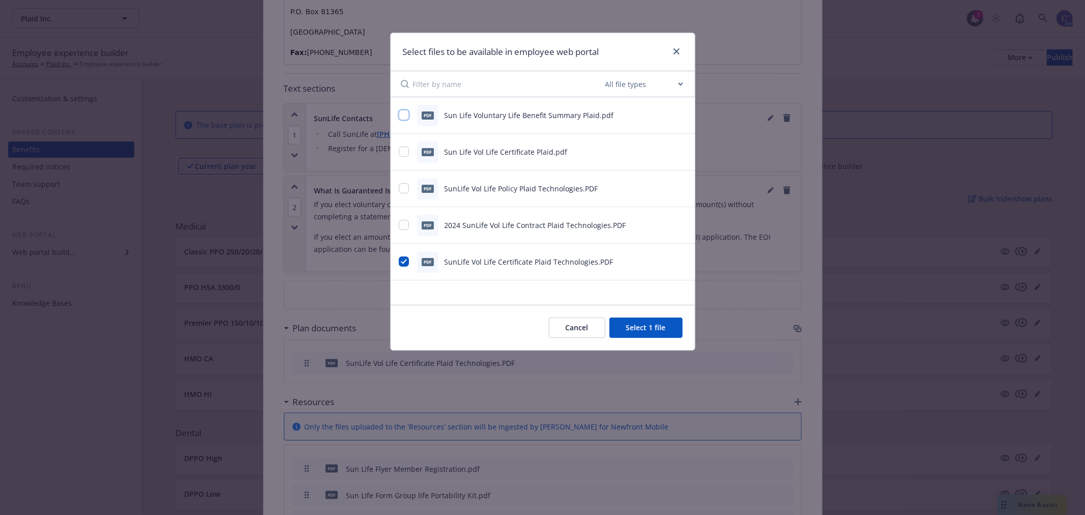
click at [399, 114] on input "checkbox" at bounding box center [404, 115] width 10 height 10
checkbox input "true"
click at [655, 318] on button "Select 2 files" at bounding box center [644, 327] width 77 height 20
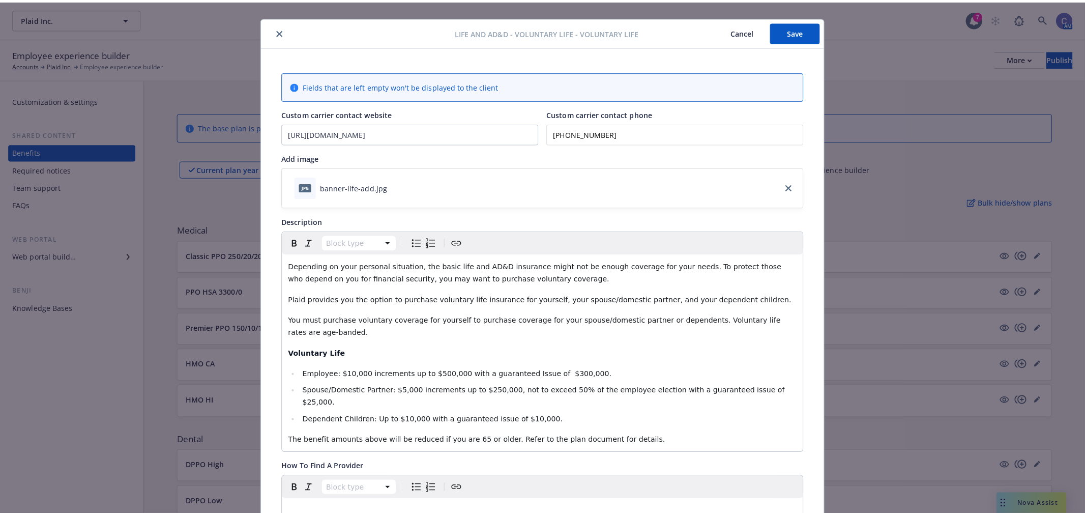
scroll to position [0, 0]
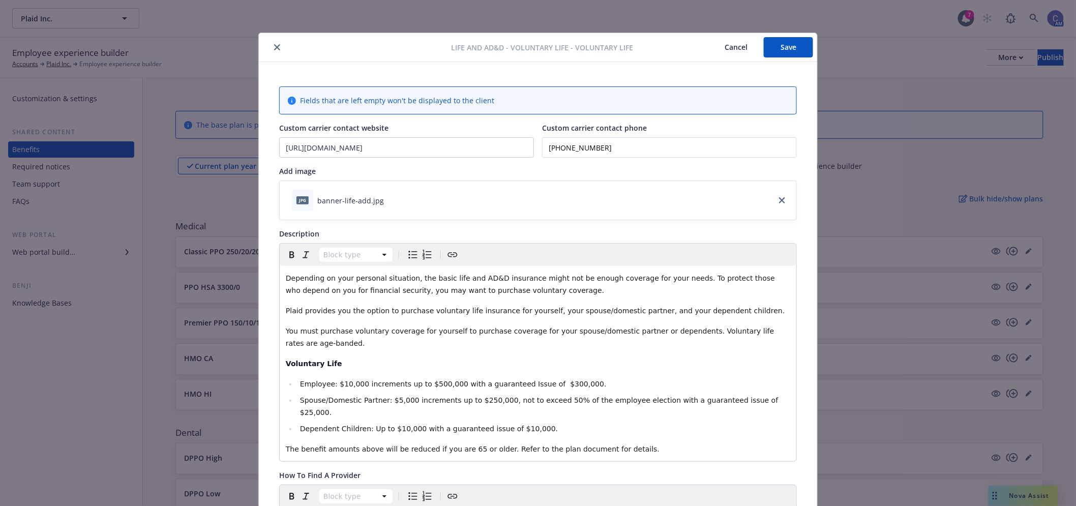
click at [786, 50] on button "Save" at bounding box center [788, 47] width 49 height 20
click at [739, 48] on button "Cancel" at bounding box center [736, 47] width 55 height 20
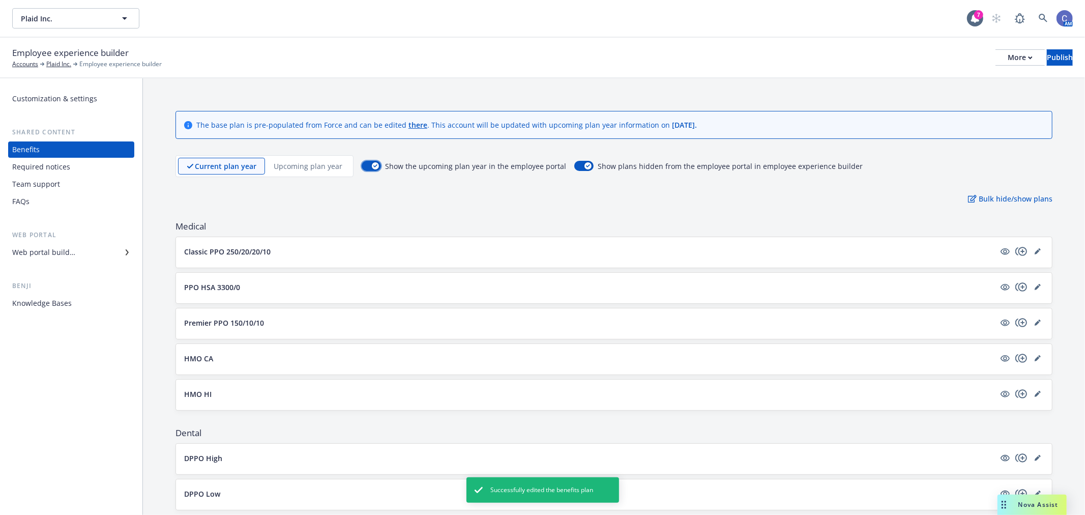
click at [373, 164] on icon "button" at bounding box center [375, 165] width 4 height 3
click at [1067, 60] on button "Publish" at bounding box center [1060, 57] width 26 height 16
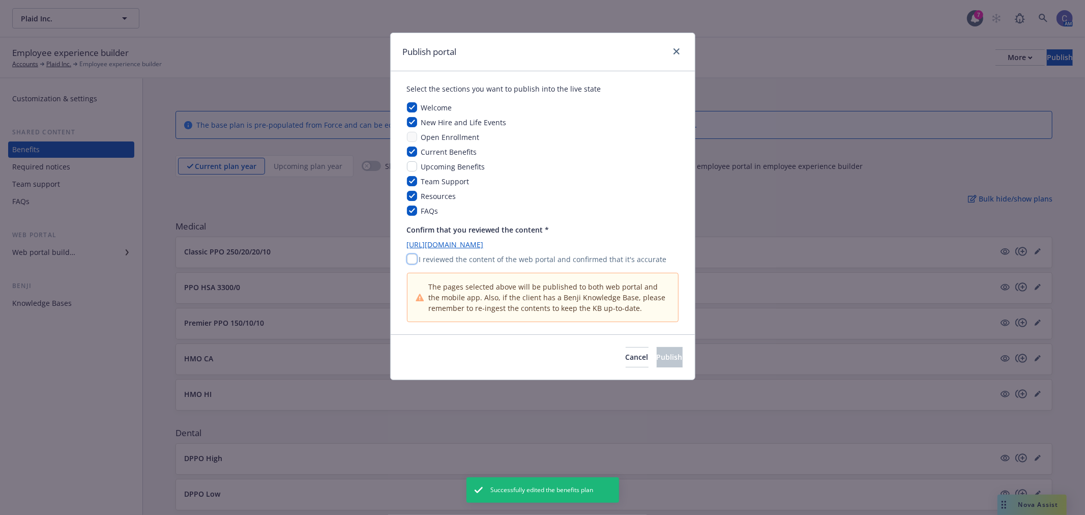
click at [415, 258] on input "checkbox" at bounding box center [412, 259] width 10 height 10
checkbox input "true"
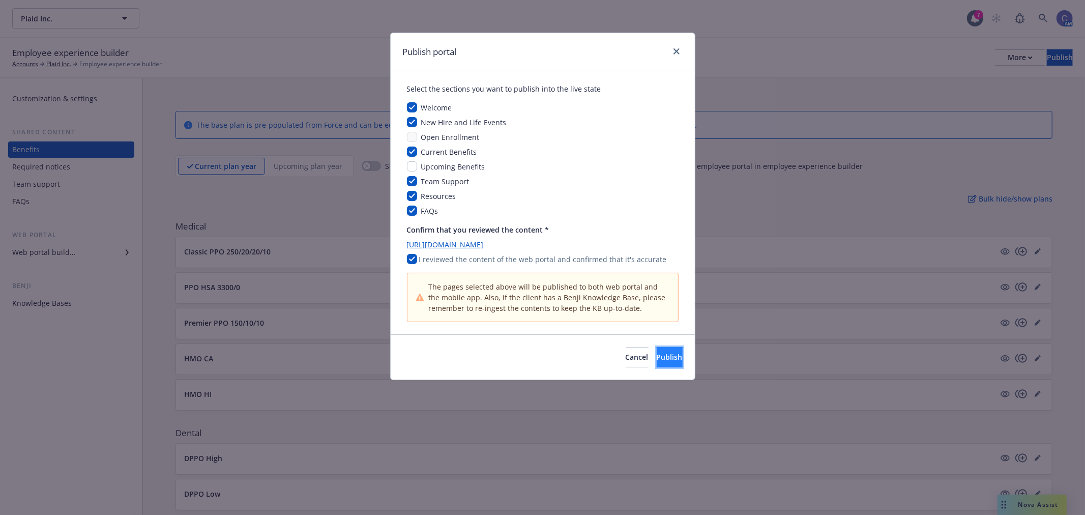
click at [659, 361] on span "Publish" at bounding box center [670, 357] width 26 height 10
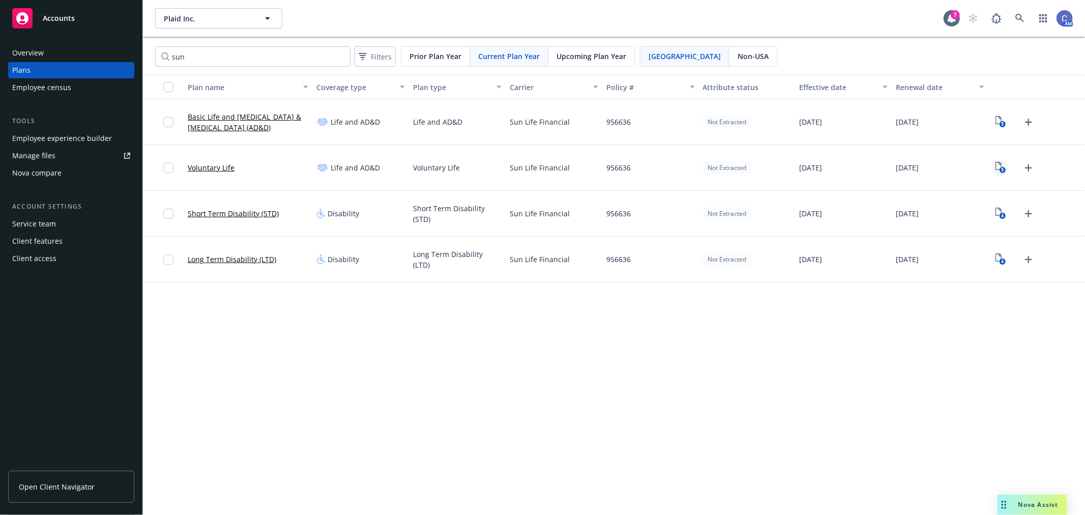
click at [998, 168] on icon "5" at bounding box center [1001, 168] width 11 height 12
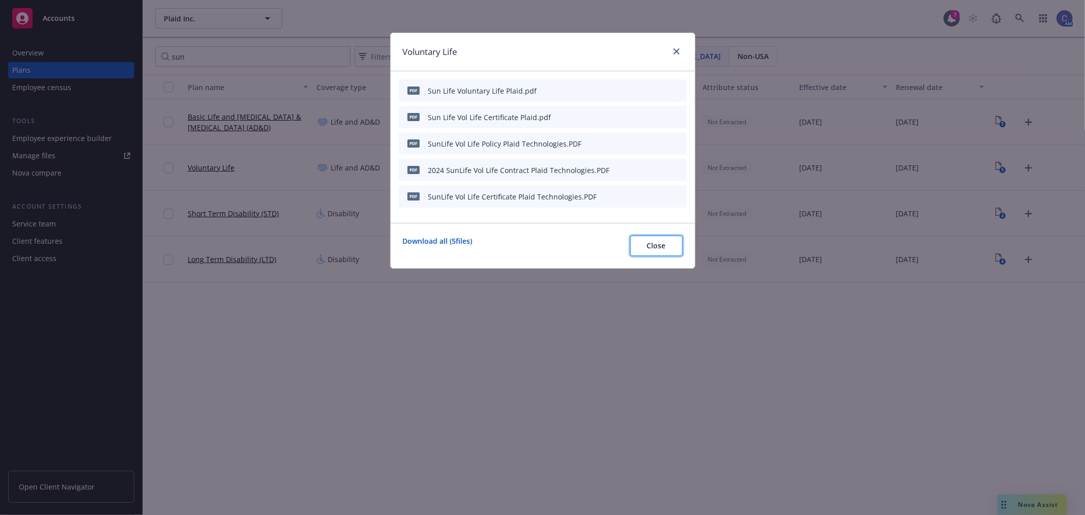
click at [638, 242] on button "Close" at bounding box center [656, 246] width 52 height 20
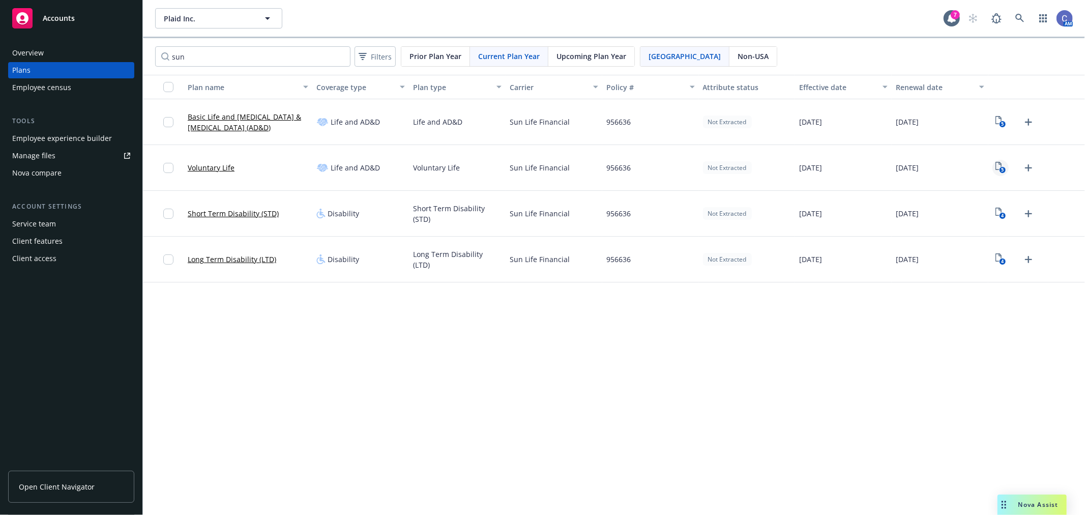
click at [1000, 172] on rect "View Plan Documents" at bounding box center [1002, 170] width 7 height 7
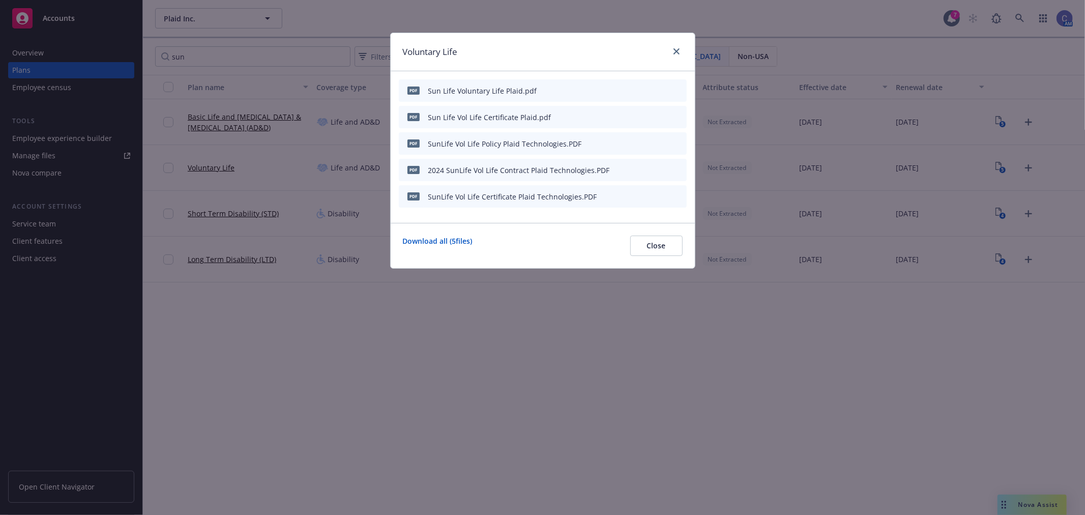
click at [662, 89] on icon "preview file" at bounding box center [660, 89] width 9 height 7
click at [626, 90] on icon "button" at bounding box center [629, 90] width 6 height 6
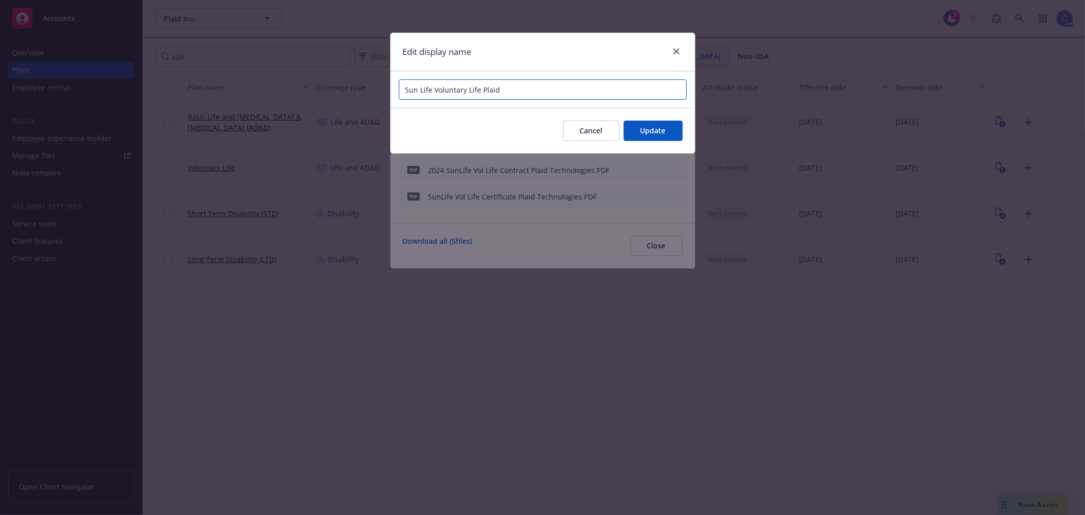
click at [482, 92] on input "Sun Life Voluntary Life Plaid" at bounding box center [543, 89] width 288 height 20
type input "Sun Life Voluntary Life Benefit Summary Plaid"
click at [654, 133] on span "Update" at bounding box center [652, 131] width 25 height 10
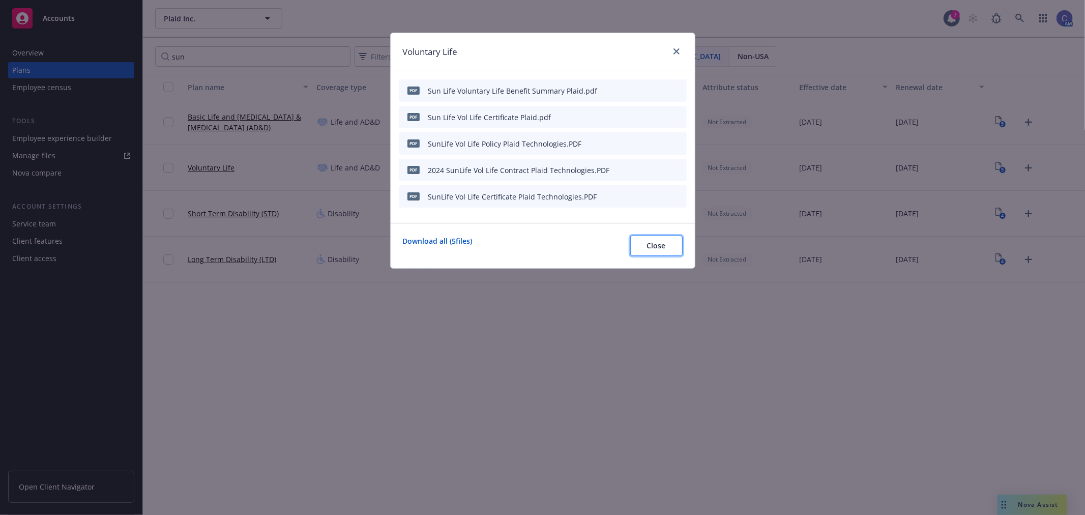
click at [640, 236] on button "Close" at bounding box center [656, 246] width 52 height 20
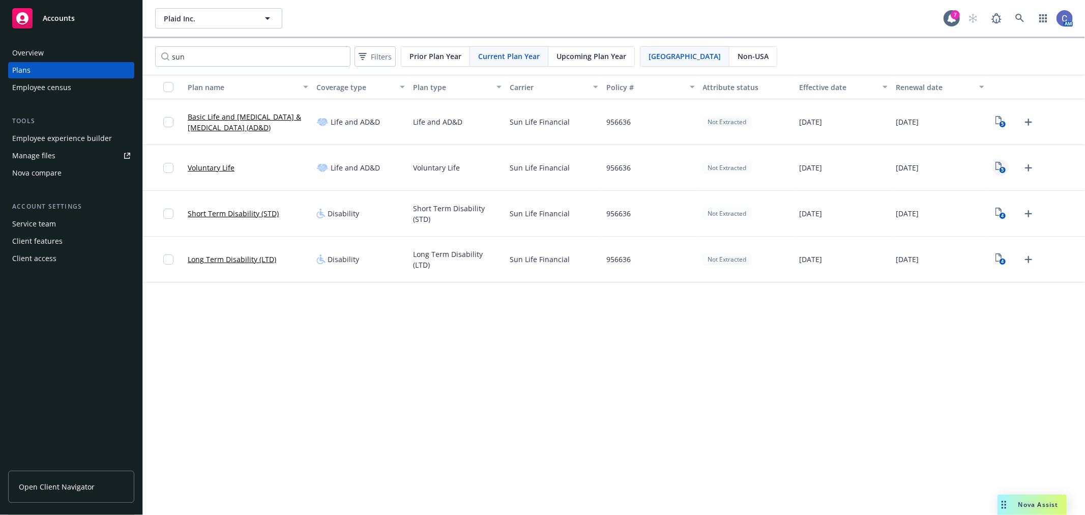
click at [1006, 167] on link "5" at bounding box center [1001, 168] width 16 height 16
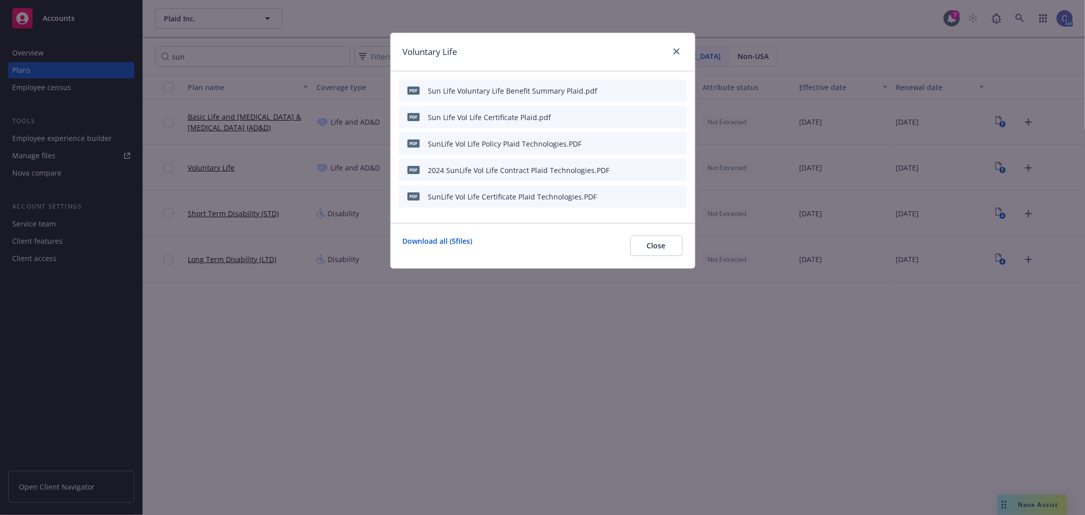
click at [662, 89] on icon "preview file" at bounding box center [660, 89] width 9 height 7
click at [642, 246] on button "Close" at bounding box center [656, 246] width 52 height 20
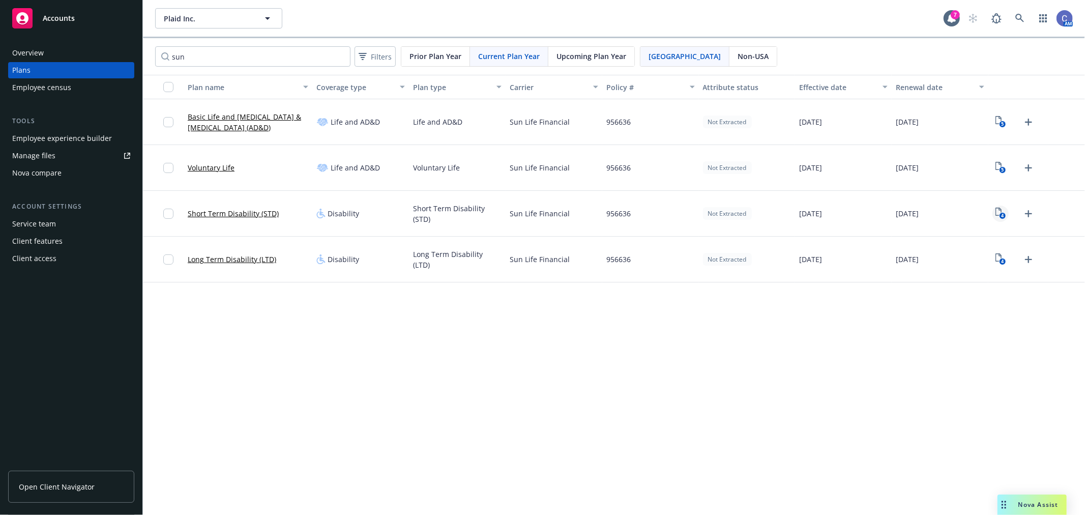
click at [1000, 213] on icon "4" at bounding box center [1001, 214] width 11 height 12
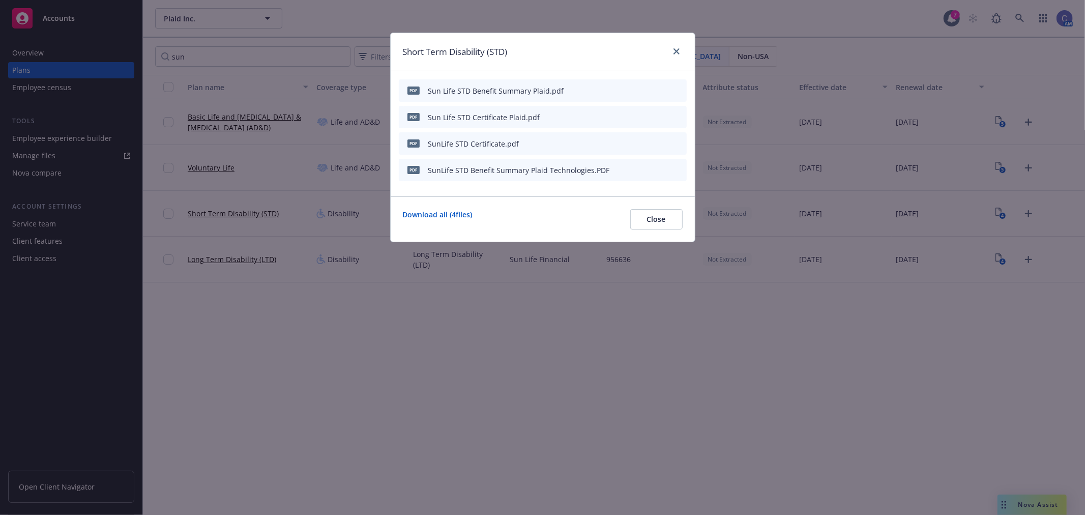
click at [662, 89] on icon "preview file" at bounding box center [660, 89] width 9 height 7
click at [658, 217] on span "Close" at bounding box center [656, 219] width 19 height 10
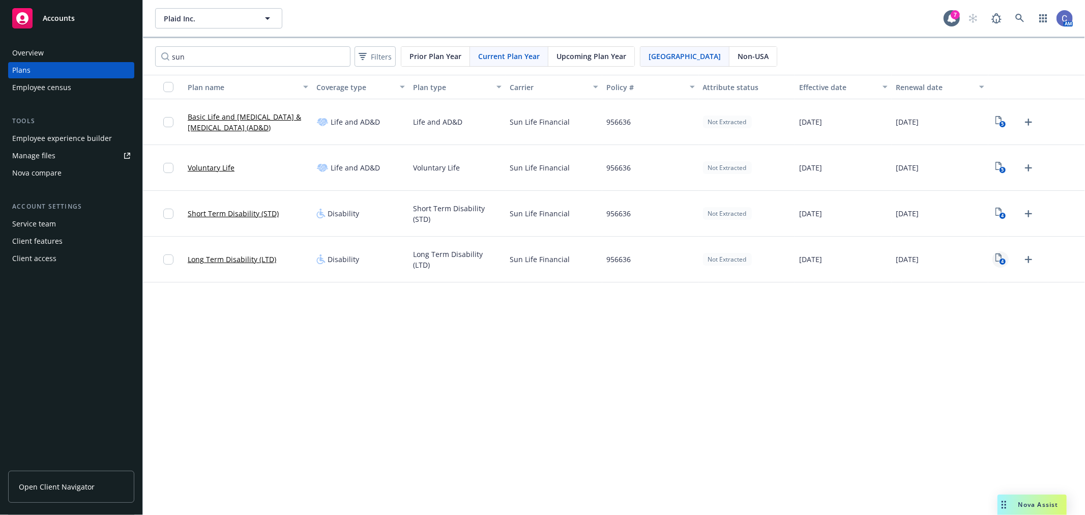
click at [1004, 264] on rect "View Plan Documents" at bounding box center [1002, 261] width 7 height 7
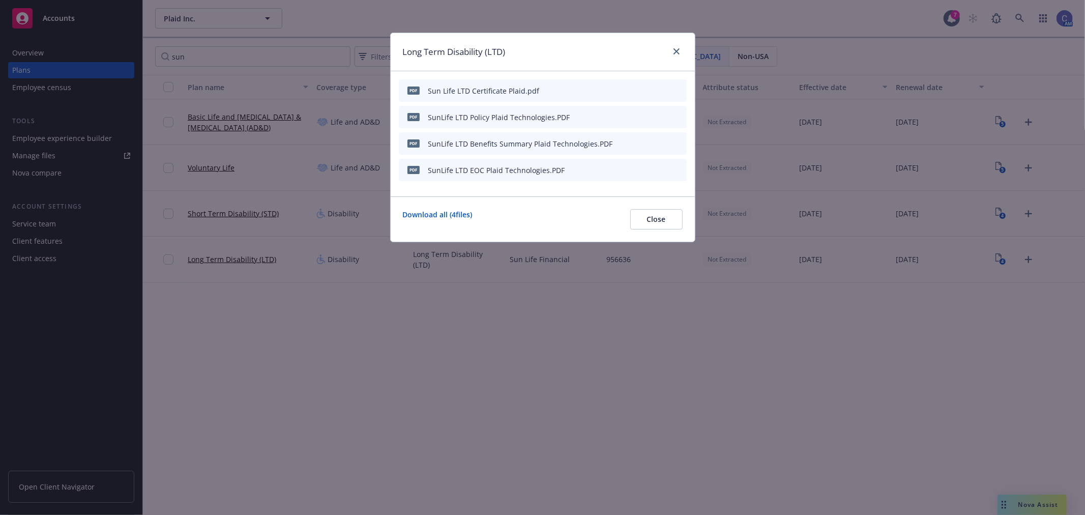
click at [656, 142] on div at bounding box center [655, 143] width 56 height 11
click at [659, 142] on icon "preview file" at bounding box center [660, 142] width 9 height 7
